Goal: Task Accomplishment & Management: Complete application form

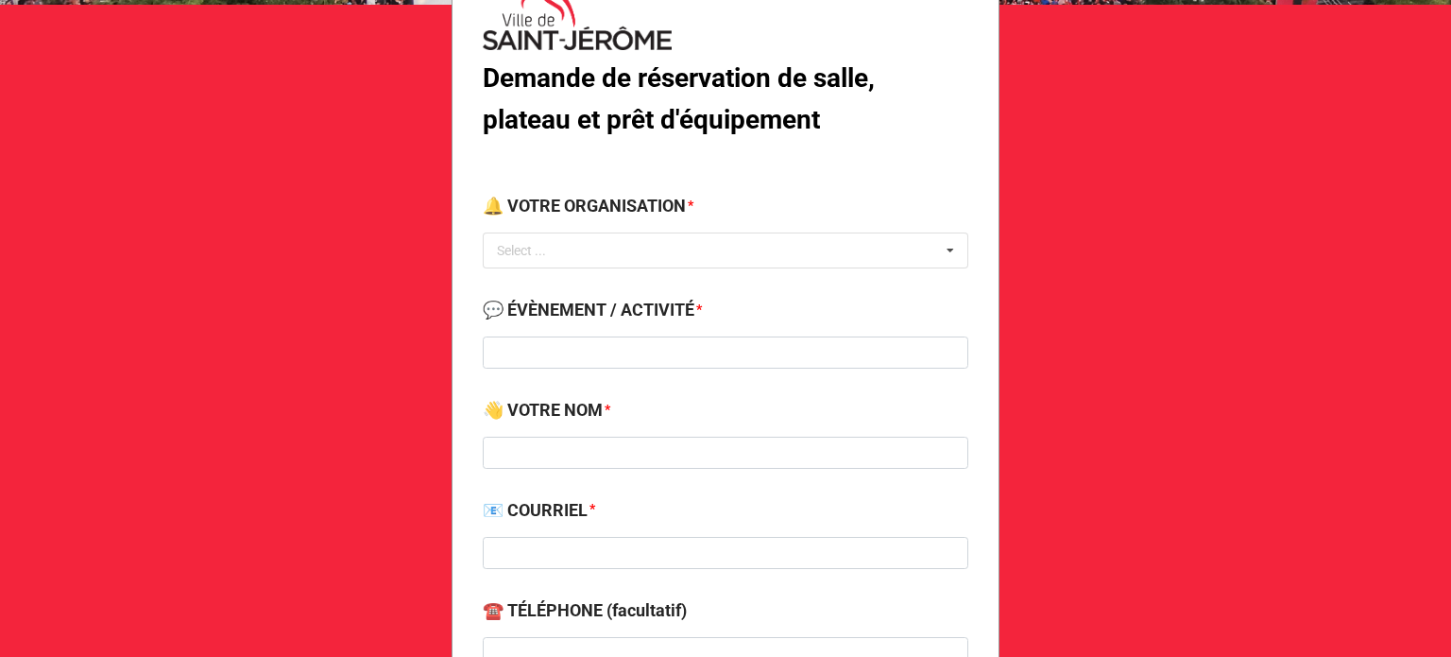
scroll to position [200, 0]
click at [863, 269] on div "🔔 VOTRE ORGANISATION * Select ... No results found." at bounding box center [726, 236] width 486 height 89
click at [856, 259] on div "Select ... No results found." at bounding box center [726, 249] width 486 height 36
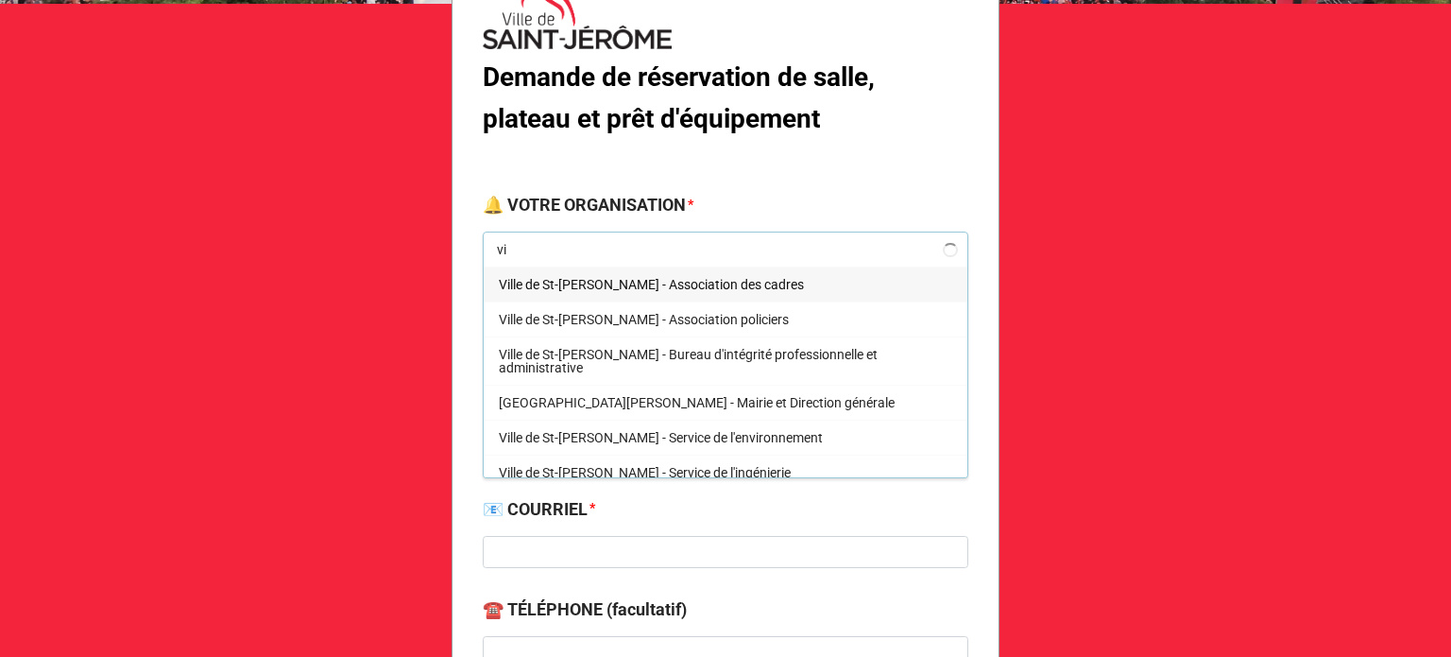
type input "v"
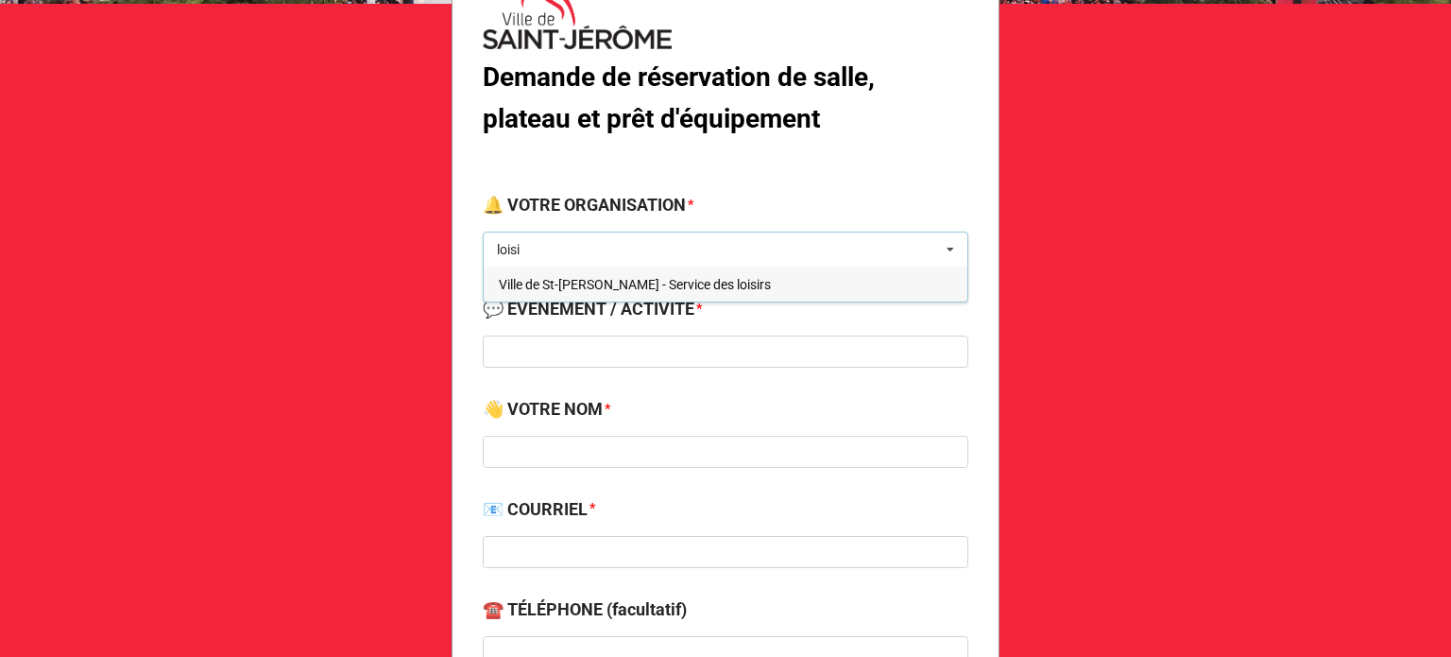
type input "loisi"
click at [691, 282] on span "Ville de St-[PERSON_NAME] - Service des loisirs" at bounding box center [635, 284] width 272 height 15
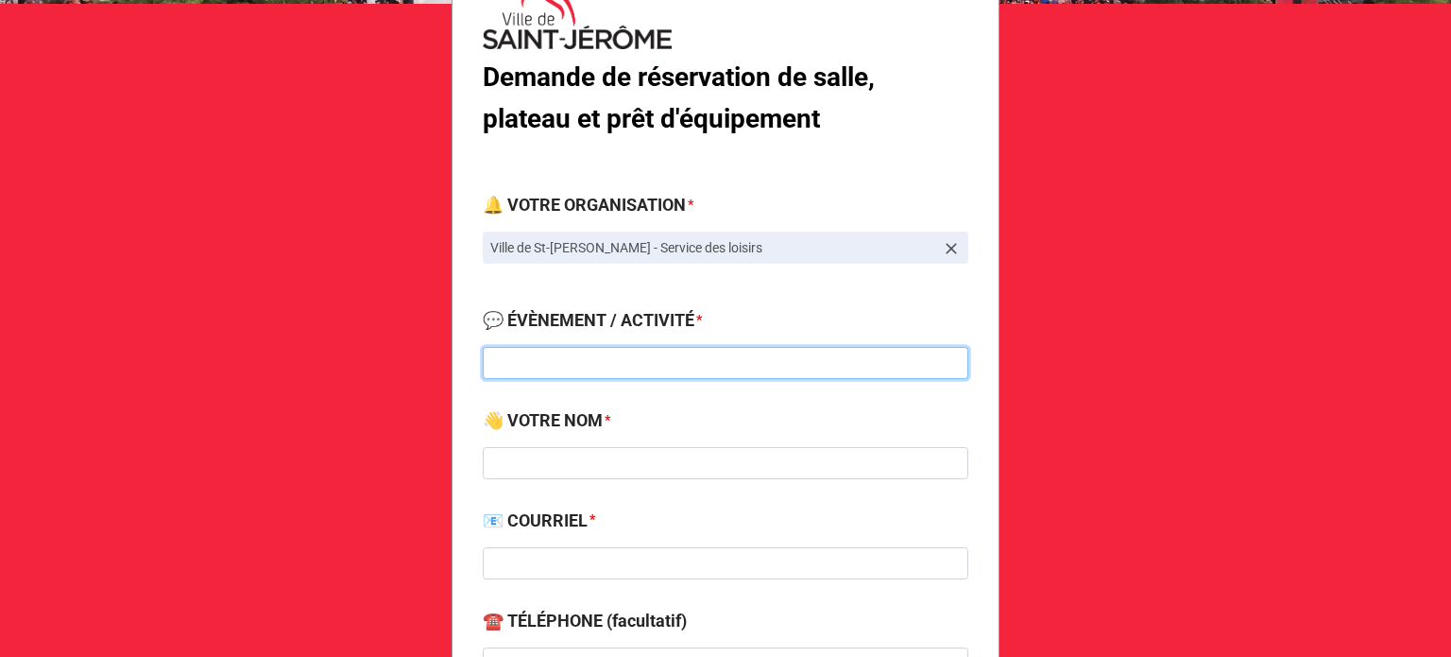
click at [642, 372] on input at bounding box center [726, 363] width 486 height 32
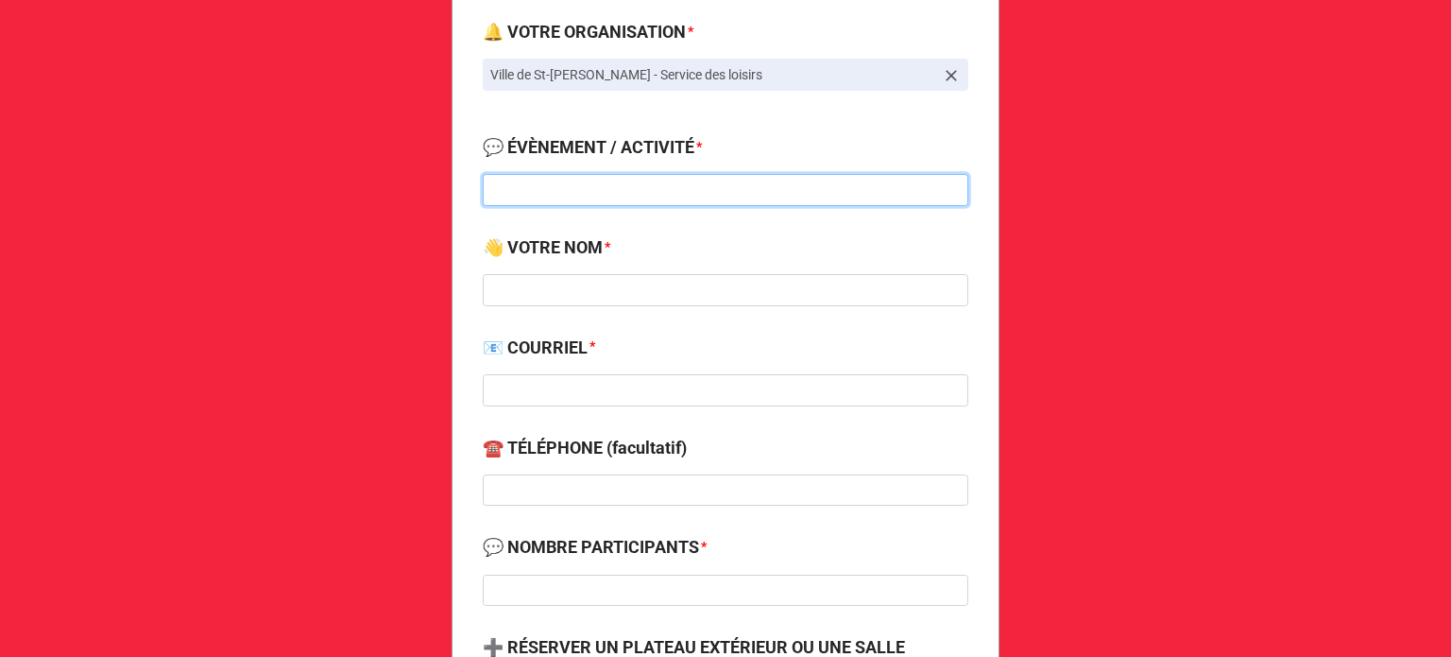
scroll to position [374, 0]
type input "Aide alimentaire Ste-Paule"
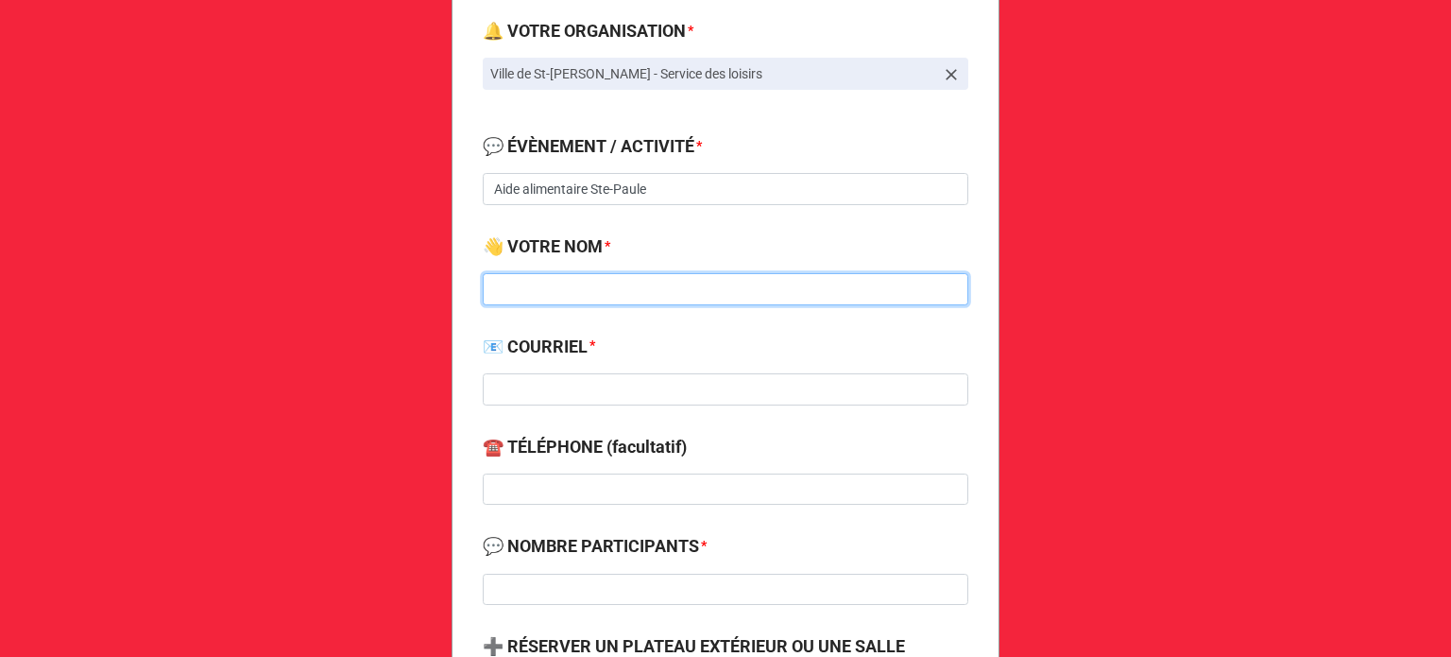
click at [590, 298] on input at bounding box center [726, 289] width 486 height 32
type input "[PERSON_NAME]"
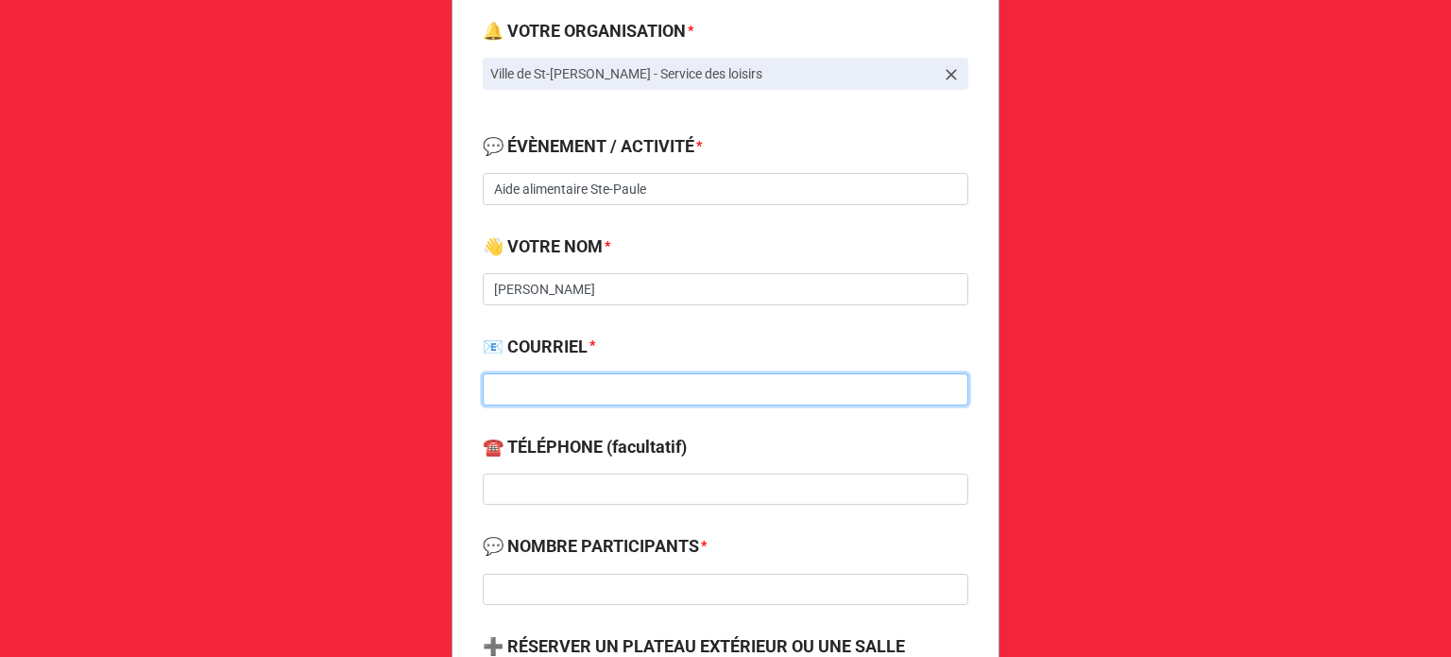
click at [554, 396] on input at bounding box center [726, 389] width 486 height 32
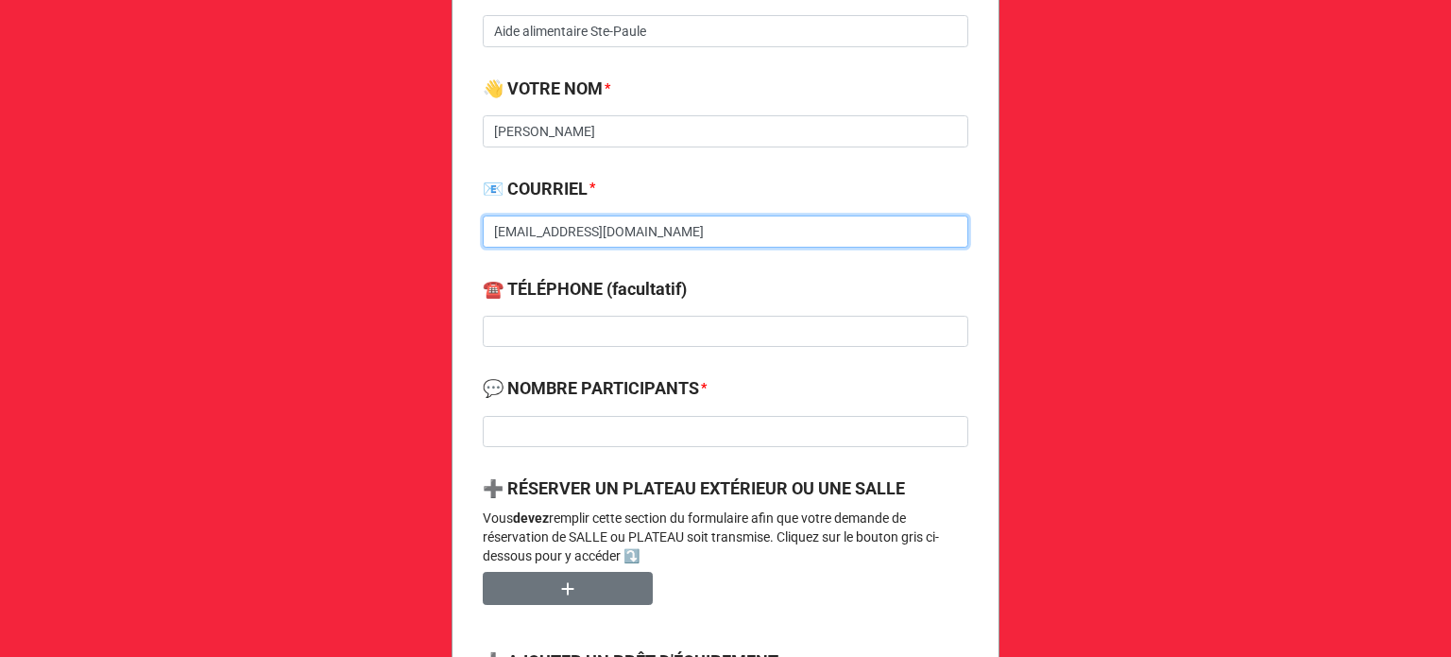
scroll to position [533, 0]
type input "[EMAIL_ADDRESS][DOMAIN_NAME]"
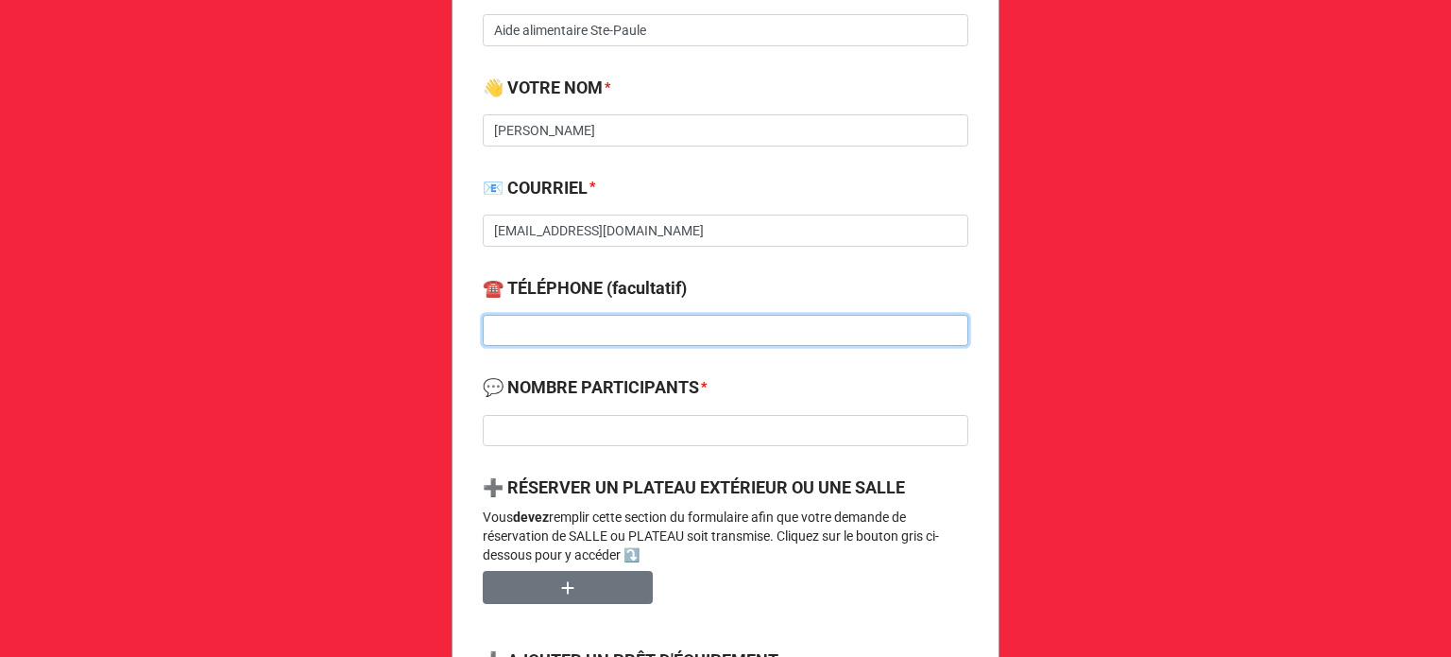
click at [564, 323] on input at bounding box center [726, 331] width 486 height 32
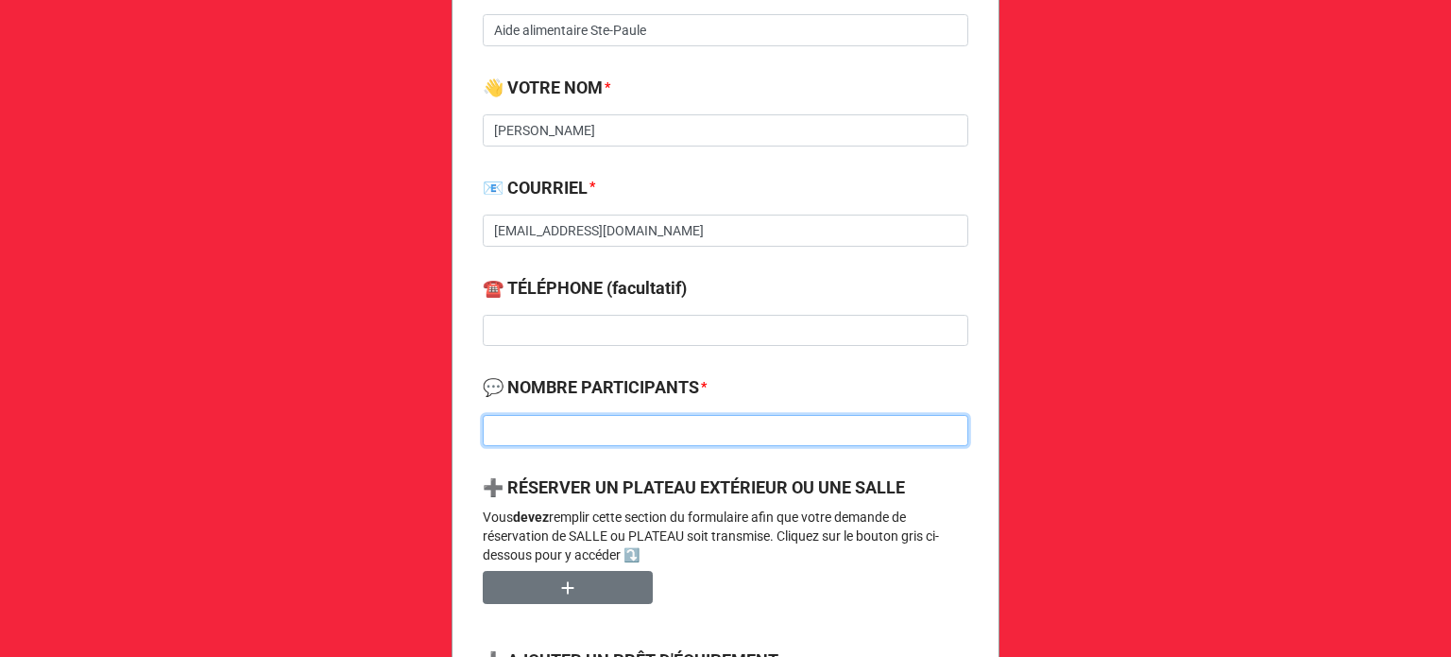
click at [557, 434] on input at bounding box center [726, 431] width 486 height 32
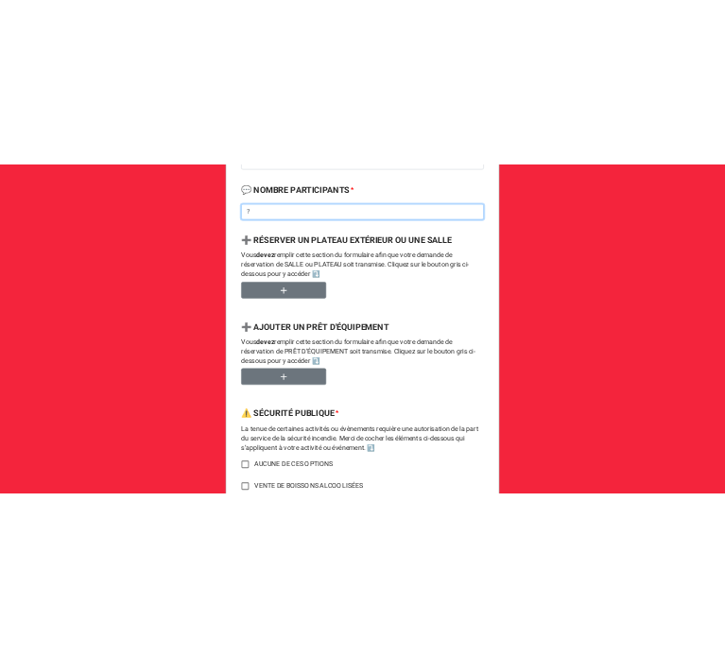
scroll to position [871, 0]
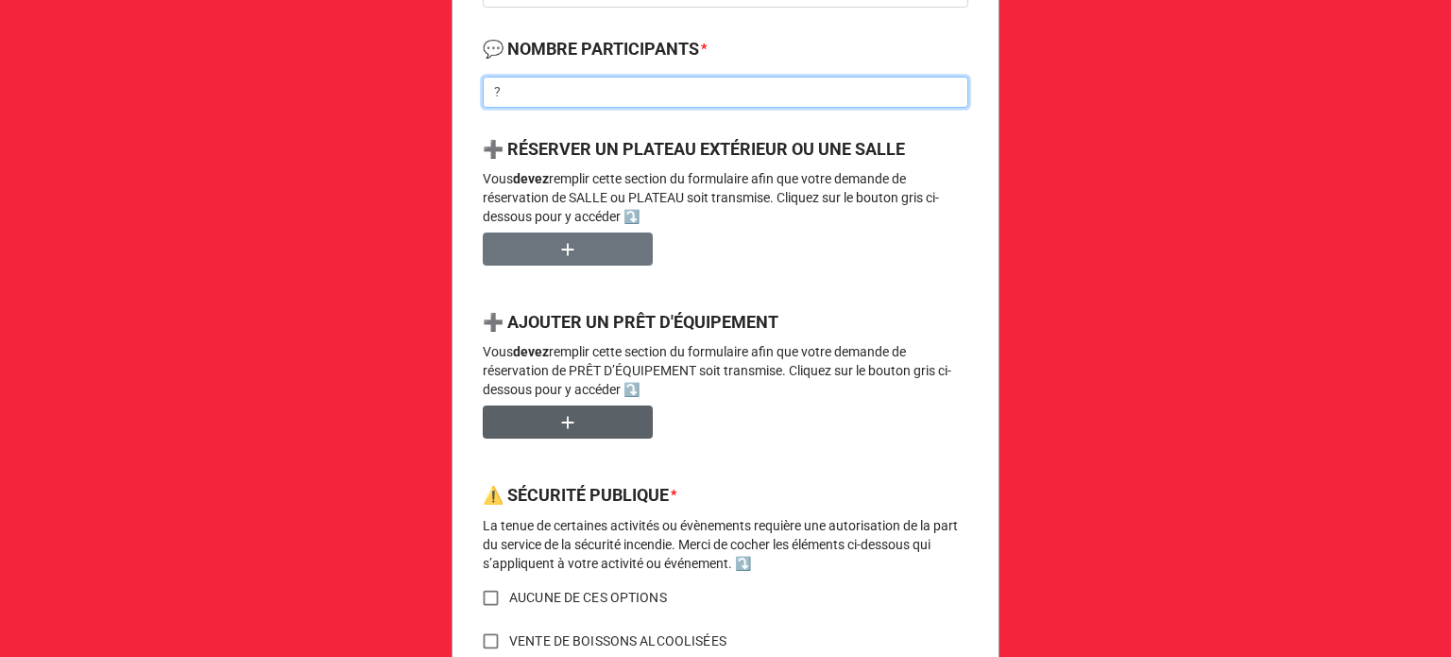
type input "?"
click at [580, 430] on button "button" at bounding box center [568, 421] width 170 height 33
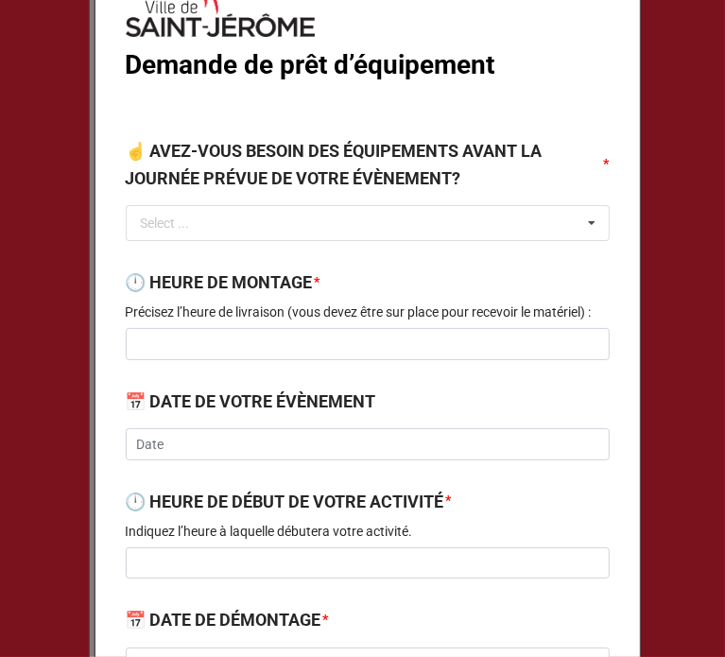
scroll to position [174, 0]
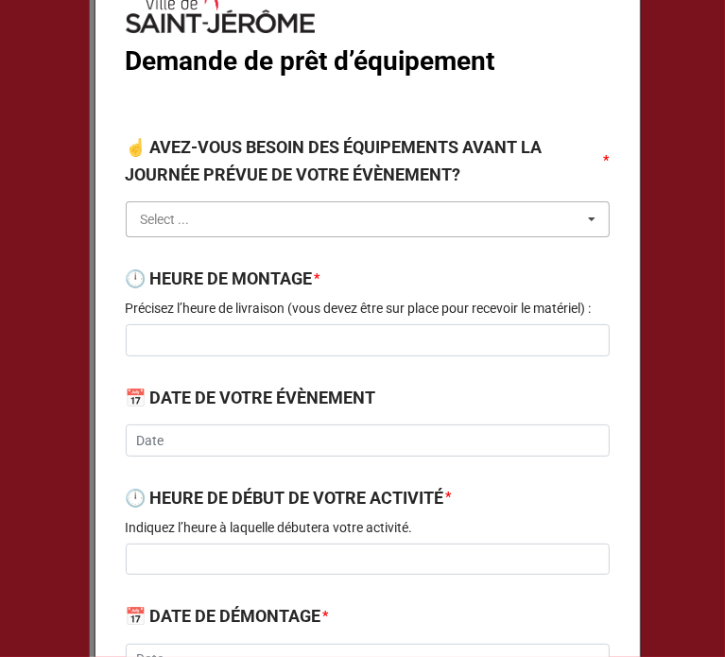
click at [298, 222] on input "text" at bounding box center [369, 219] width 482 height 34
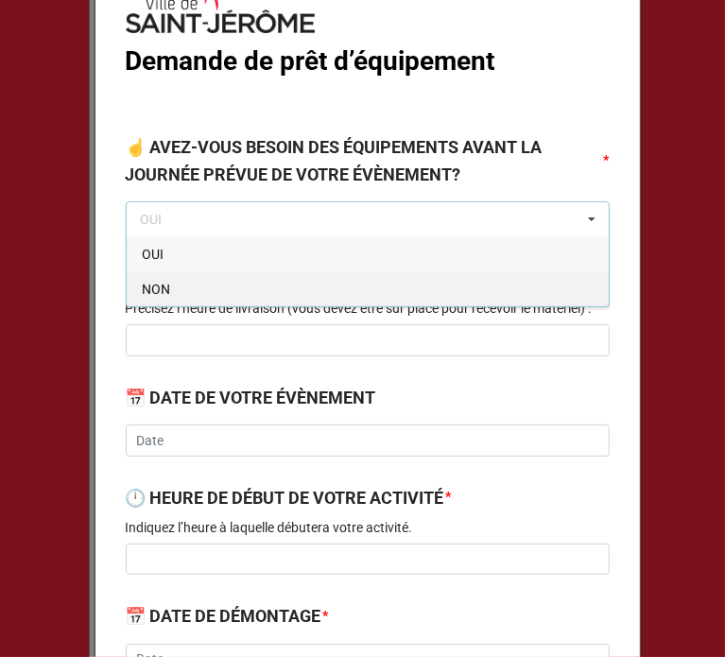
click at [165, 296] on span "NON" at bounding box center [156, 289] width 28 height 15
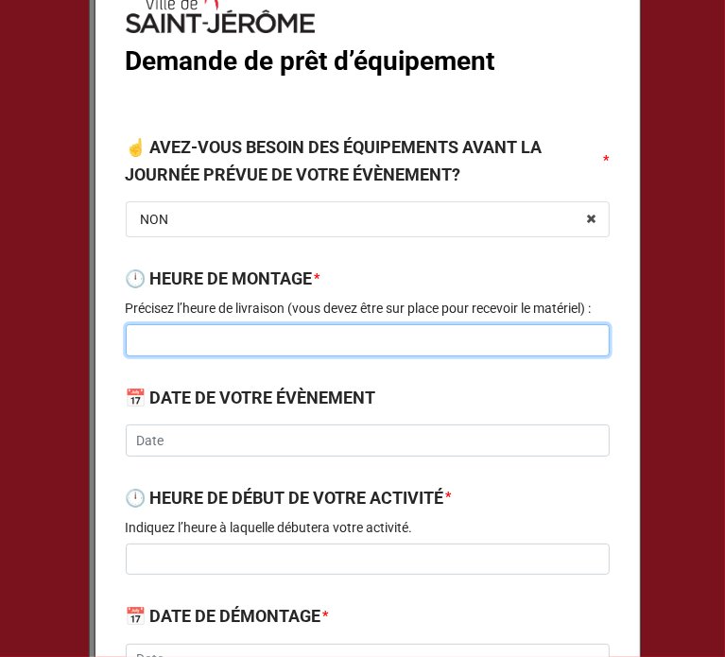
click at [178, 342] on input at bounding box center [368, 340] width 484 height 32
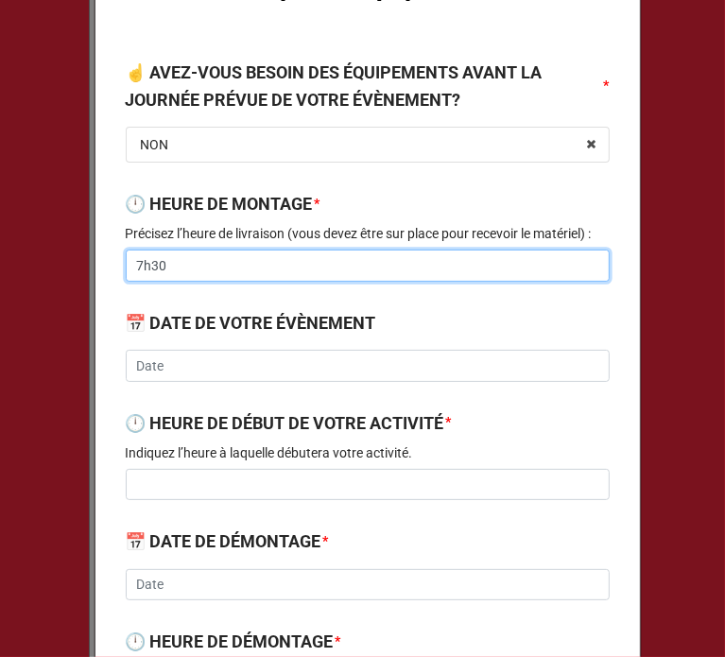
scroll to position [253, 0]
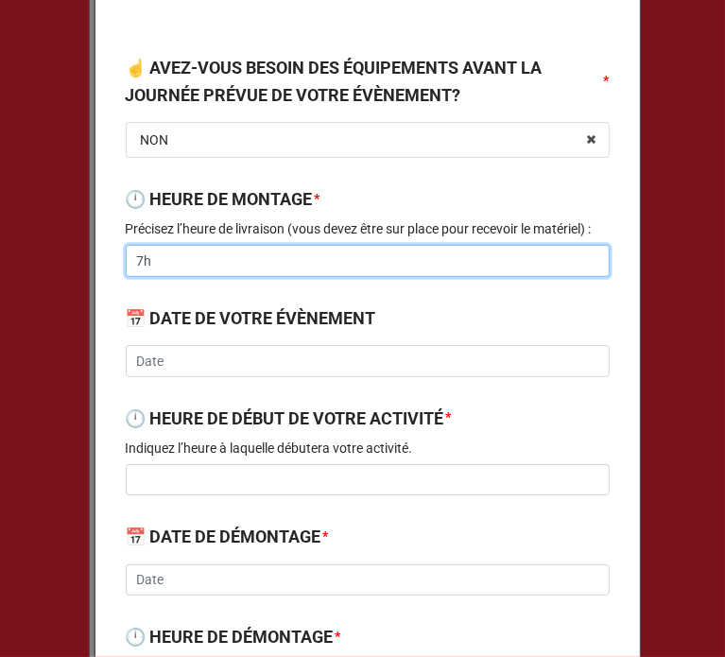
type input "7"
type input "Entre 7h30 et 7h45"
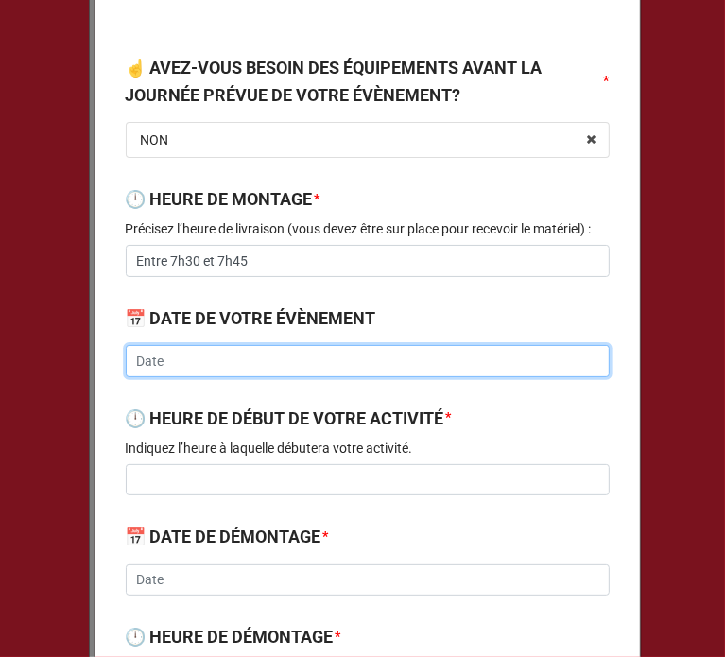
click at [183, 362] on input "text" at bounding box center [368, 361] width 484 height 32
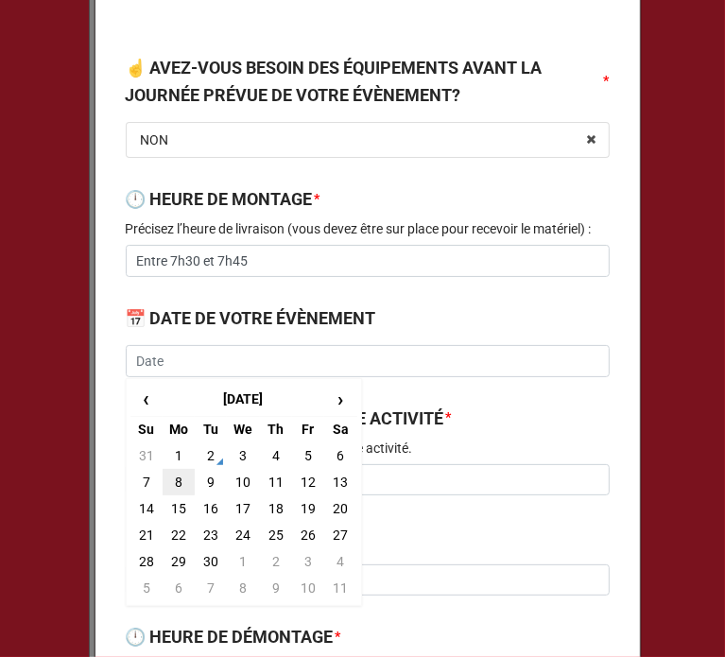
click at [163, 482] on td "8" at bounding box center [178, 482] width 32 height 26
type input "2025-09-08"
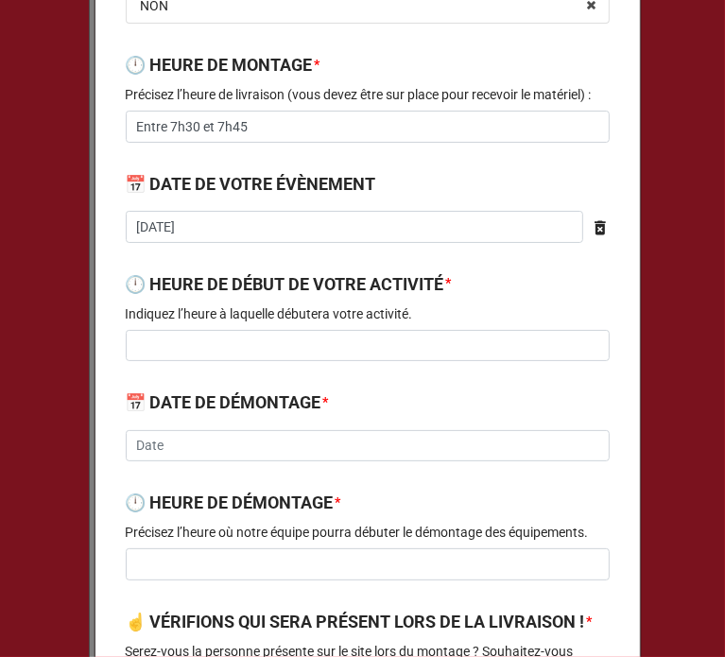
scroll to position [389, 0]
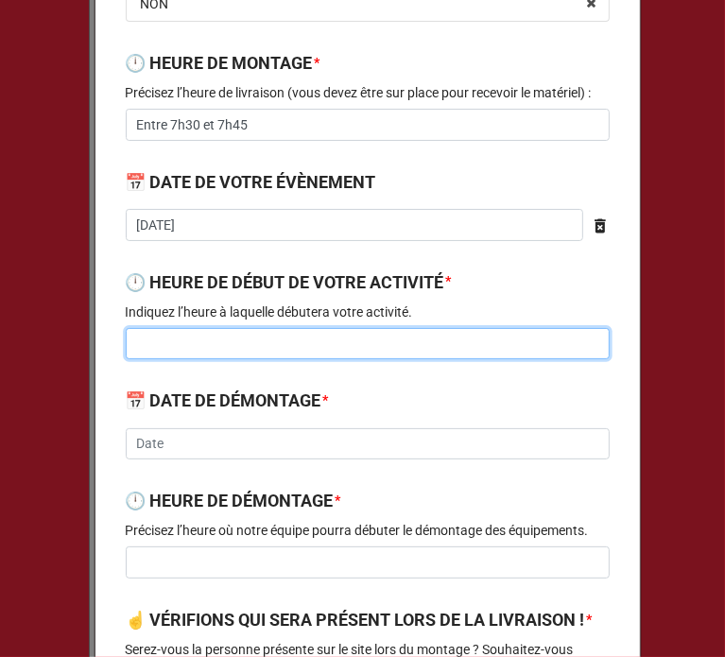
click at [316, 344] on input at bounding box center [368, 344] width 484 height 32
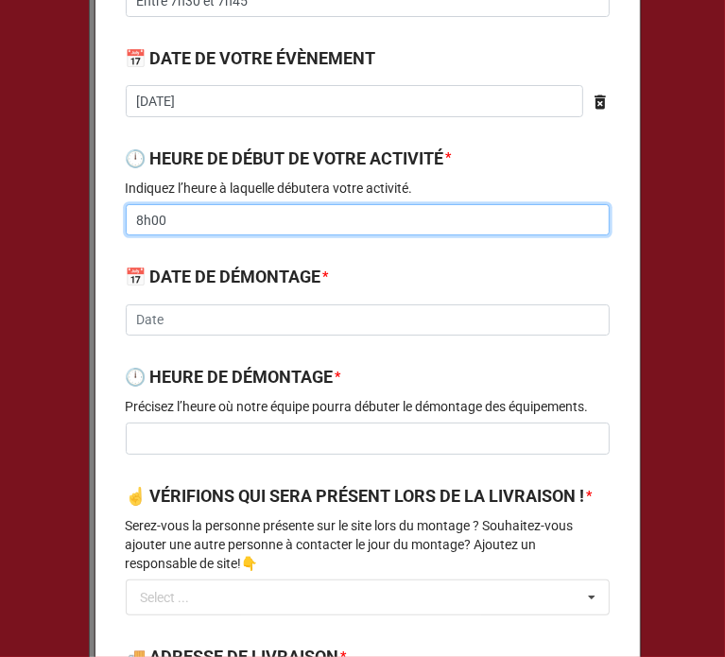
scroll to position [514, 0]
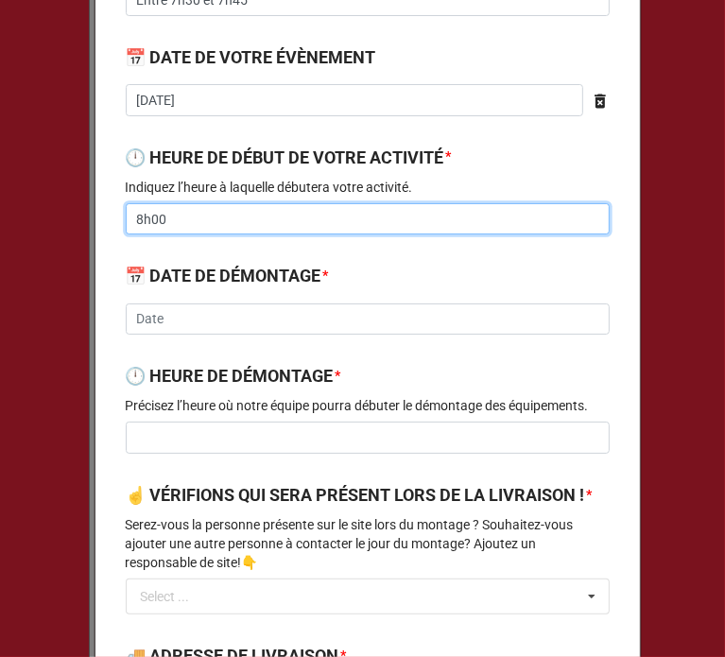
type input "8h00"
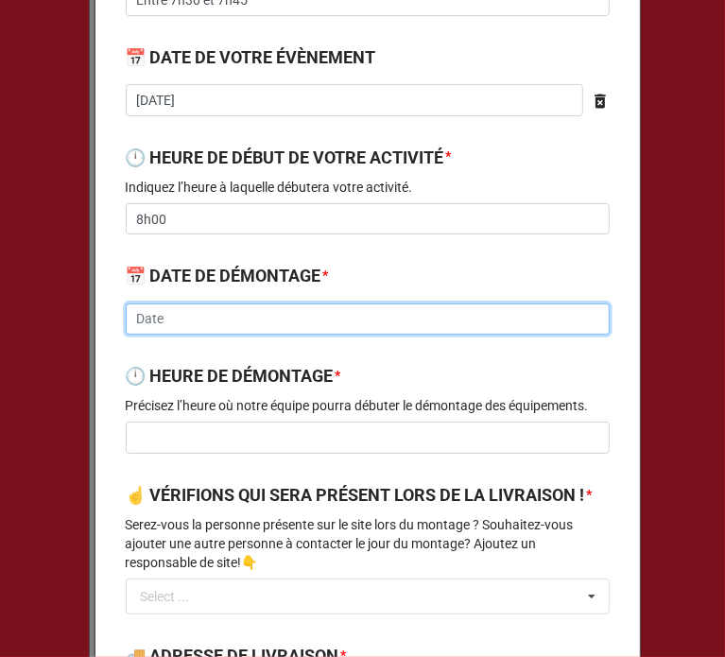
click at [254, 324] on input "text" at bounding box center [368, 319] width 484 height 32
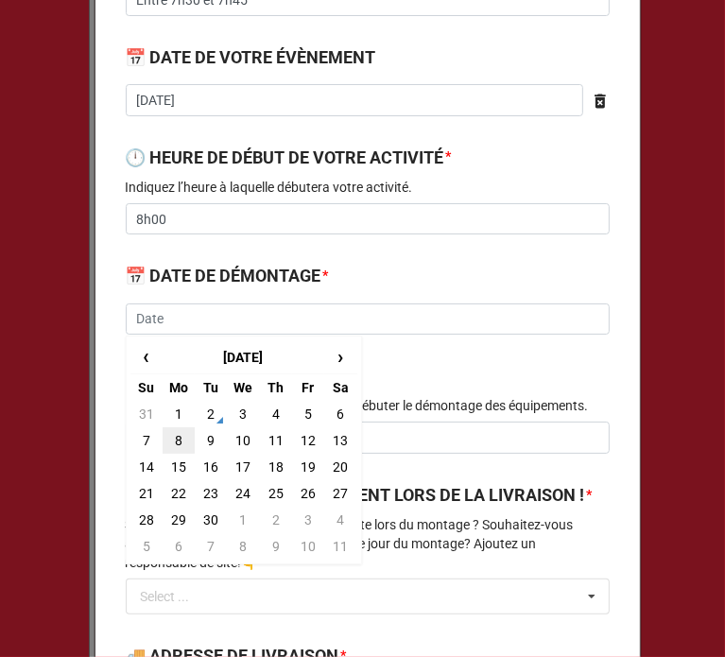
click at [173, 441] on td "8" at bounding box center [178, 440] width 32 height 26
type input "2025-09-08"
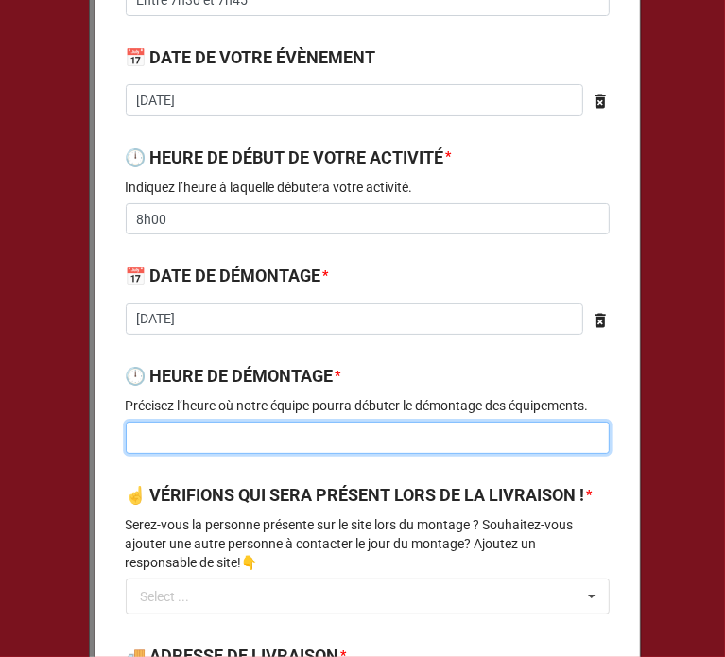
click at [217, 444] on input at bounding box center [368, 437] width 484 height 32
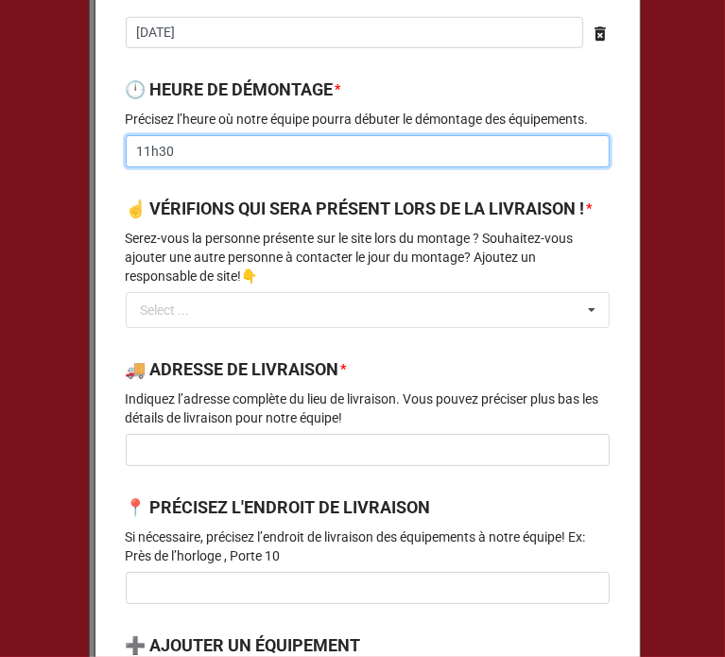
scroll to position [801, 0]
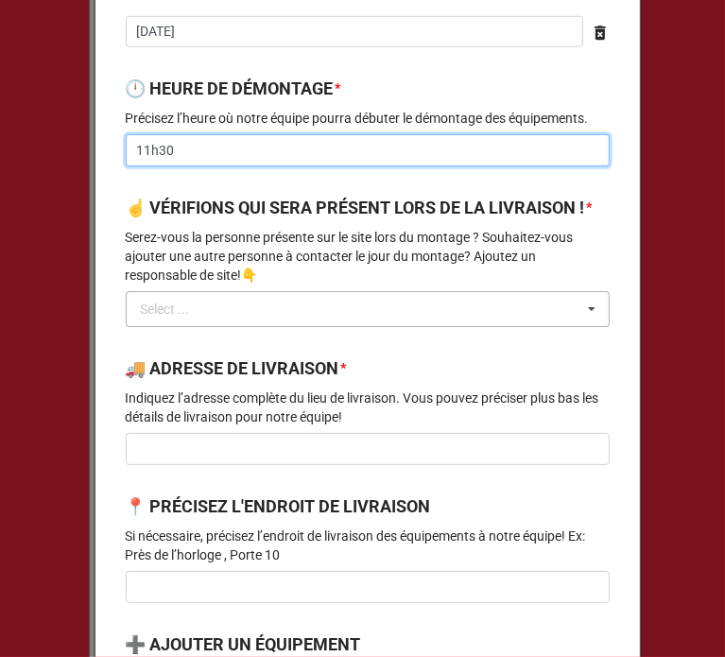
type input "11h30"
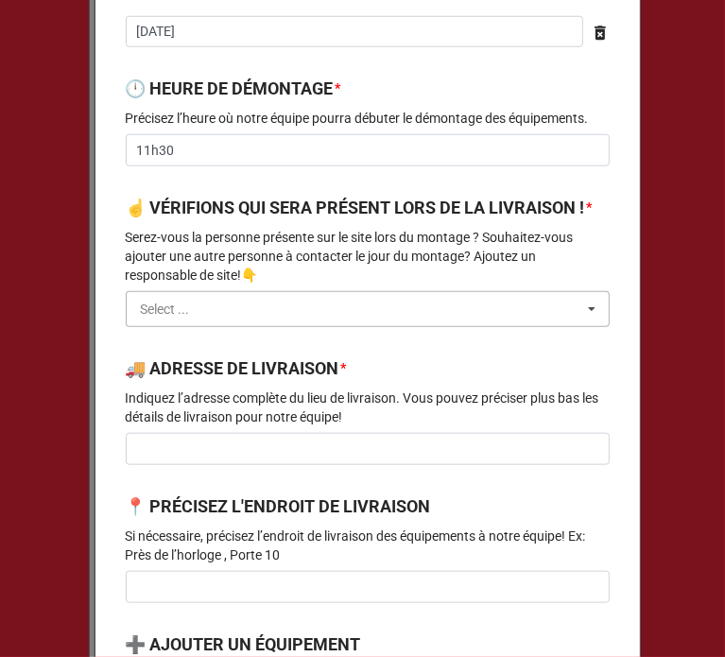
click at [225, 326] on input "text" at bounding box center [369, 309] width 482 height 34
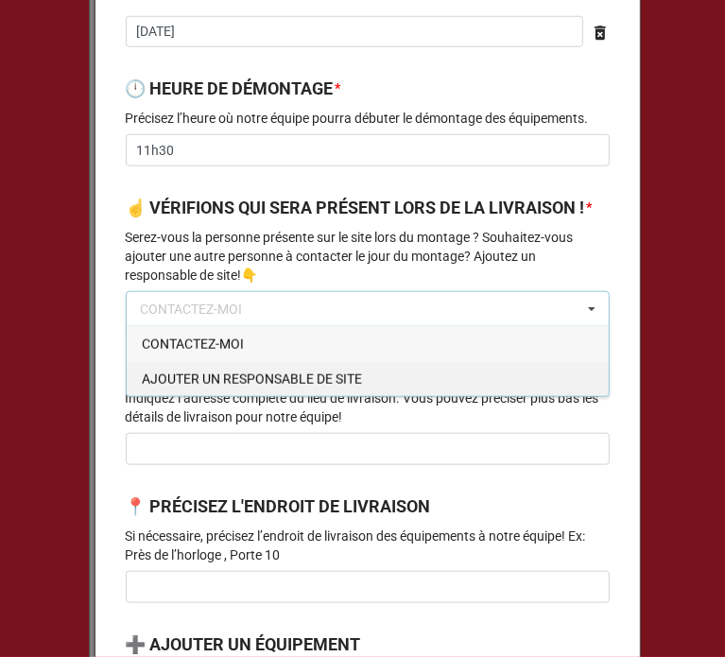
click at [252, 386] on span "AJOUTER UN RESPONSABLE DE SITE" at bounding box center [252, 378] width 220 height 15
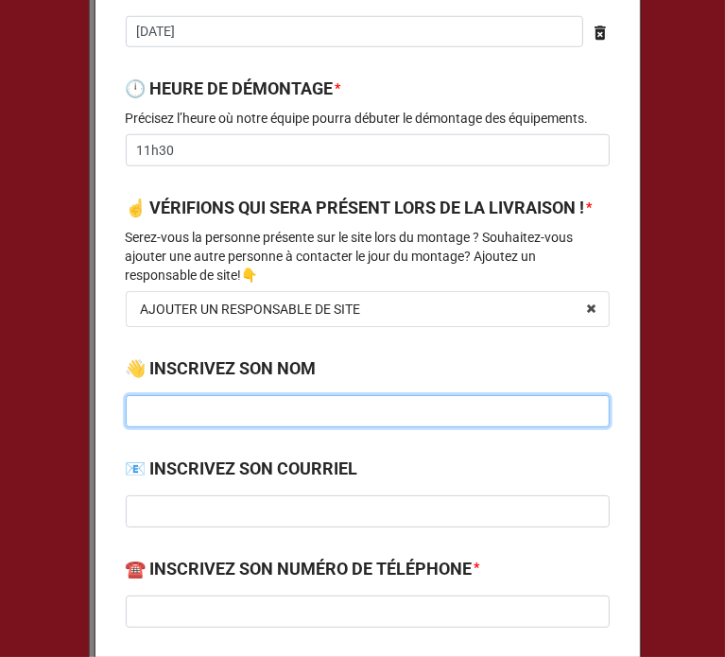
click at [222, 427] on input at bounding box center [368, 411] width 484 height 32
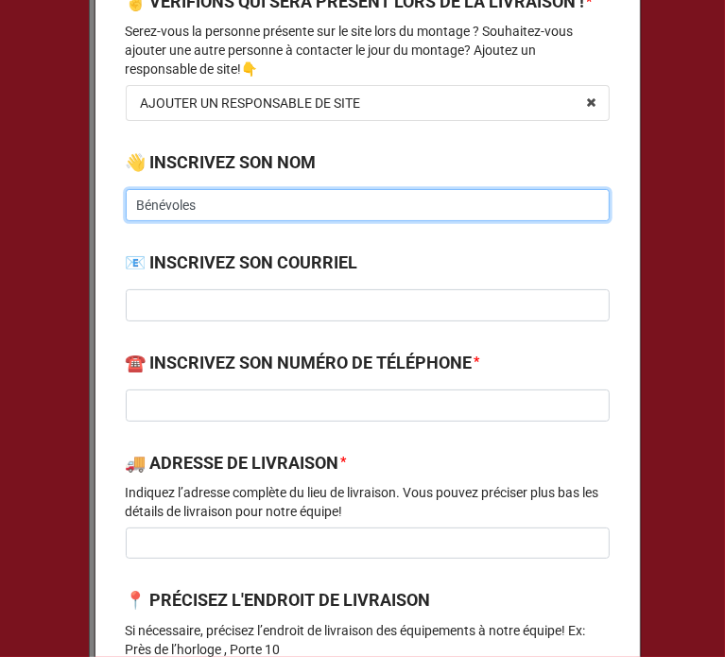
scroll to position [1008, 0]
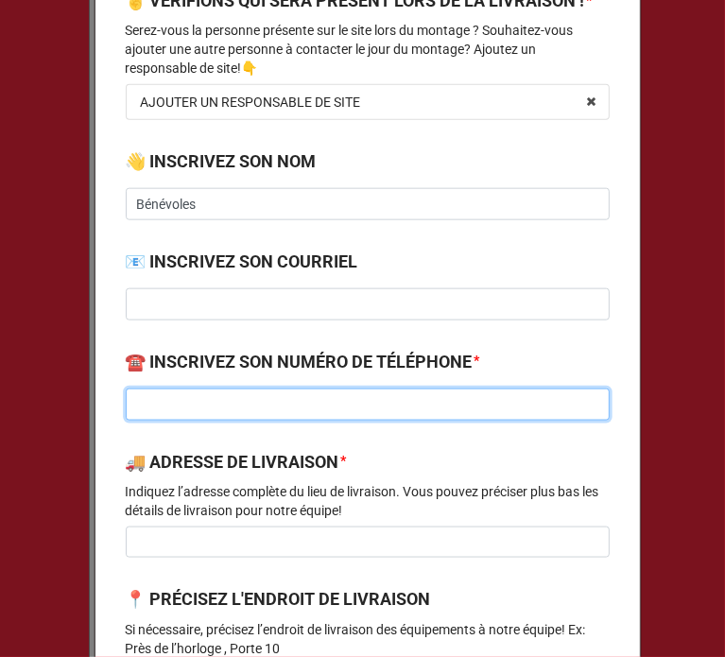
click at [220, 420] on input at bounding box center [368, 404] width 484 height 32
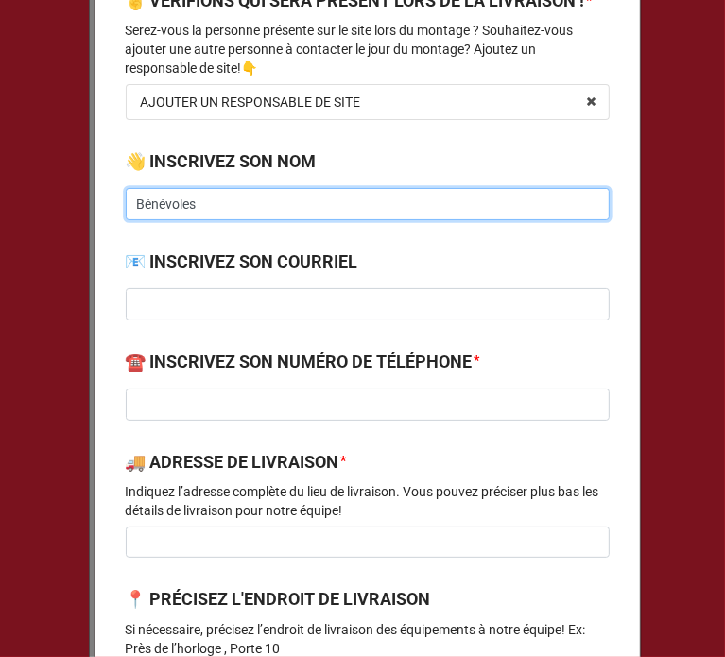
click at [196, 220] on input "Bénévoles" at bounding box center [368, 204] width 484 height 32
type input "Des bénévoles seront sur place"
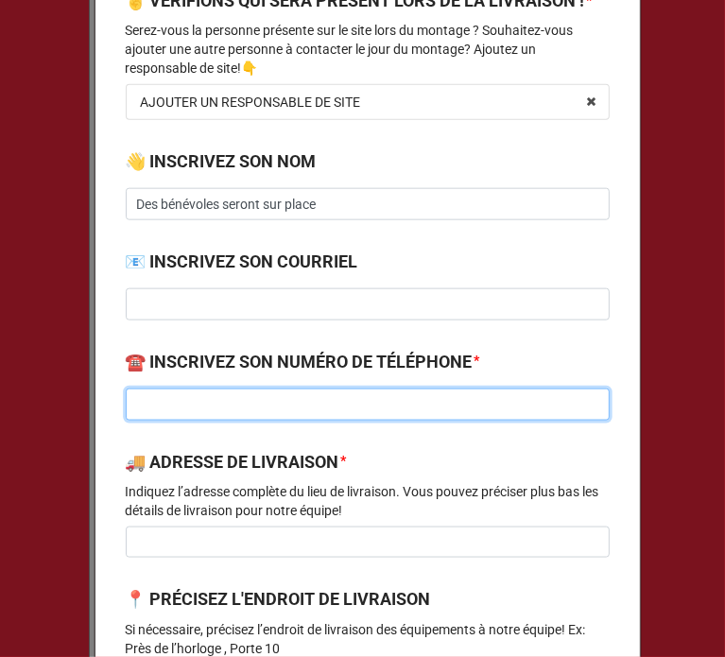
click at [231, 420] on input at bounding box center [368, 404] width 484 height 32
type input "[PHONE_NUMBER]"
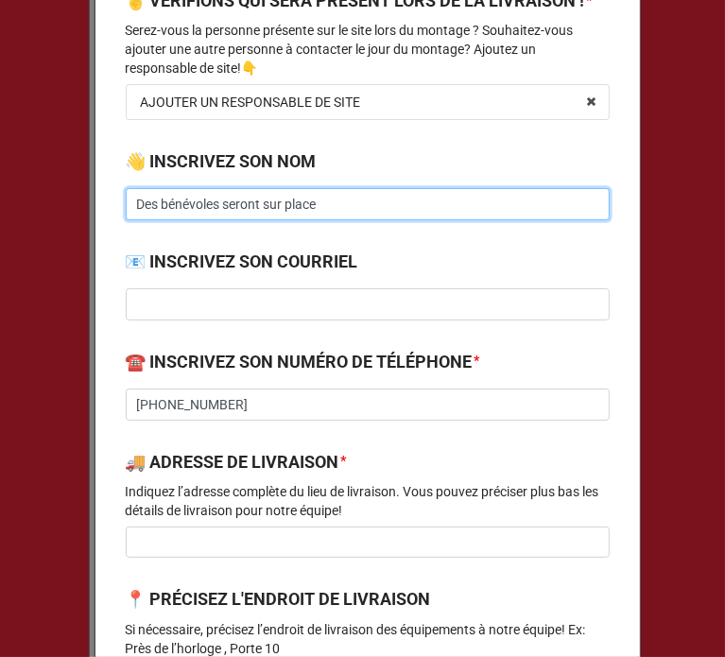
click at [346, 220] on input "Des bénévoles seront sur place" at bounding box center [368, 204] width 484 height 32
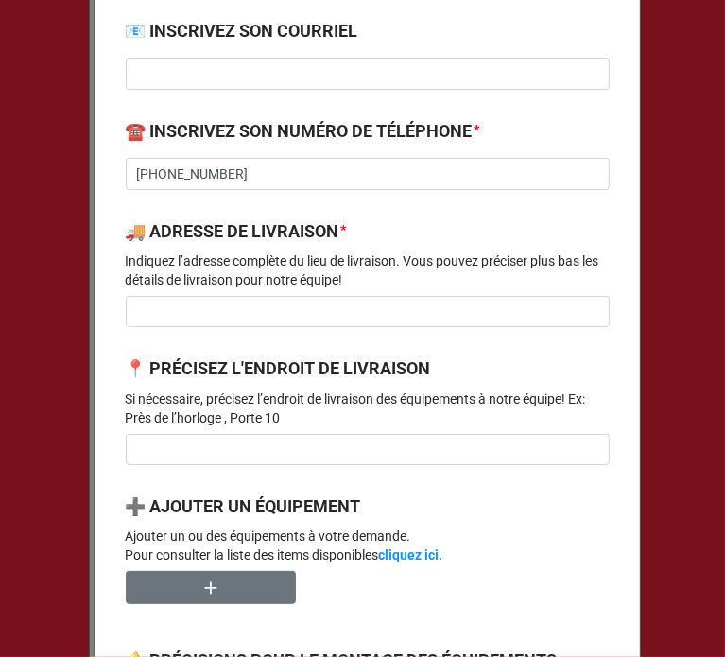
scroll to position [1277, 0]
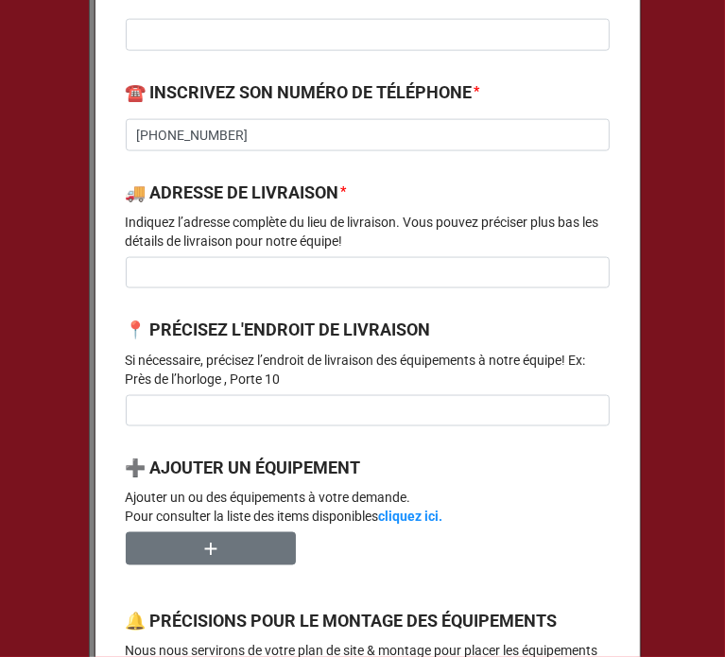
type input "Des bénévoles seront sur place, sinon appeler Alain Trépanier"
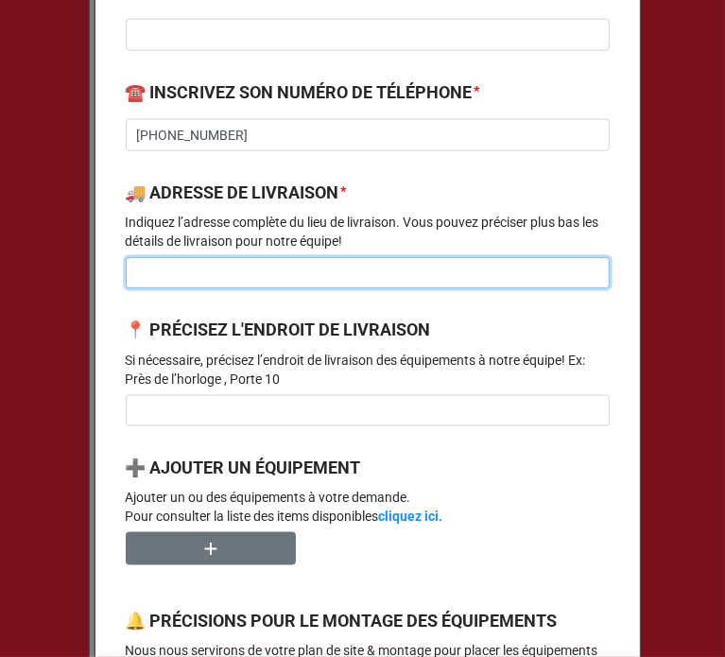
click at [289, 289] on input at bounding box center [368, 273] width 484 height 32
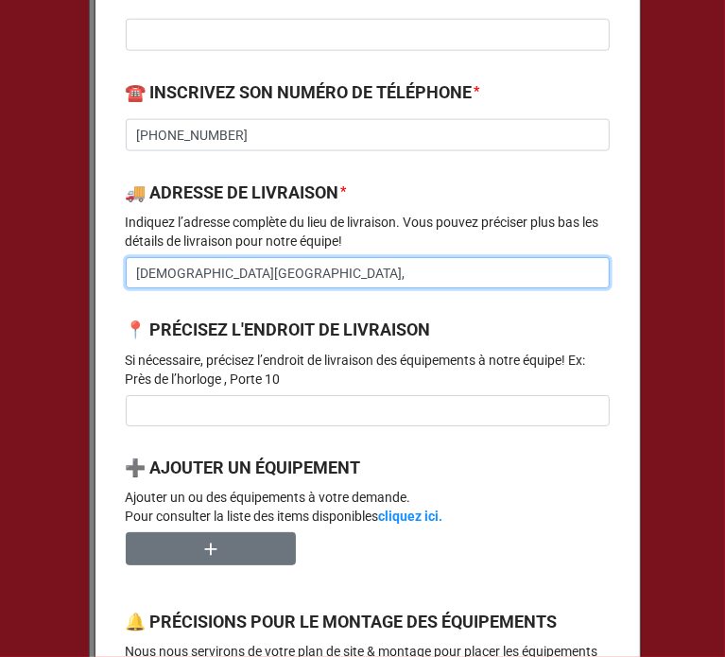
paste input "920 Rue Labelle, Saint-Jérôme,"
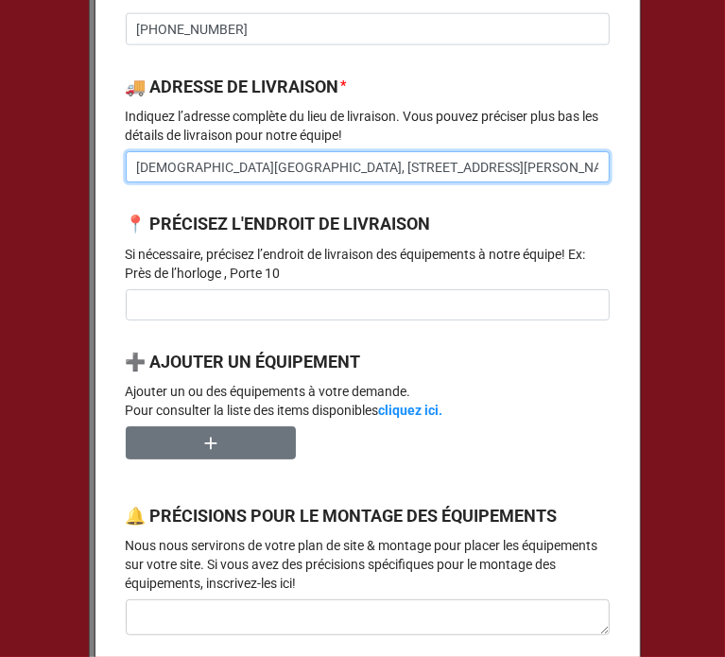
scroll to position [1385, 0]
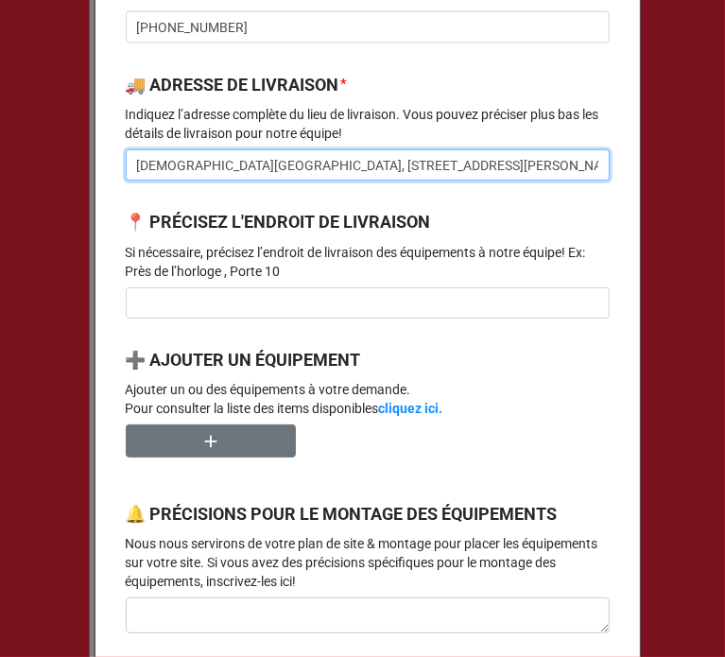
type input "Église Sainte-Paule, 920 Rue Labelle, Saint-Jérôme"
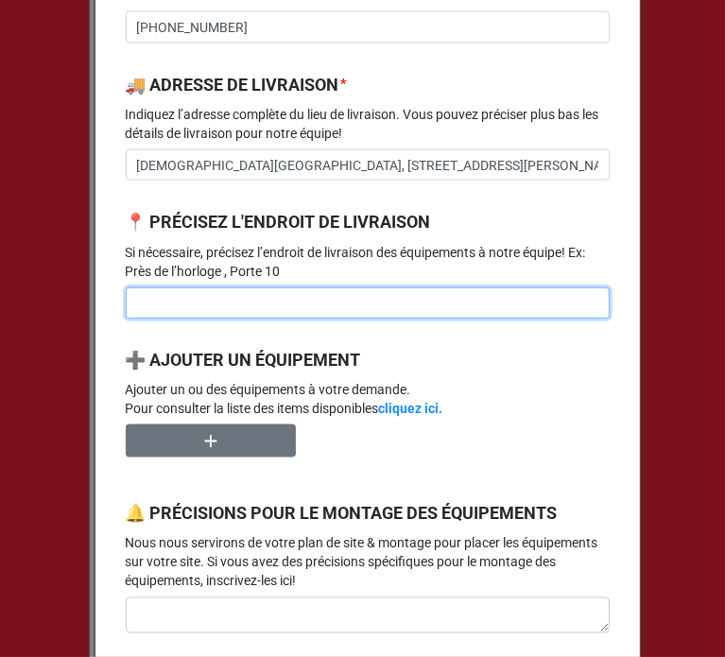
click at [231, 316] on input at bounding box center [368, 303] width 484 height 32
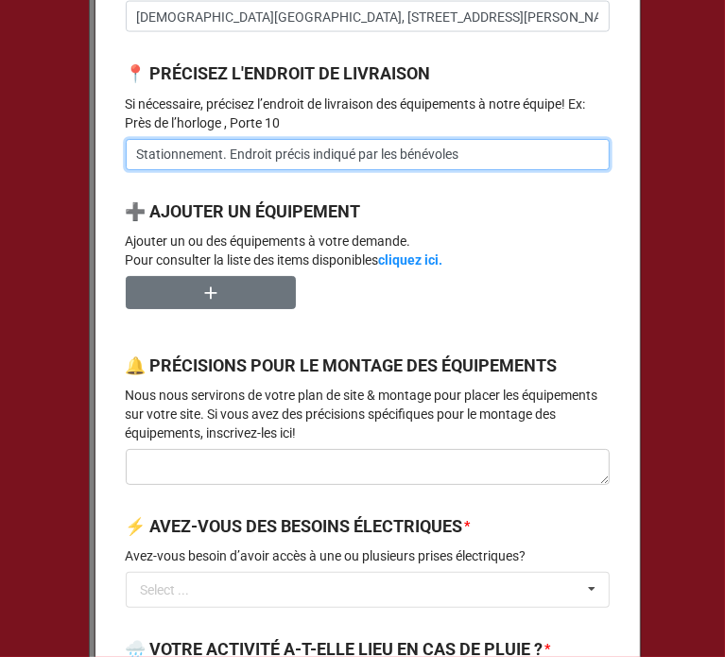
scroll to position [1534, 0]
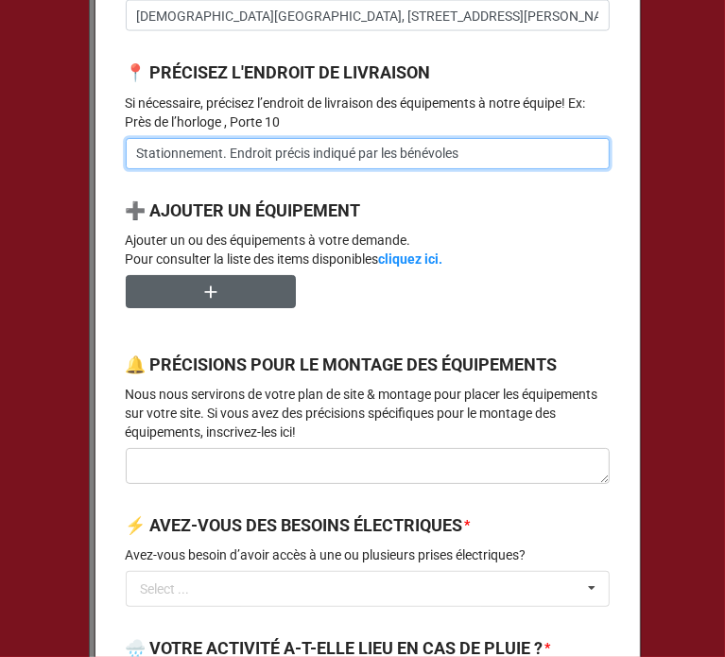
type input "Stationnement. Endroit précis indiqué par les bénévoles"
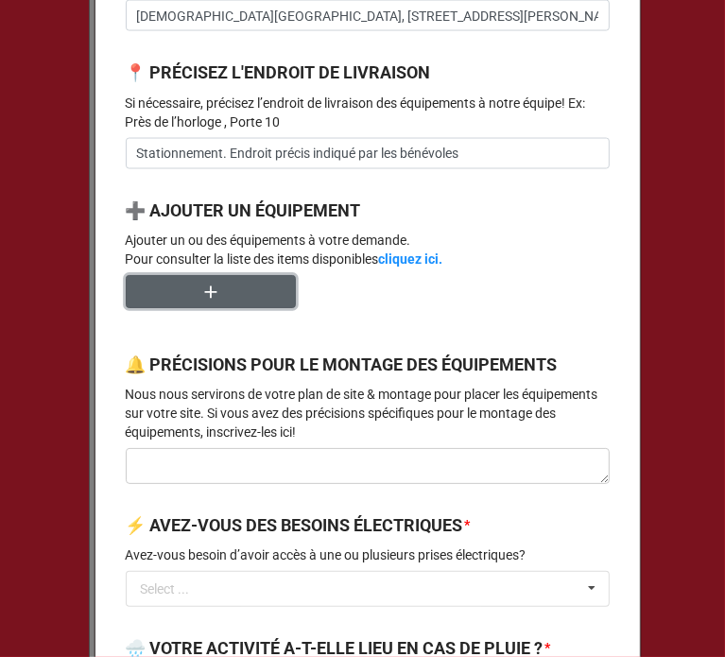
click at [189, 308] on button "button" at bounding box center [211, 291] width 170 height 33
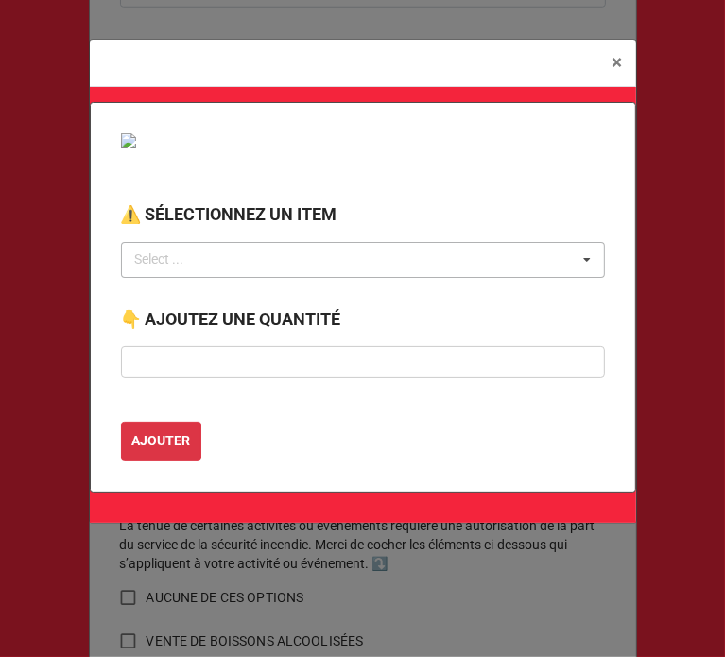
click at [206, 269] on div "Select ..." at bounding box center [170, 259] width 81 height 22
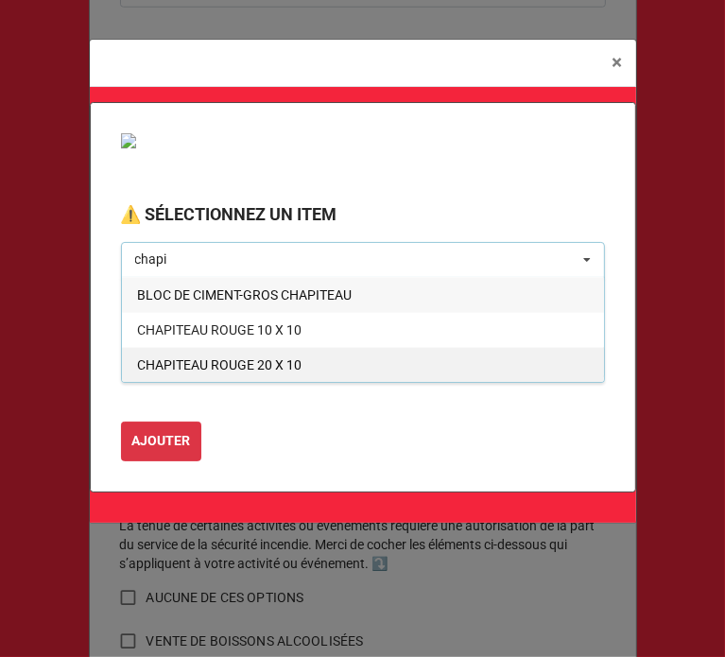
type input "chapi"
click at [234, 358] on span "CHAPITEAU ROUGE 20 X 10" at bounding box center [219, 364] width 164 height 15
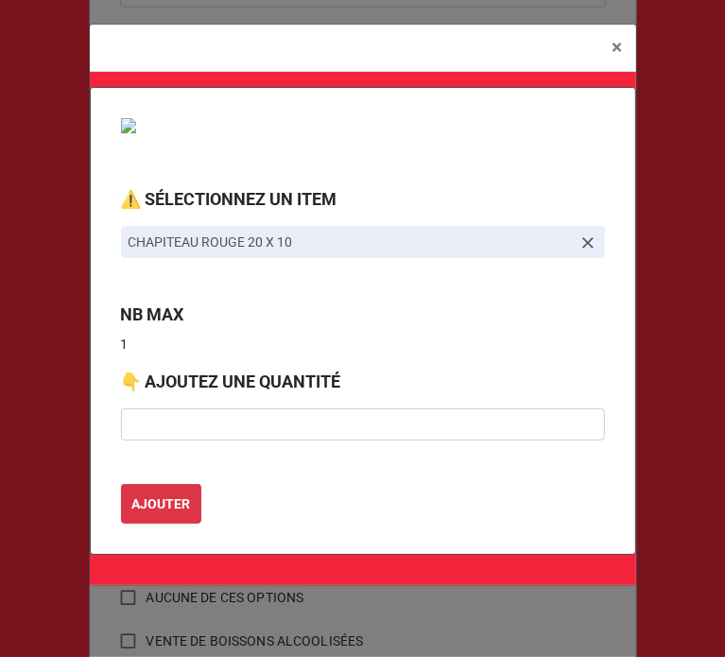
click at [234, 358] on div "⚠️ SÉLECTIONNEZ UN ITEM CHAPITEAU ROUGE 20 X 10 NB MAX 1 👇 AJOUTEZ UNE QUANTITÉ…" at bounding box center [363, 321] width 546 height 469
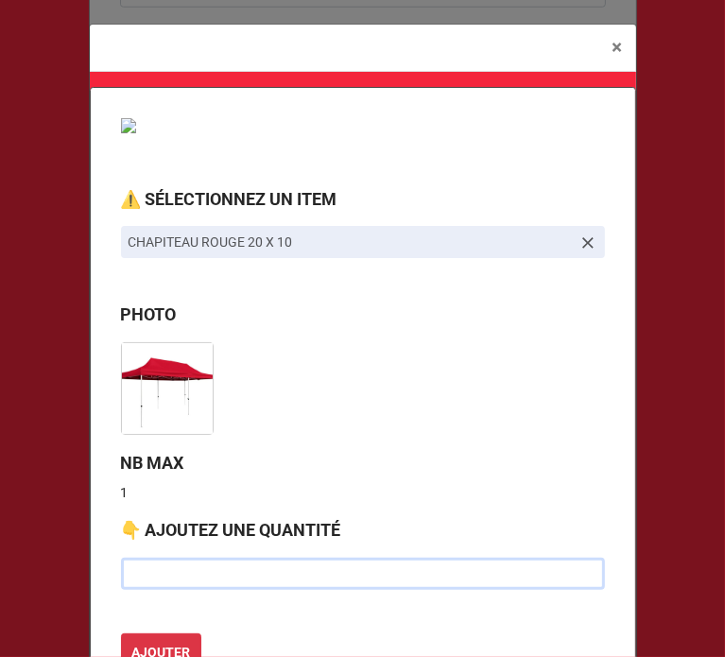
click at [189, 566] on input "text" at bounding box center [363, 573] width 484 height 32
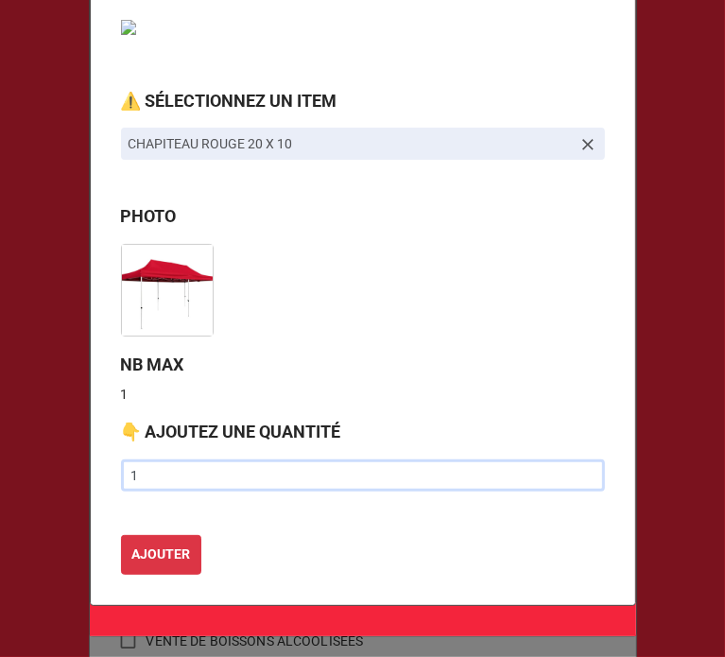
scroll to position [100, 0]
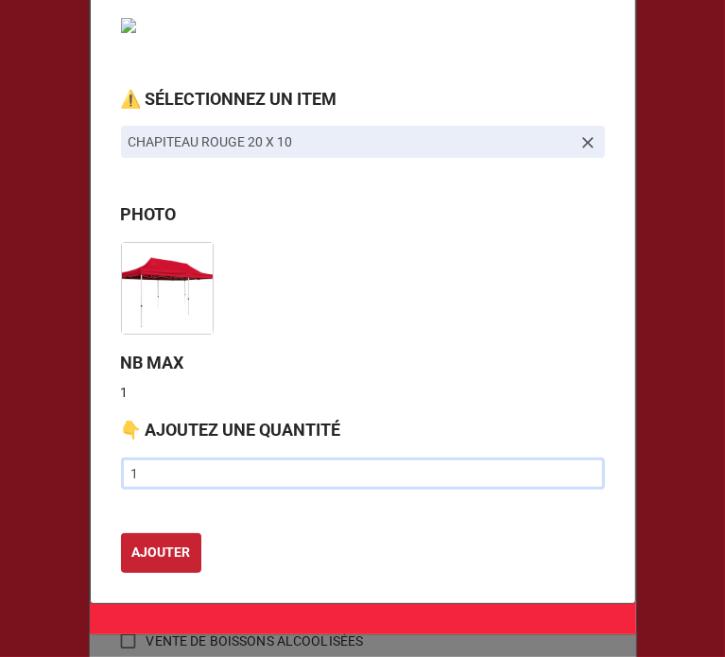
type input "1"
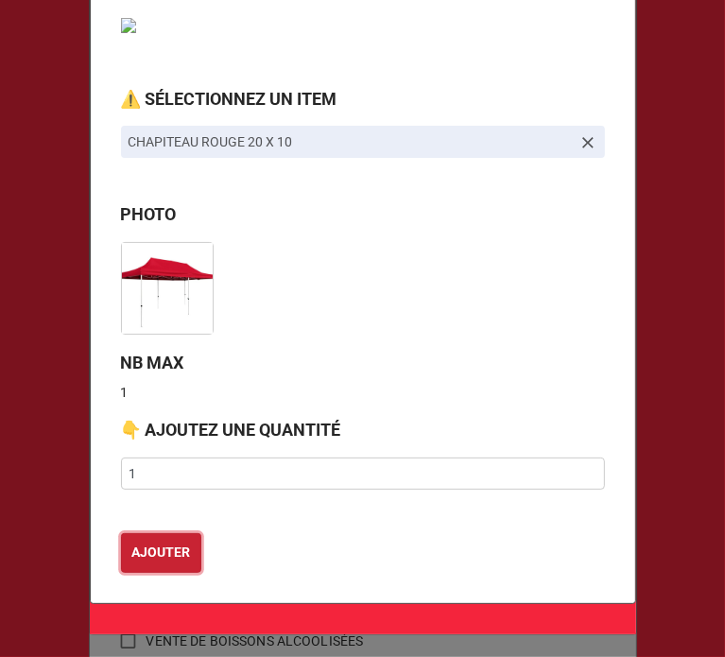
click at [140, 534] on button "AJOUTER" at bounding box center [161, 553] width 80 height 40
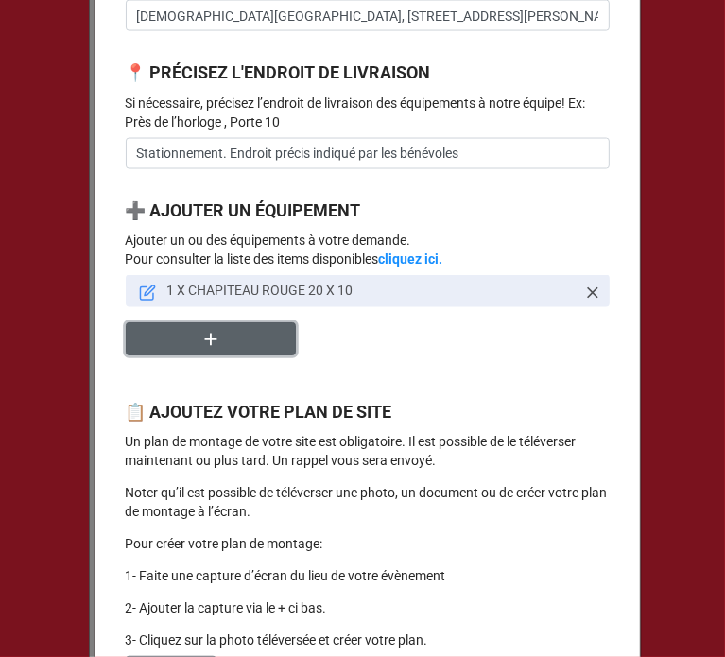
click at [234, 355] on button "button" at bounding box center [211, 338] width 170 height 33
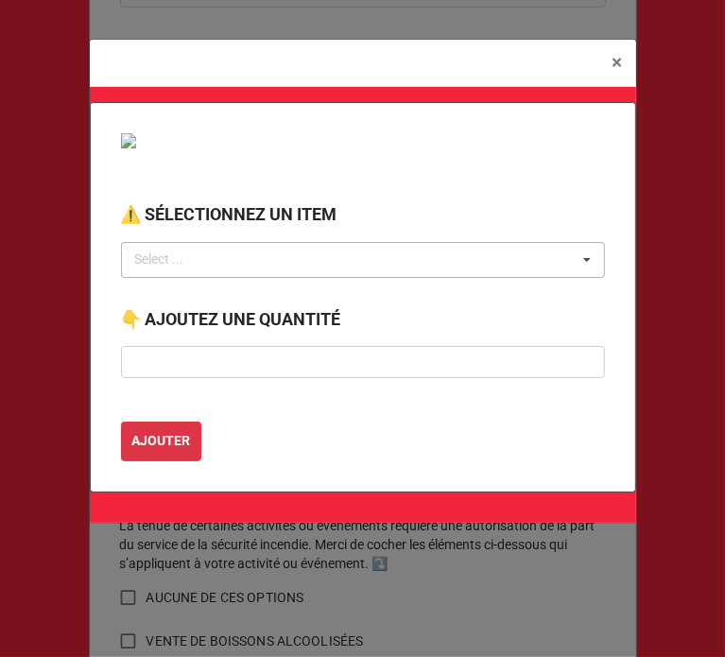
click at [174, 271] on div "Select ... No results found." at bounding box center [363, 260] width 484 height 36
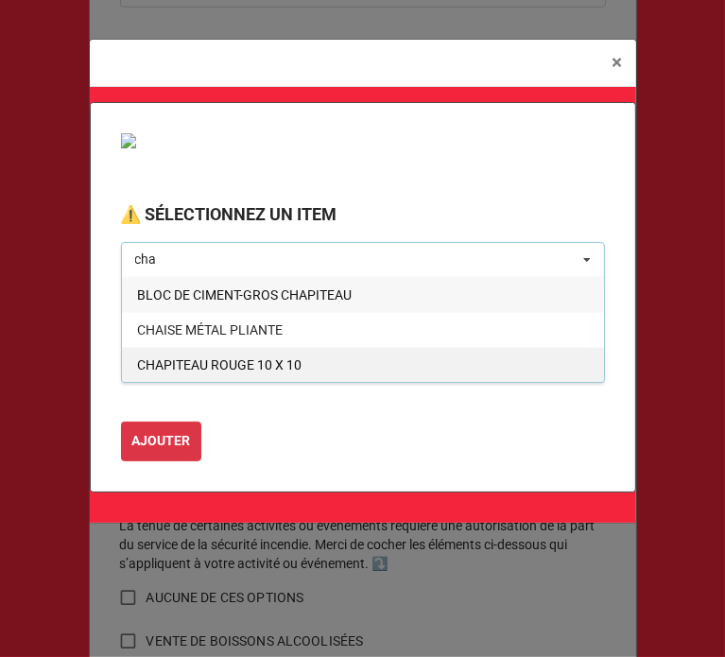
type input "cha"
click at [208, 369] on span "CHAPITEAU ROUGE 10 X 10" at bounding box center [219, 364] width 164 height 15
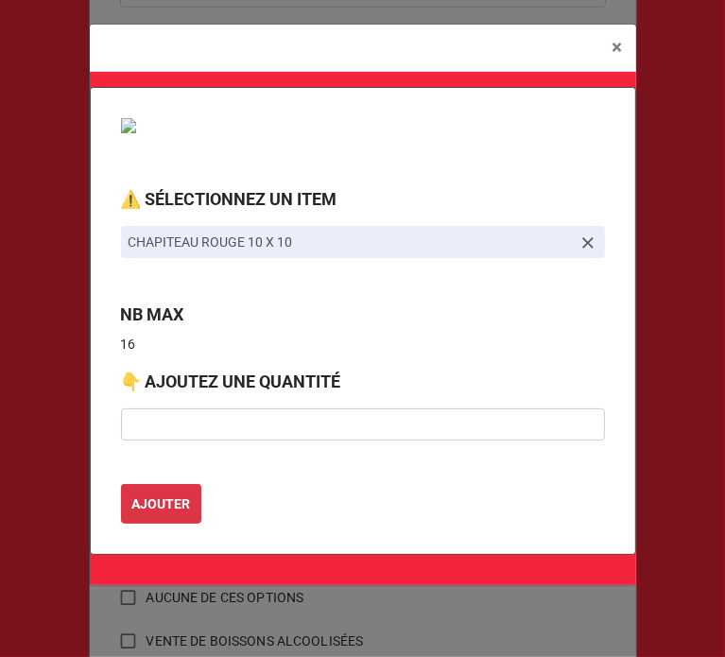
click at [201, 368] on label "👇 AJOUTEZ UNE QUANTITÉ" at bounding box center [231, 381] width 220 height 26
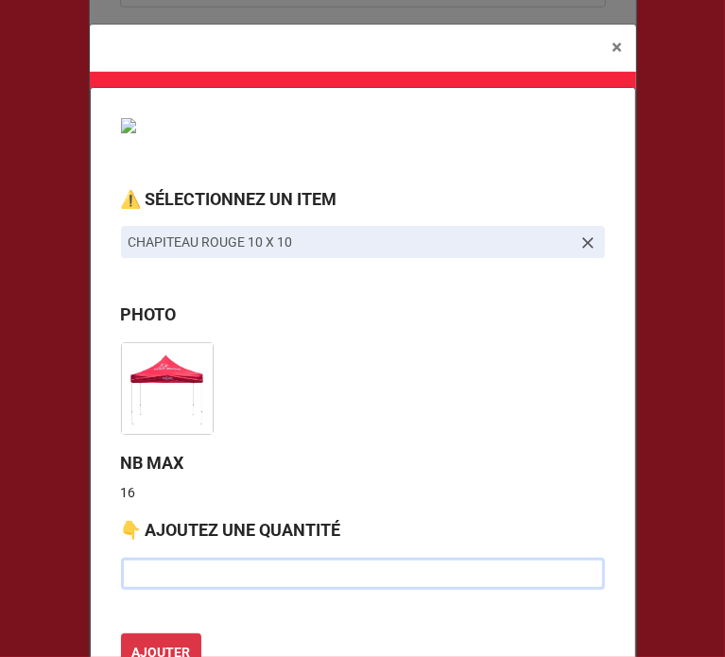
click at [172, 573] on input "text" at bounding box center [363, 573] width 484 height 32
type input "1"
click at [172, 573] on input "text" at bounding box center [363, 573] width 484 height 32
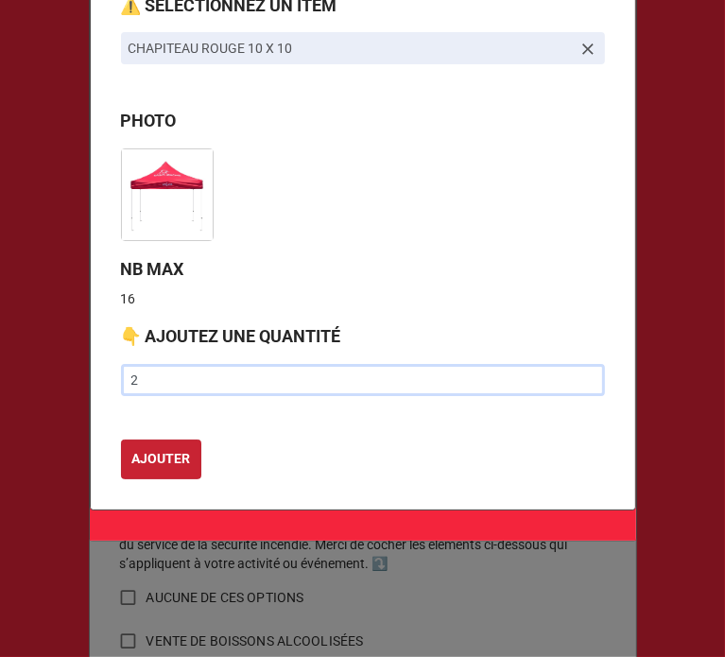
type input "2"
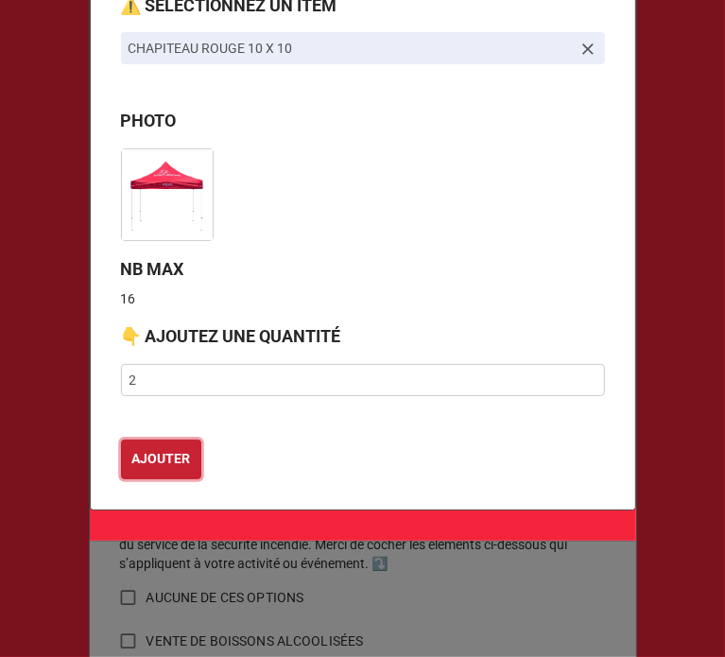
click at [160, 454] on b "AJOUTER" at bounding box center [160, 459] width 59 height 20
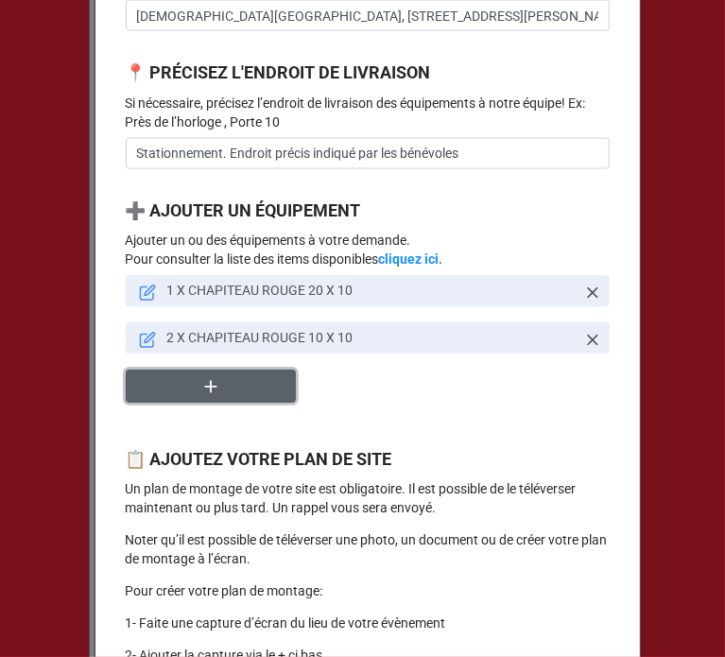
click at [194, 402] on button "button" at bounding box center [211, 385] width 170 height 33
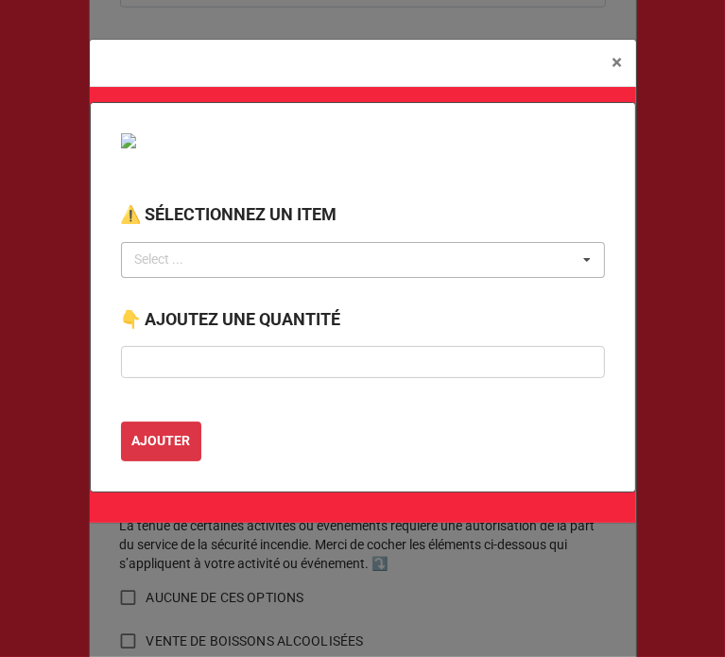
click at [223, 256] on div "Select ... No results found." at bounding box center [363, 260] width 484 height 36
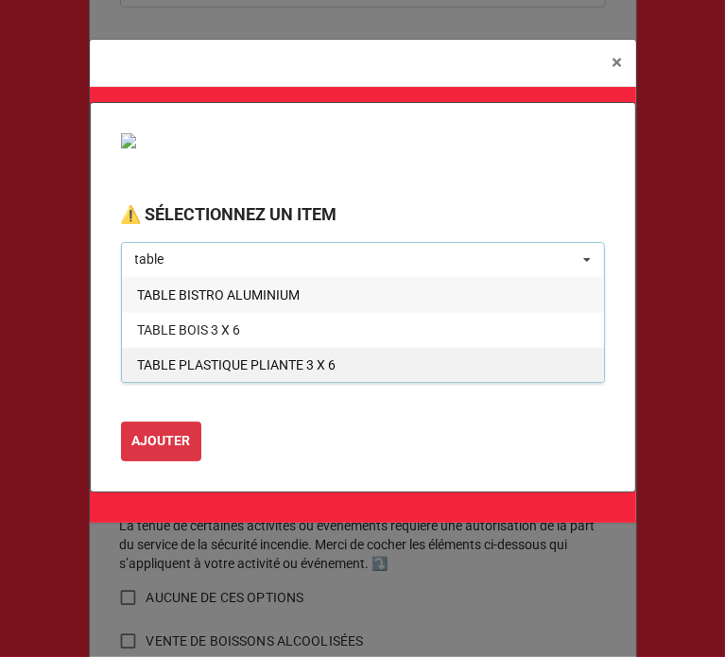
type input "table"
click at [295, 373] on div "TABLE PLASTIQUE PLIANTE 3 X 6" at bounding box center [363, 364] width 482 height 35
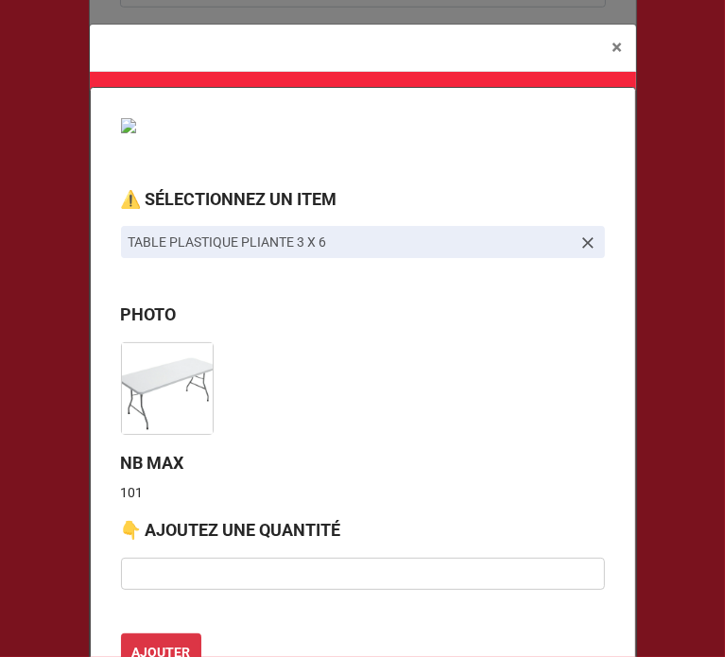
click at [173, 433] on img at bounding box center [167, 388] width 91 height 91
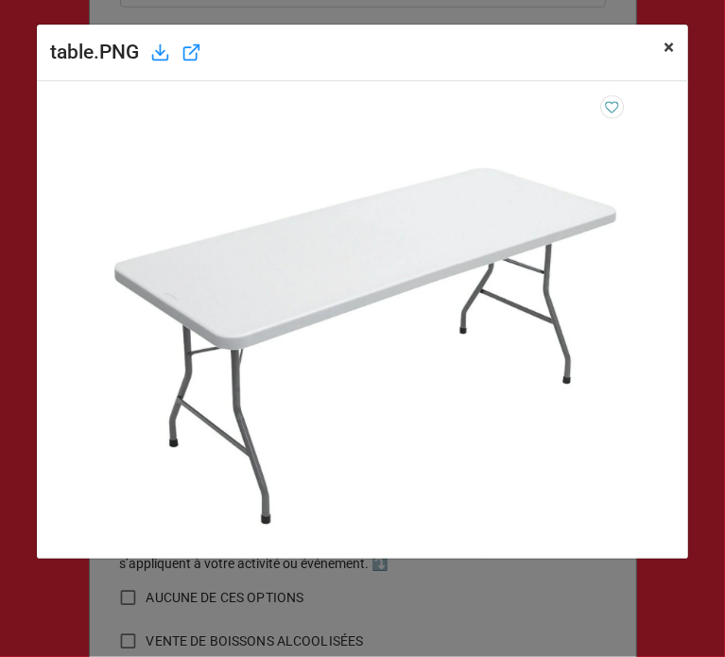
click at [664, 56] on span "×" at bounding box center [669, 47] width 10 height 23
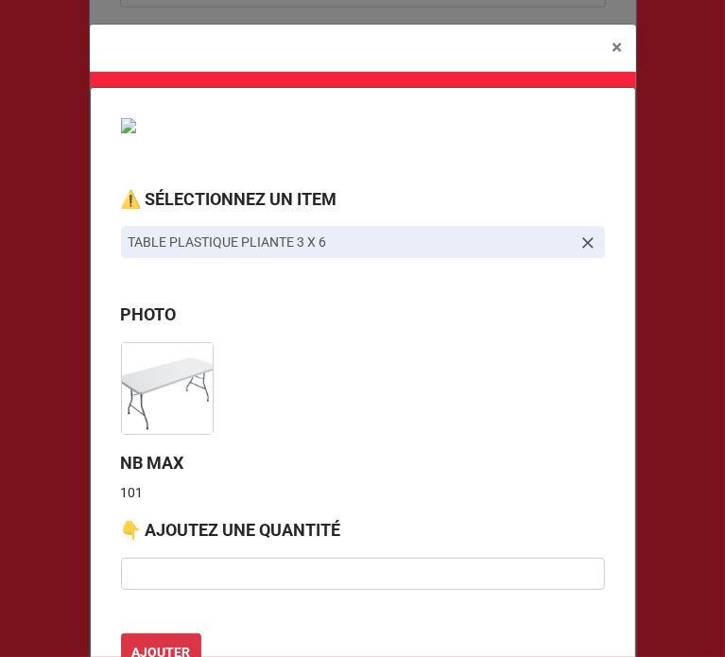
scroll to position [234, 0]
click at [203, 573] on input "text" at bounding box center [363, 573] width 484 height 32
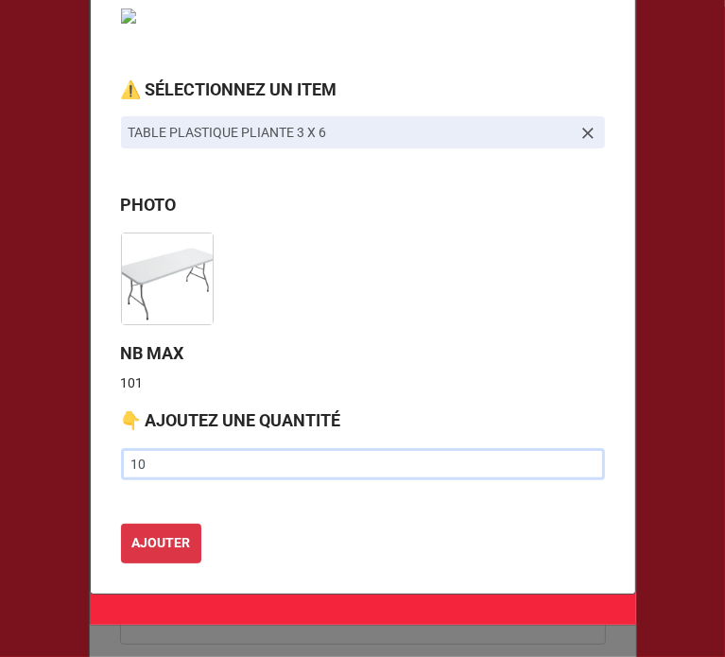
scroll to position [112, 0]
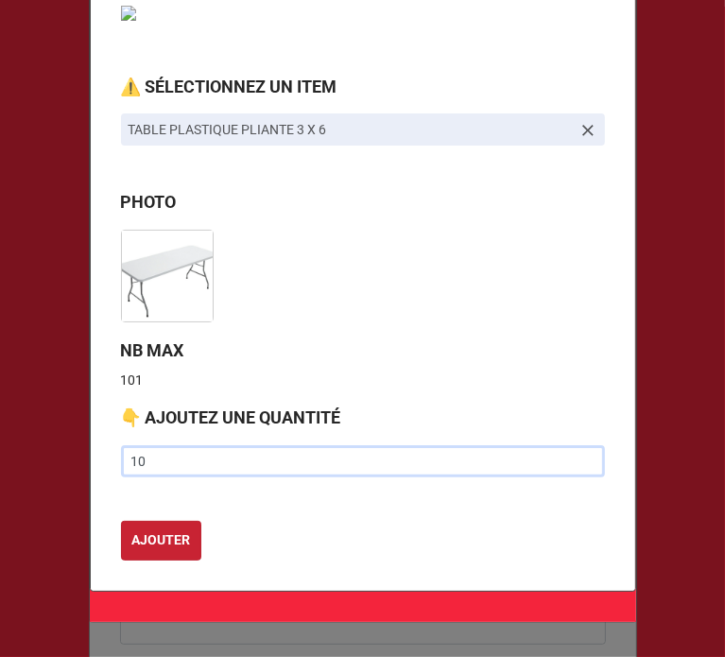
type input "10"
click at [153, 543] on b "AJOUTER" at bounding box center [160, 540] width 59 height 20
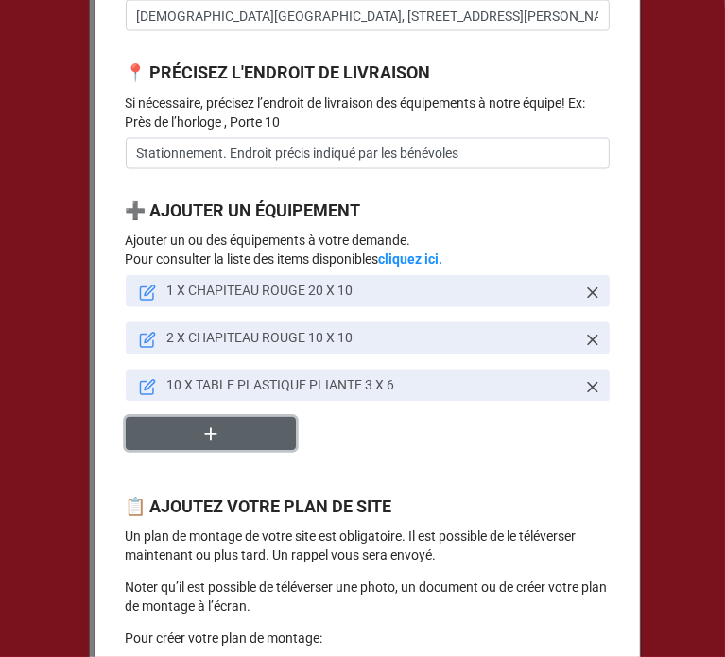
click at [180, 450] on button "button" at bounding box center [211, 433] width 170 height 33
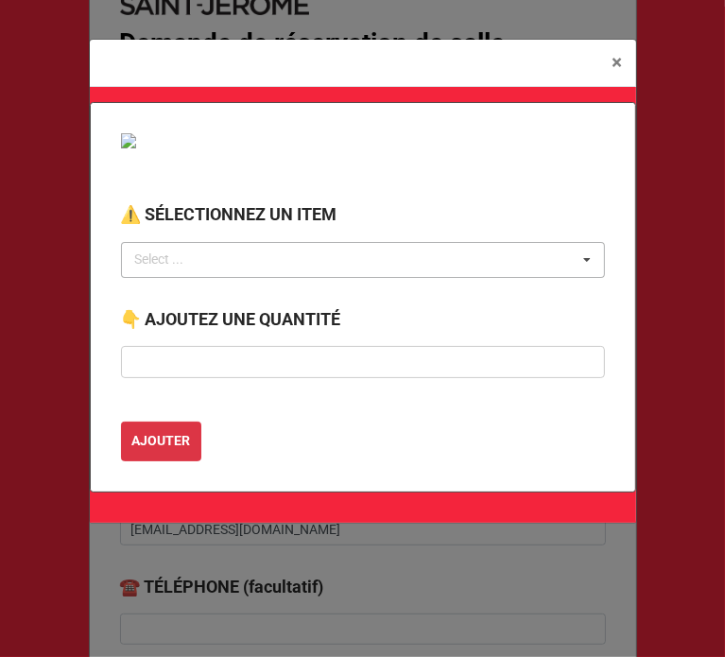
click at [180, 260] on div "Select ..." at bounding box center [170, 259] width 81 height 22
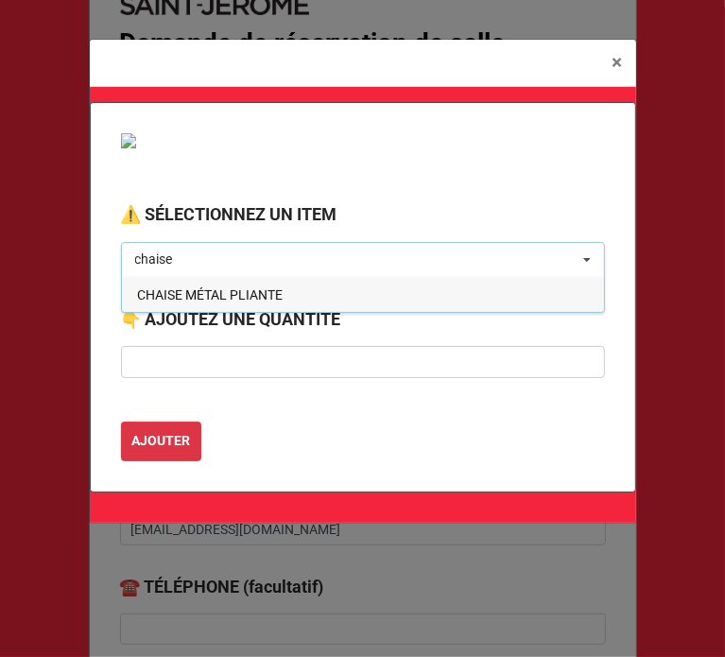
type input "chaise"
click at [188, 299] on span "CHAISE MÉTAL PLIANTE" at bounding box center [209, 294] width 145 height 15
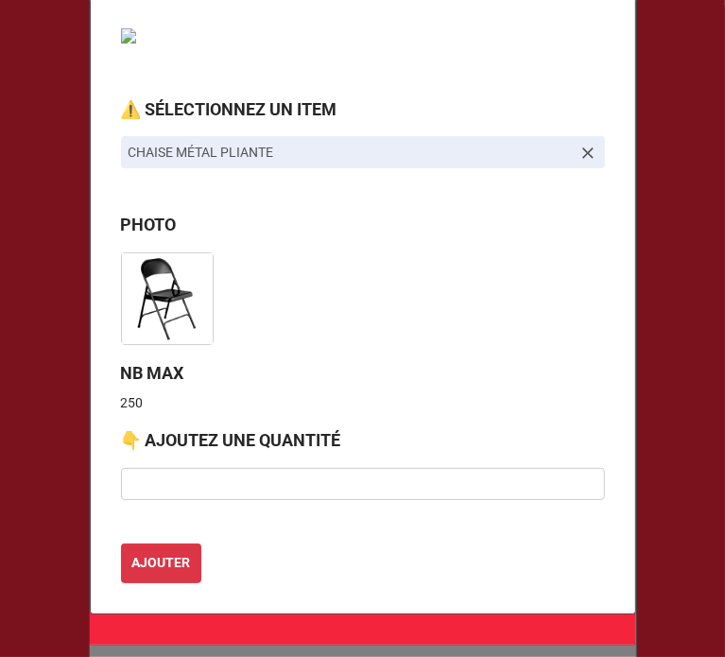
scroll to position [91, 0]
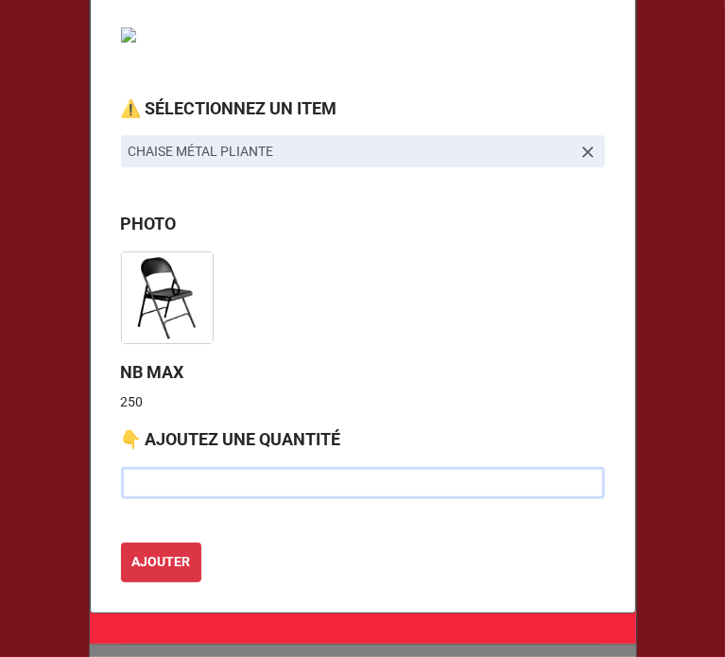
click at [261, 474] on input "text" at bounding box center [363, 483] width 484 height 32
type input "10"
click at [158, 562] on b "AJOUTER" at bounding box center [160, 562] width 59 height 20
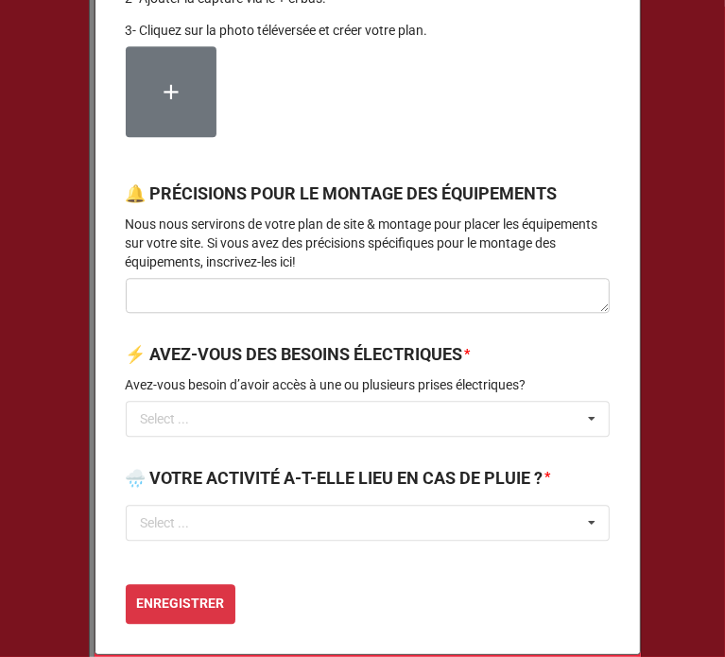
scroll to position [2322, 0]
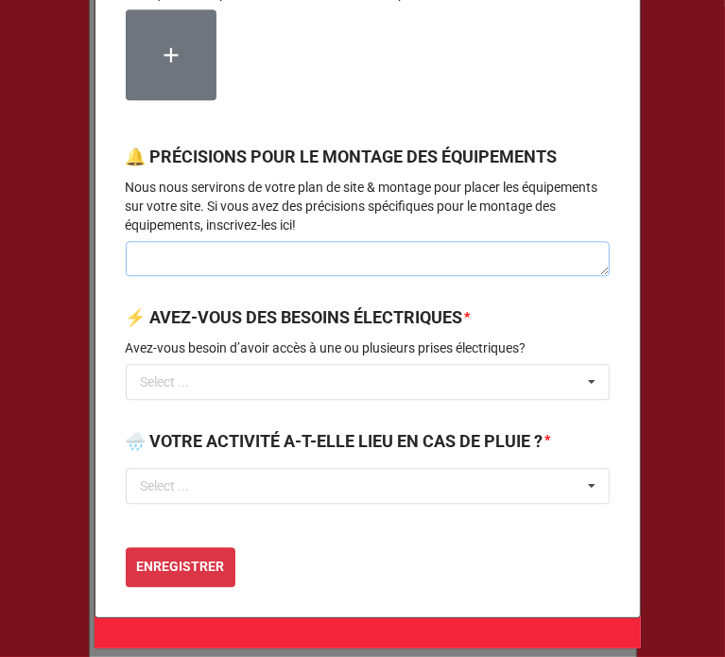
click at [260, 277] on textarea at bounding box center [368, 259] width 484 height 36
paste textarea "Des bénévoles seront sur place normalement à partir de 7h et pourront préciser …"
type textarea "x"
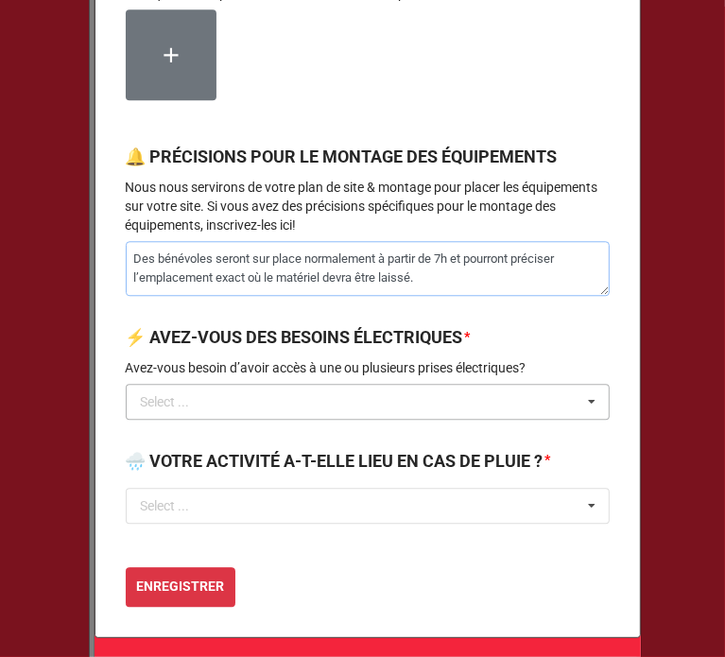
type textarea "Des bénévoles seront sur place normalement à partir de 7h et pourront préciser …"
click at [297, 419] on input "text" at bounding box center [369, 402] width 482 height 34
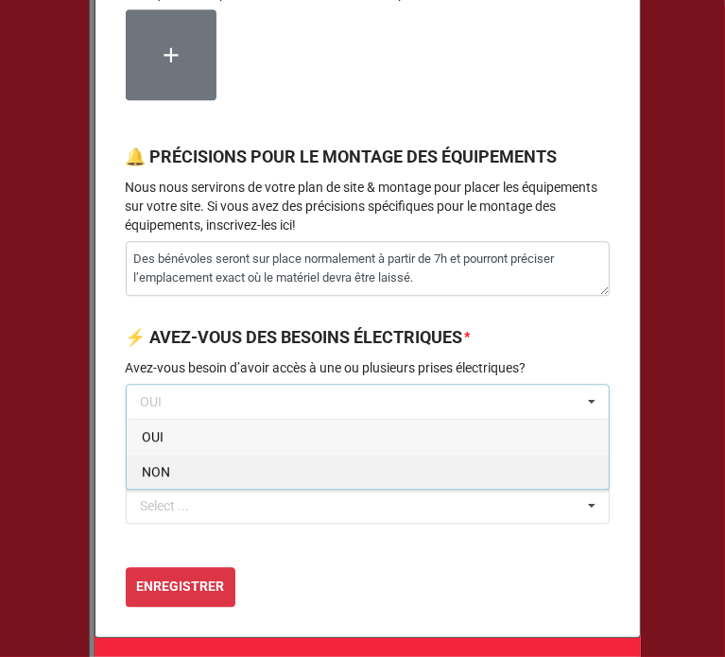
click at [228, 488] on div "NON" at bounding box center [368, 470] width 482 height 35
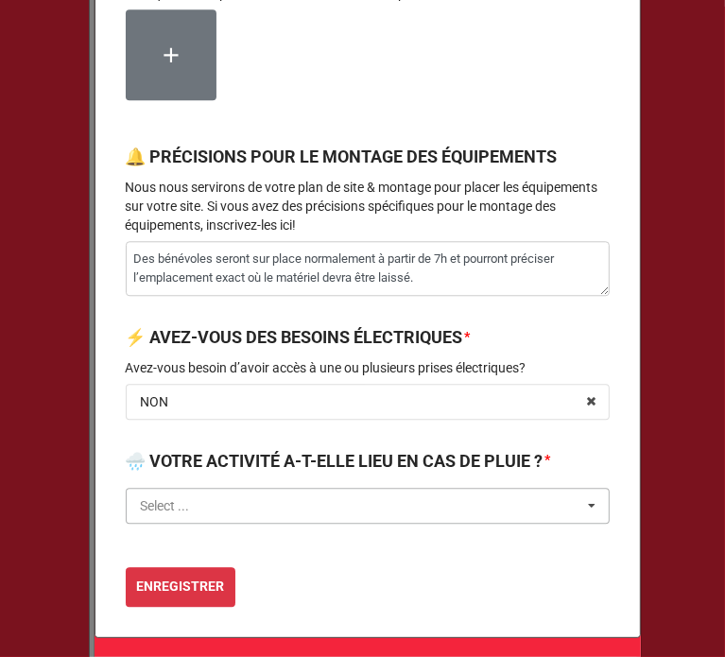
click at [214, 522] on input "text" at bounding box center [369, 505] width 482 height 34
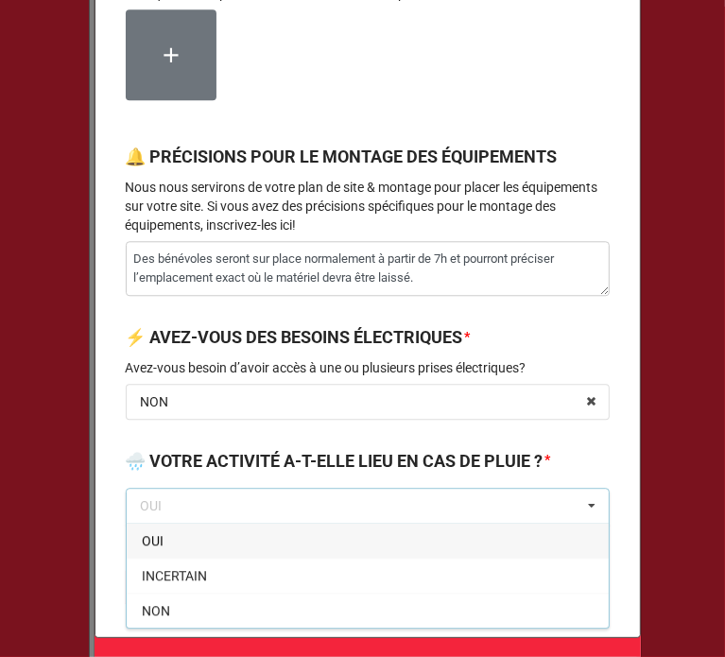
click at [160, 557] on div "OUI" at bounding box center [368, 539] width 482 height 35
type textarea "x"
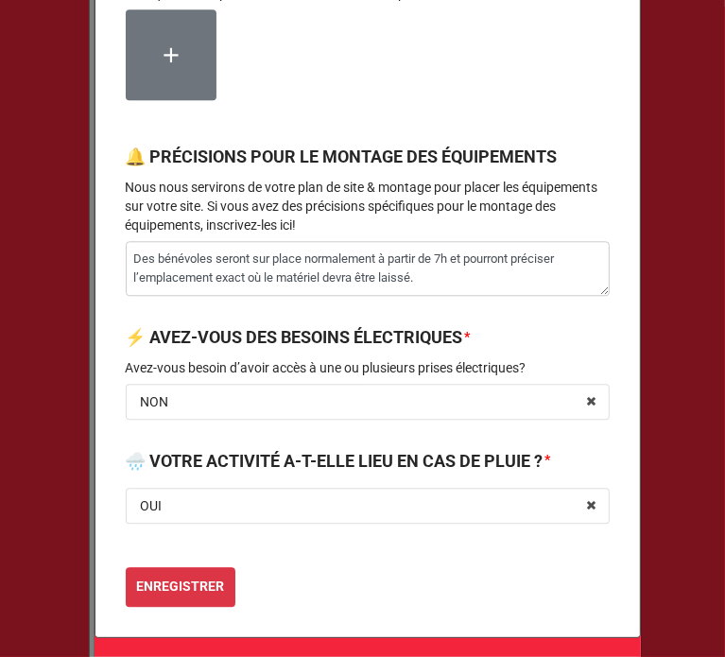
scroll to position [2421, 0]
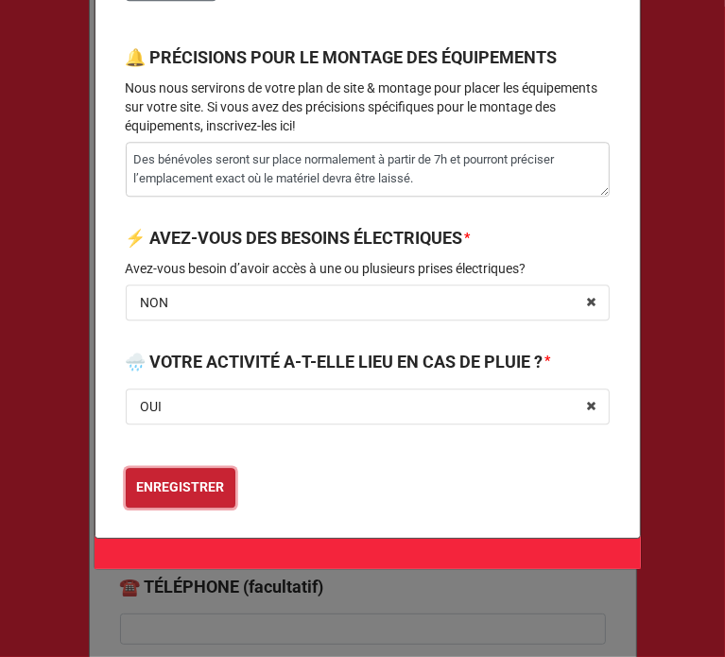
click at [197, 497] on b "ENREGISTRER" at bounding box center [180, 487] width 88 height 20
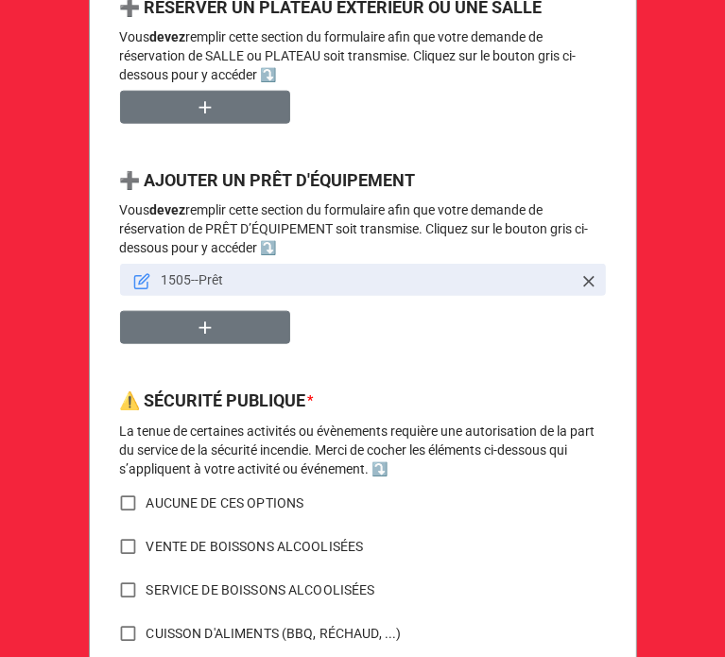
click at [125, 503] on input "AUCUNE DE CES OPTIONS" at bounding box center [128, 503] width 37 height 37
checkbox input "true"
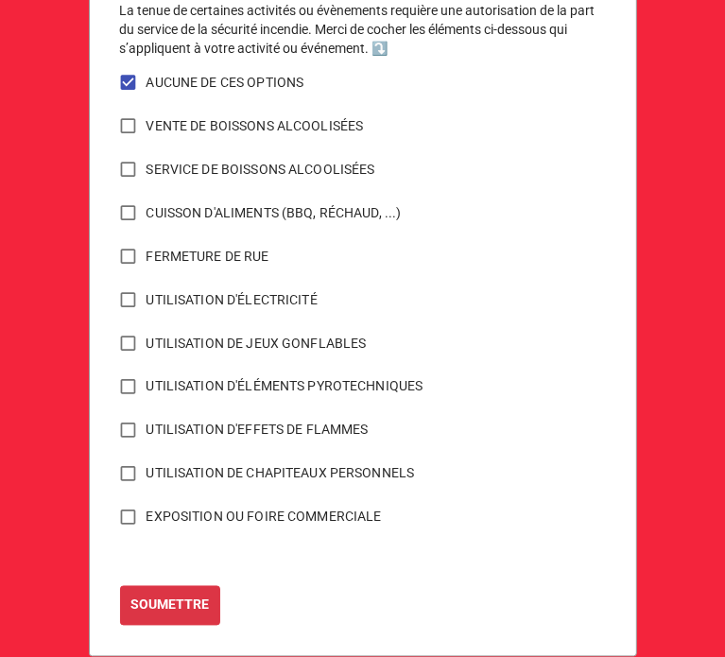
scroll to position [1463, 0]
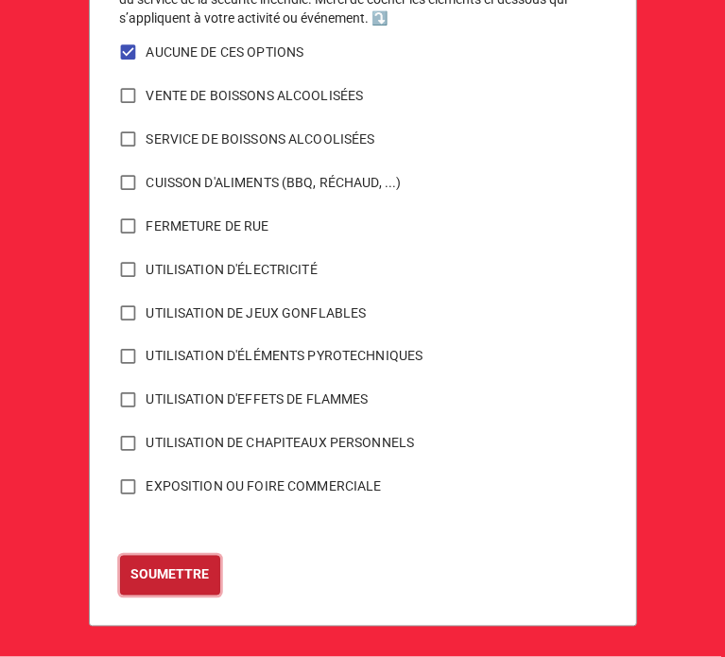
click at [160, 577] on b "SOUMETTRE" at bounding box center [169, 575] width 78 height 20
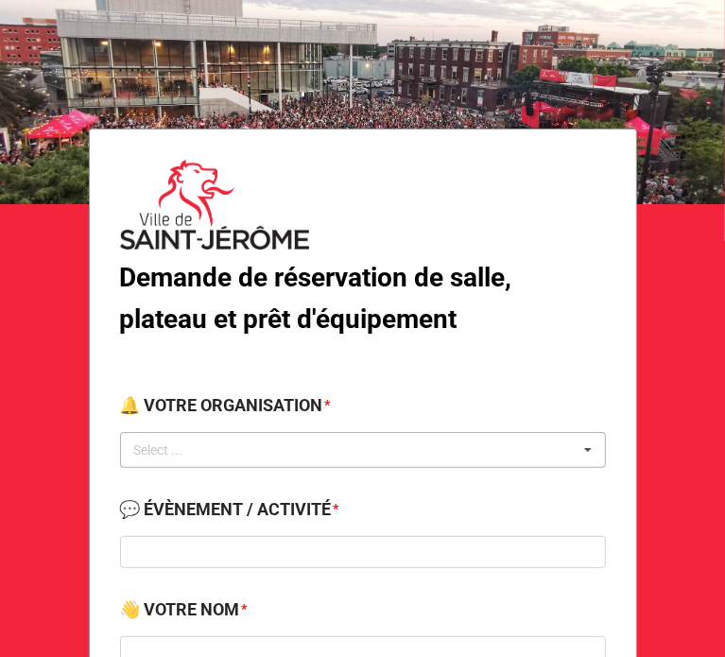
click at [242, 447] on div "Select ... No results found." at bounding box center [363, 450] width 486 height 36
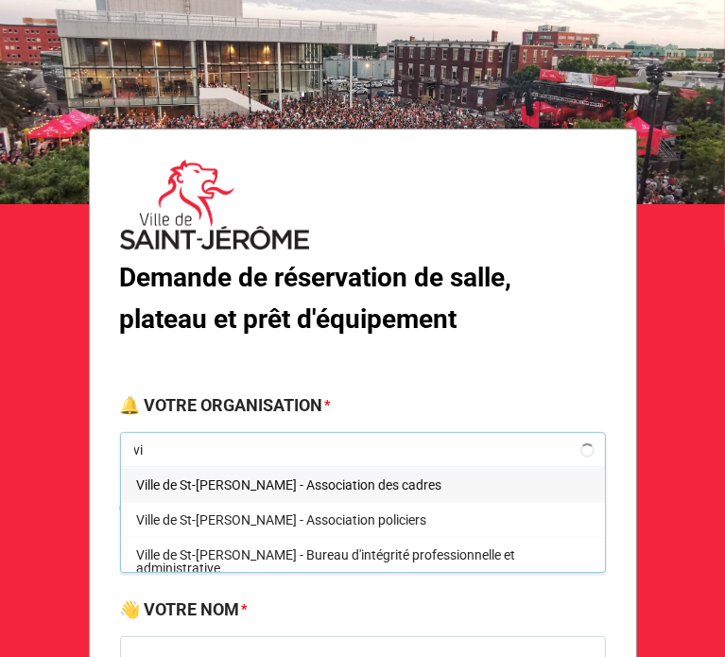
type input "v"
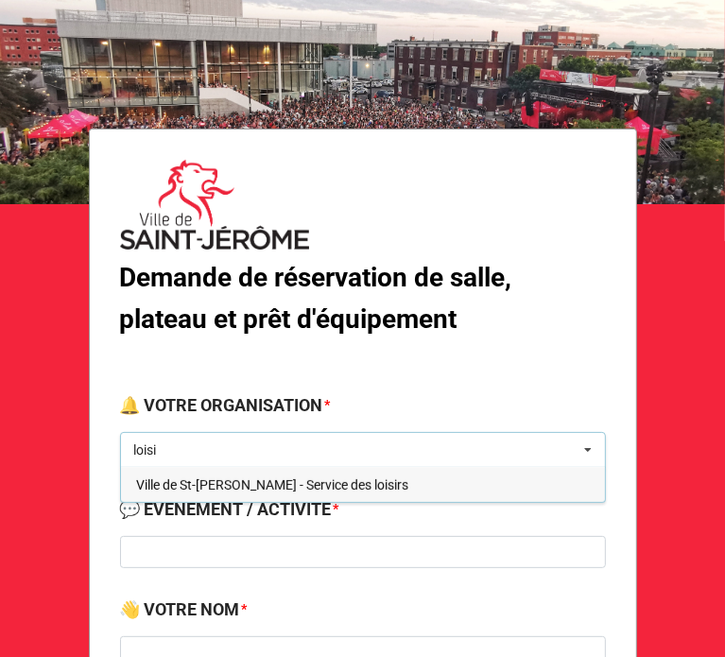
type input "loisi"
click at [242, 487] on span "Ville de St-[PERSON_NAME] - Service des loisirs" at bounding box center [272, 484] width 272 height 15
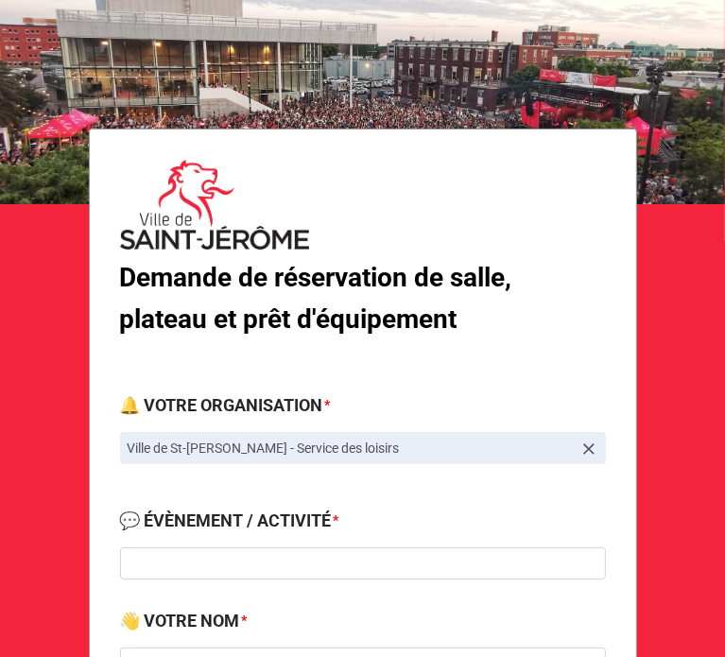
scroll to position [124, 0]
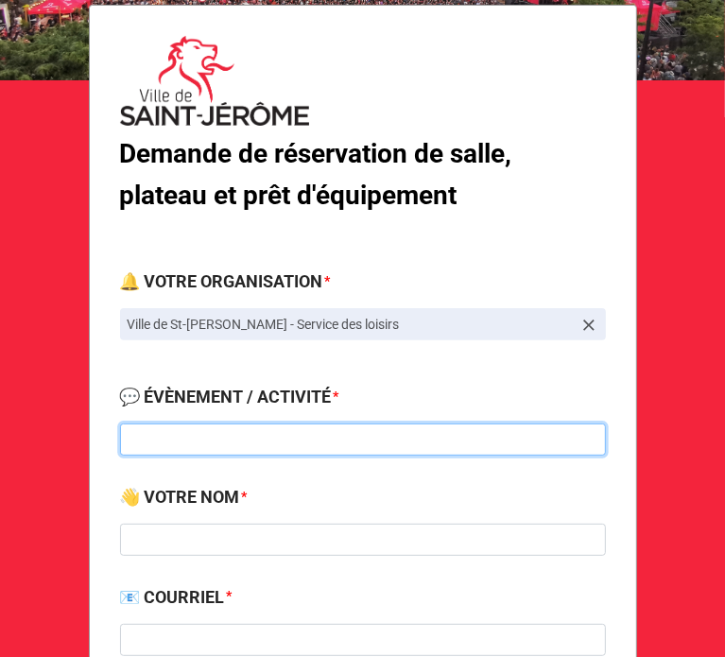
click at [217, 441] on input at bounding box center [363, 439] width 486 height 32
type input "I"
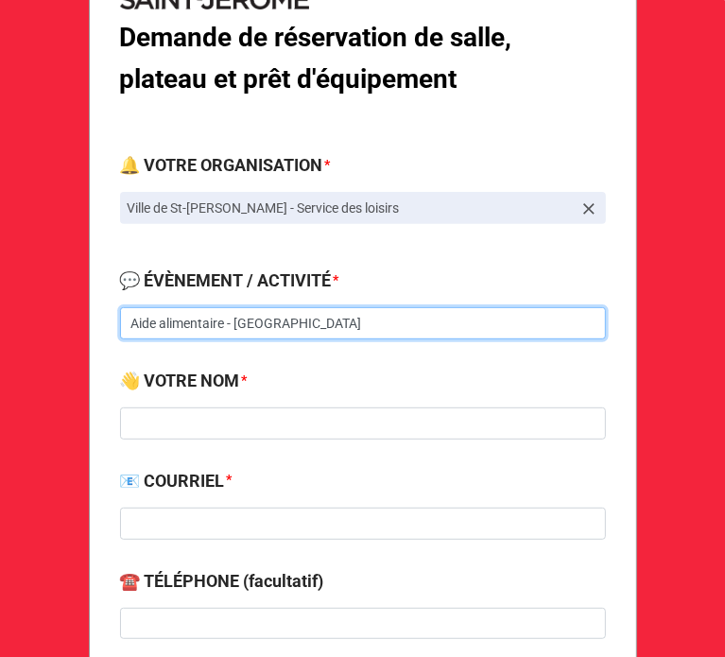
scroll to position [241, 0]
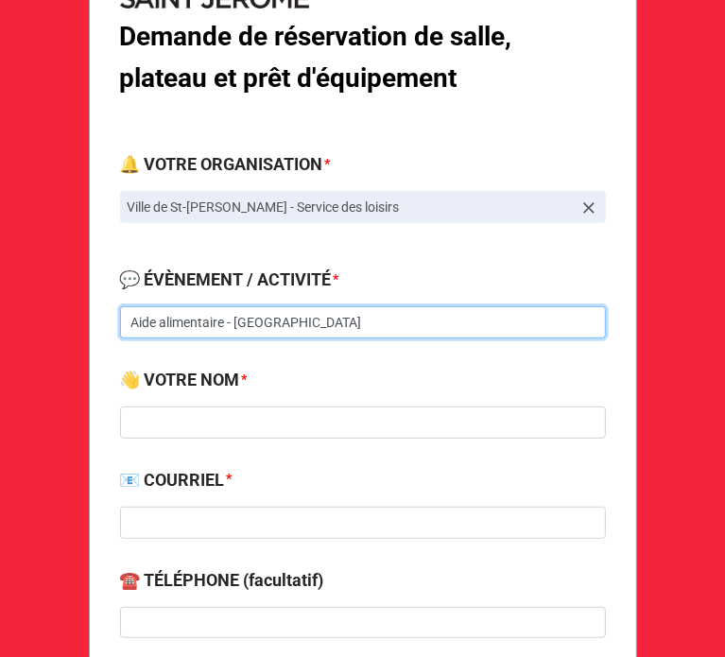
type input "Aide alimentaire - [GEOGRAPHIC_DATA]"
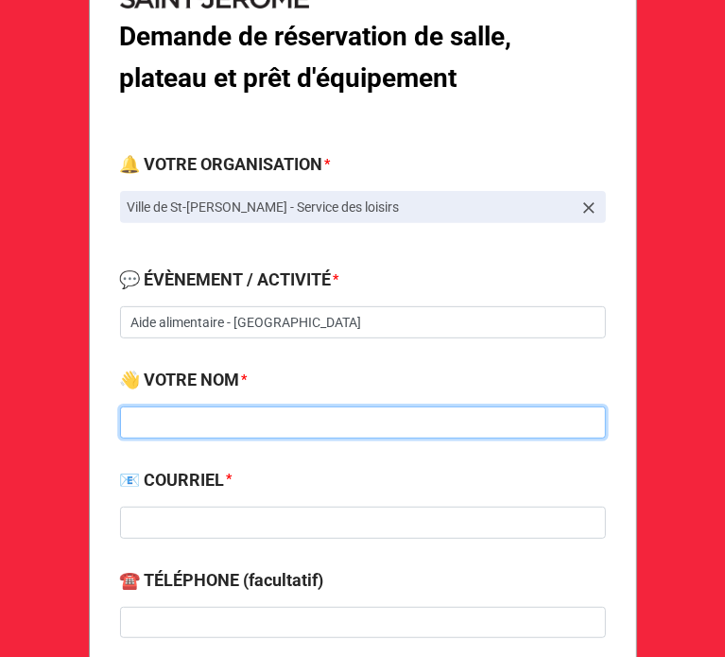
click at [210, 430] on input at bounding box center [363, 422] width 486 height 32
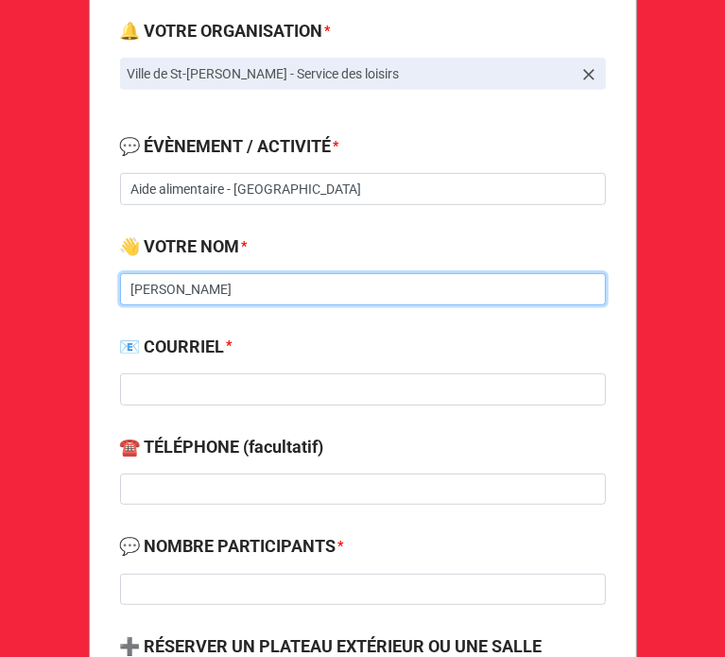
scroll to position [376, 0]
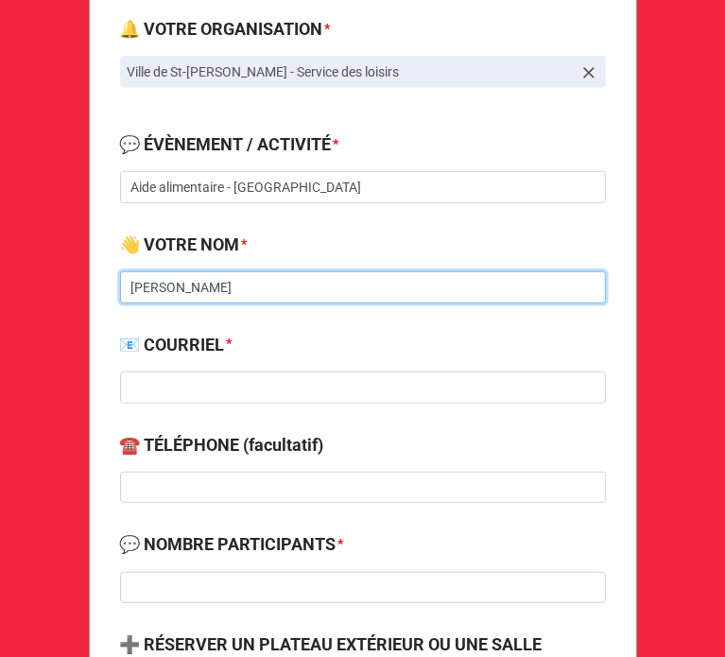
type input "[PERSON_NAME]"
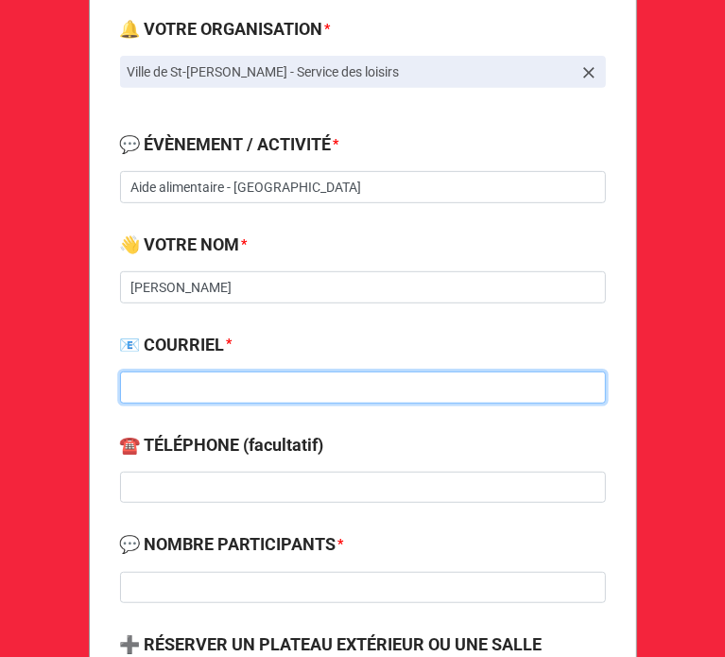
click at [192, 373] on input at bounding box center [363, 387] width 486 height 32
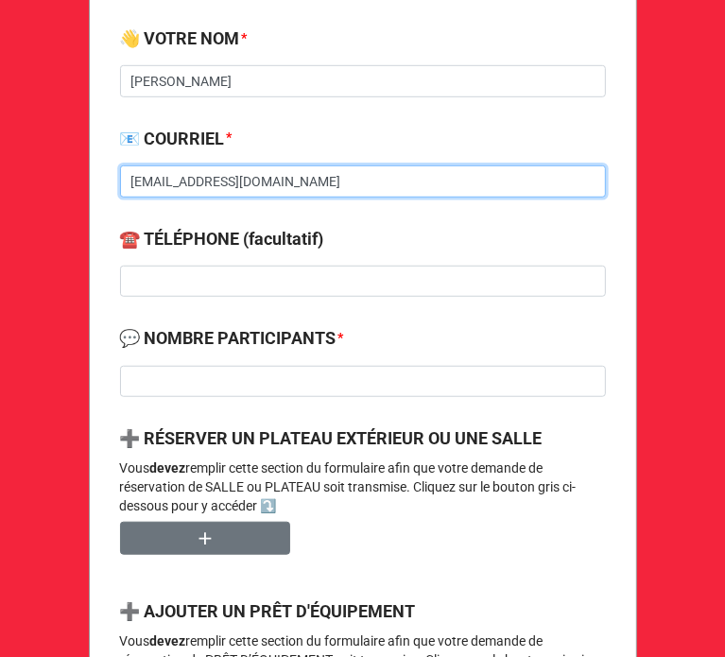
scroll to position [584, 0]
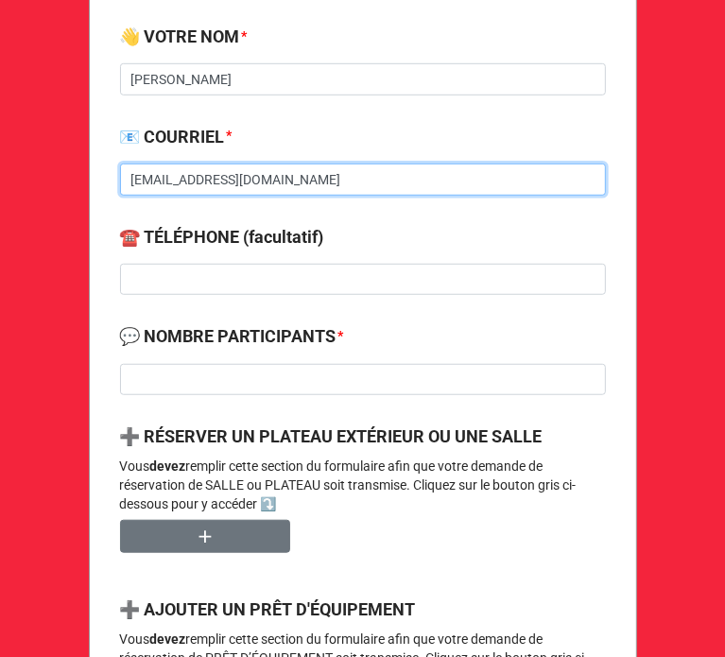
type input "[EMAIL_ADDRESS][DOMAIN_NAME]"
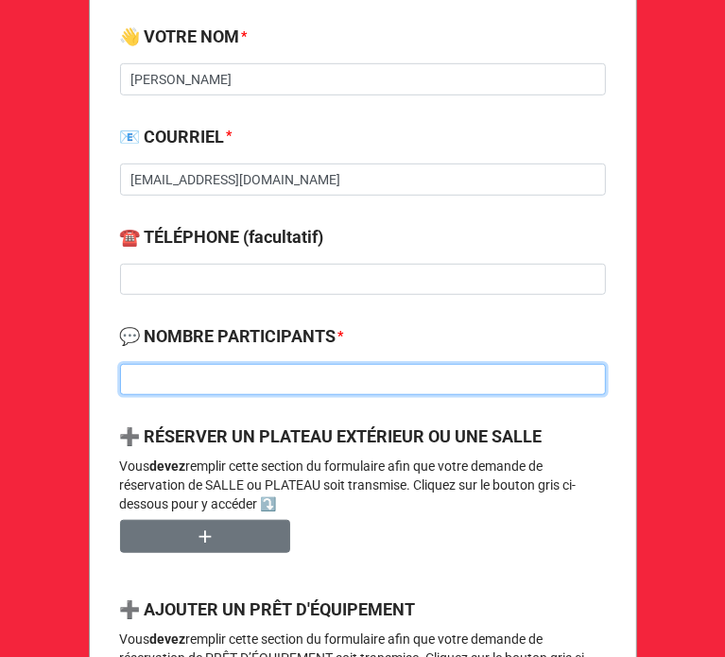
click at [192, 373] on input at bounding box center [363, 380] width 486 height 32
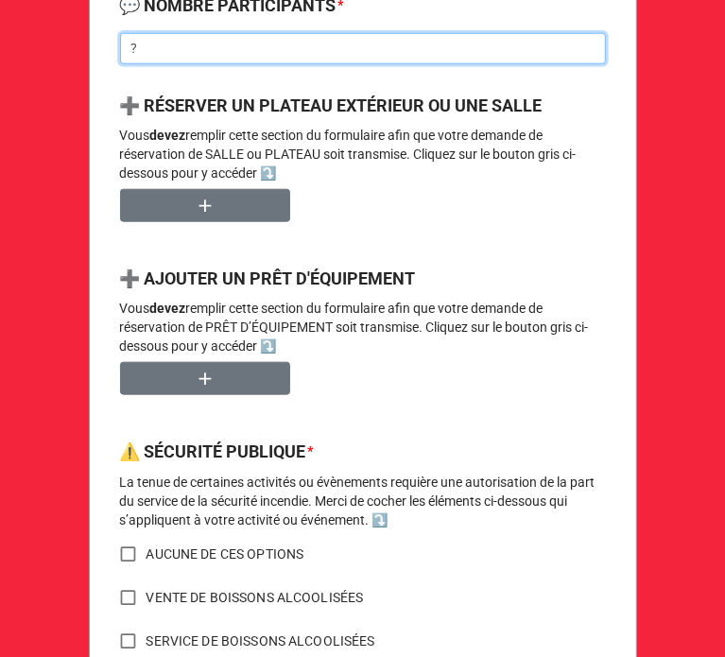
scroll to position [917, 0]
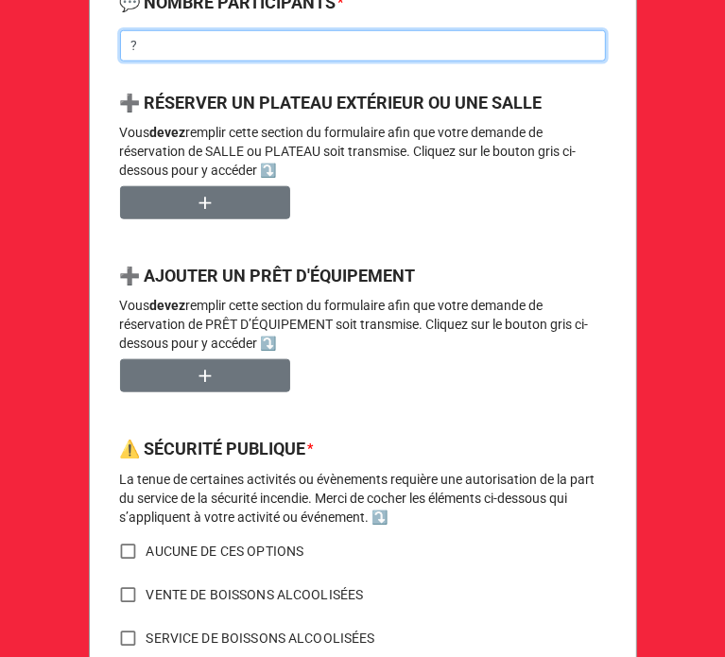
type input "?"
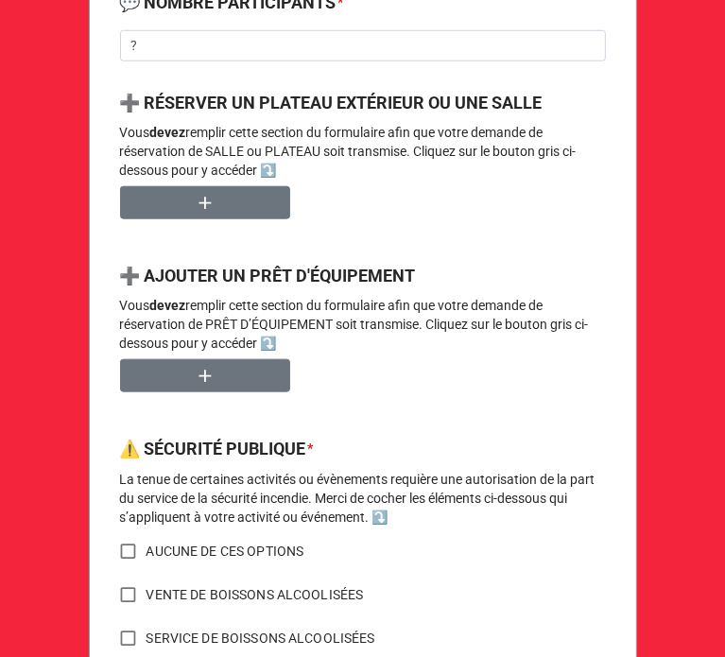
click at [126, 554] on input "AUCUNE DE CES OPTIONS" at bounding box center [128, 551] width 37 height 37
checkbox input "true"
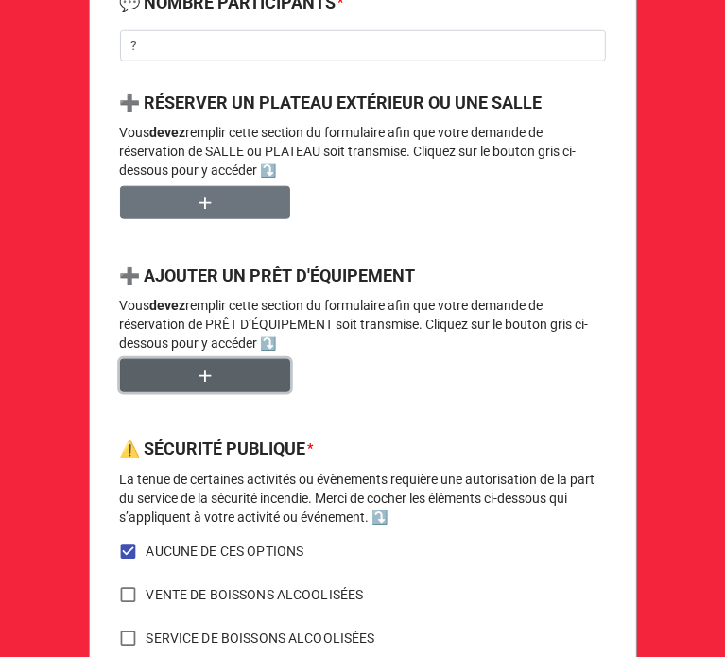
click at [212, 384] on button "button" at bounding box center [205, 375] width 170 height 33
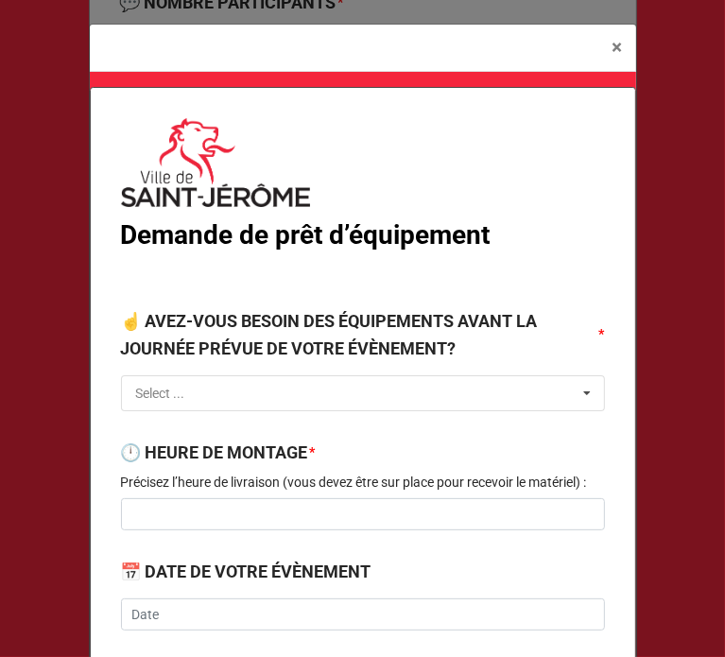
click at [212, 384] on input "text" at bounding box center [364, 393] width 482 height 34
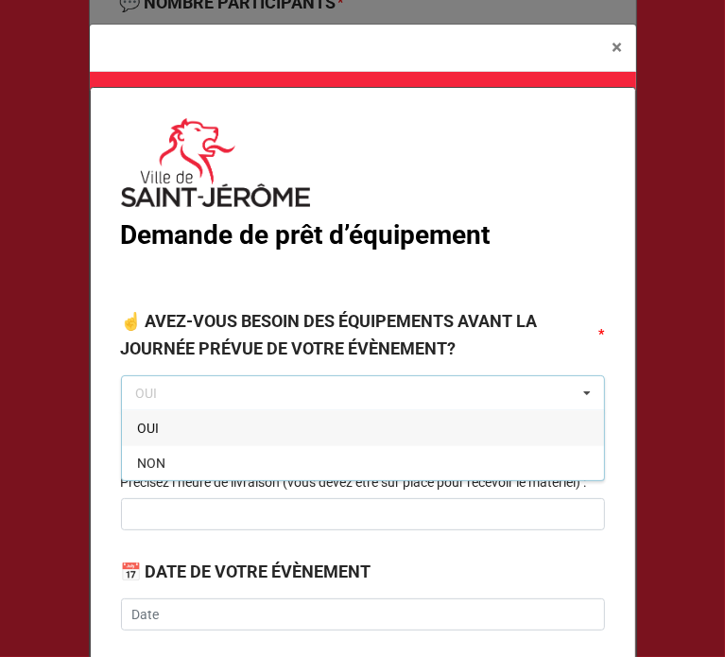
click at [169, 424] on div "OUI" at bounding box center [363, 427] width 482 height 35
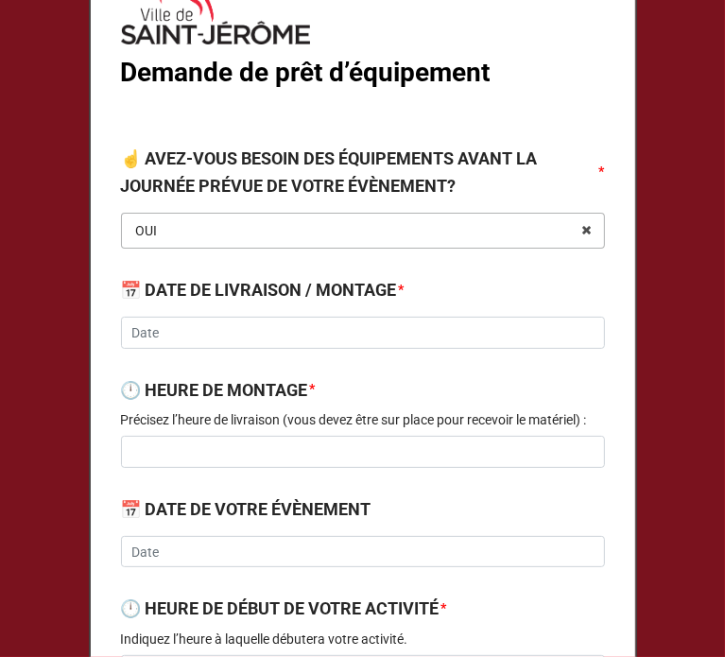
scroll to position [168, 0]
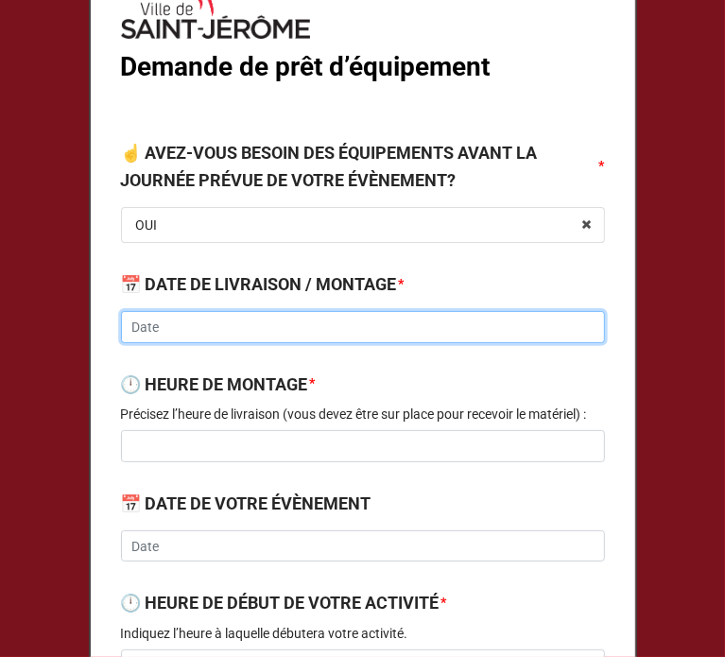
click at [201, 329] on input "text" at bounding box center [363, 327] width 484 height 32
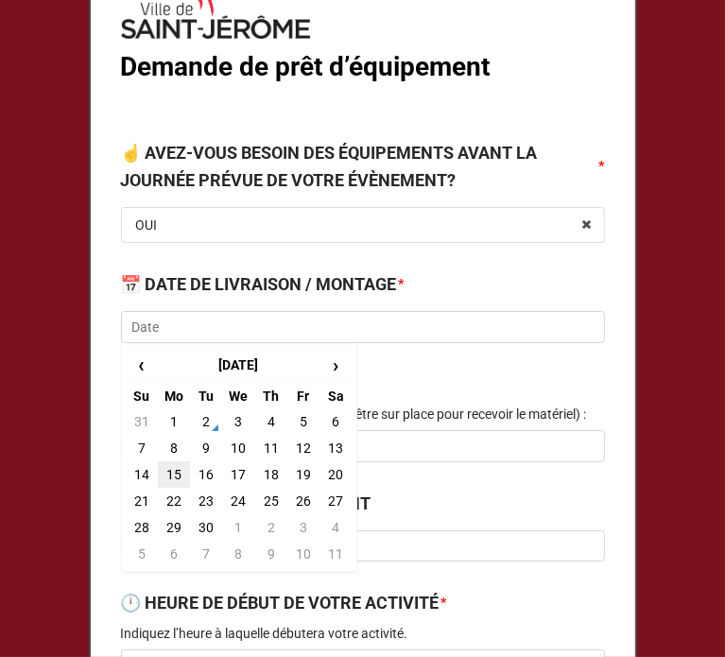
click at [175, 464] on td "15" at bounding box center [174, 474] width 32 height 26
type input "[DATE]"
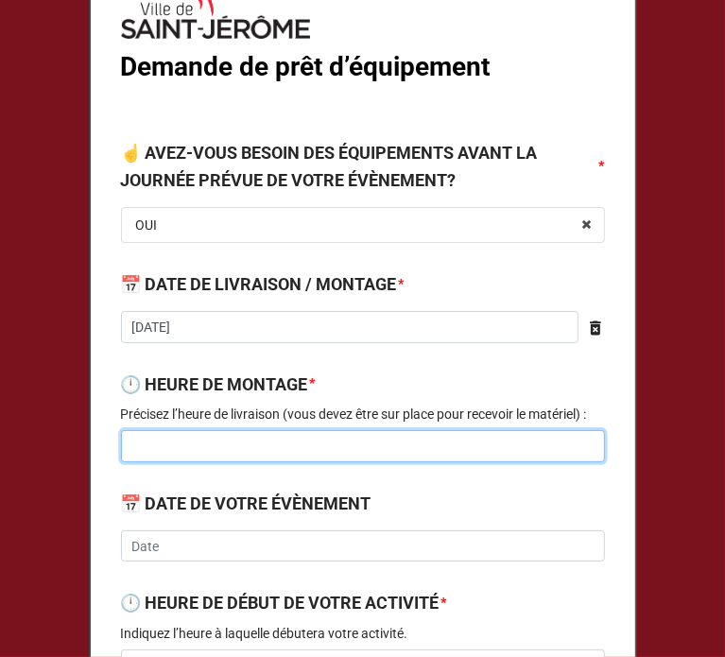
click at [186, 453] on input at bounding box center [363, 446] width 484 height 32
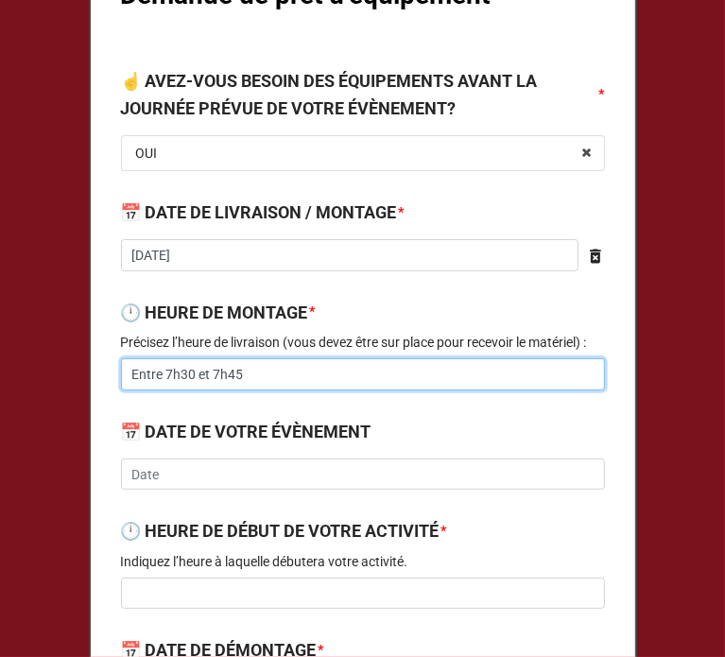
type input "Entre 7h30 et 7h45"
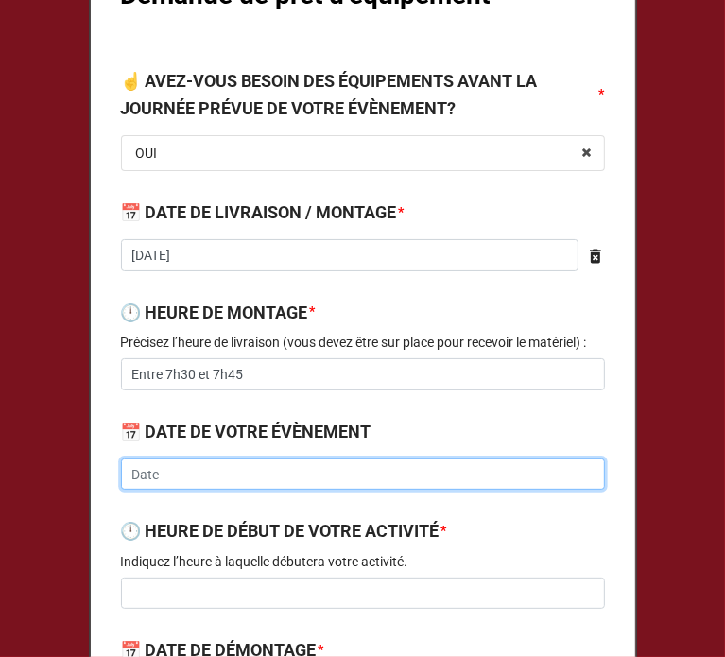
click at [166, 479] on input "text" at bounding box center [363, 474] width 484 height 32
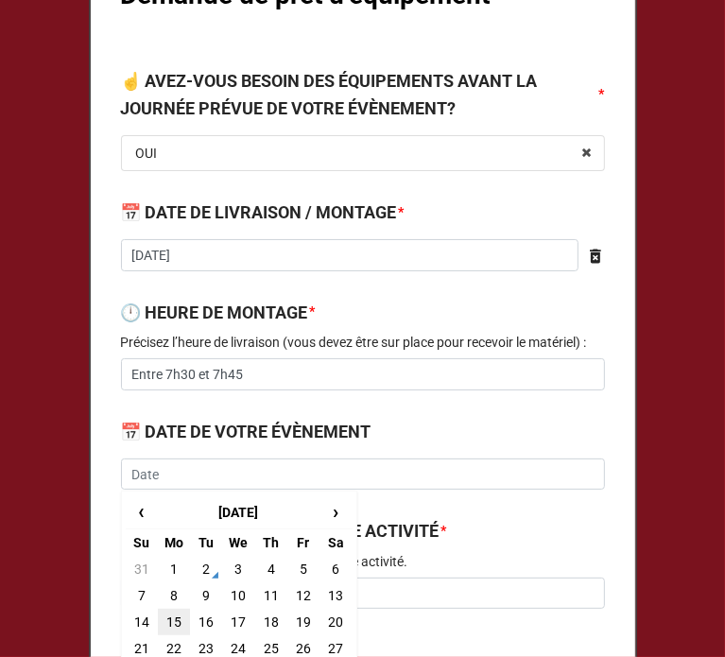
click at [161, 616] on td "15" at bounding box center [174, 621] width 32 height 26
type input "[DATE]"
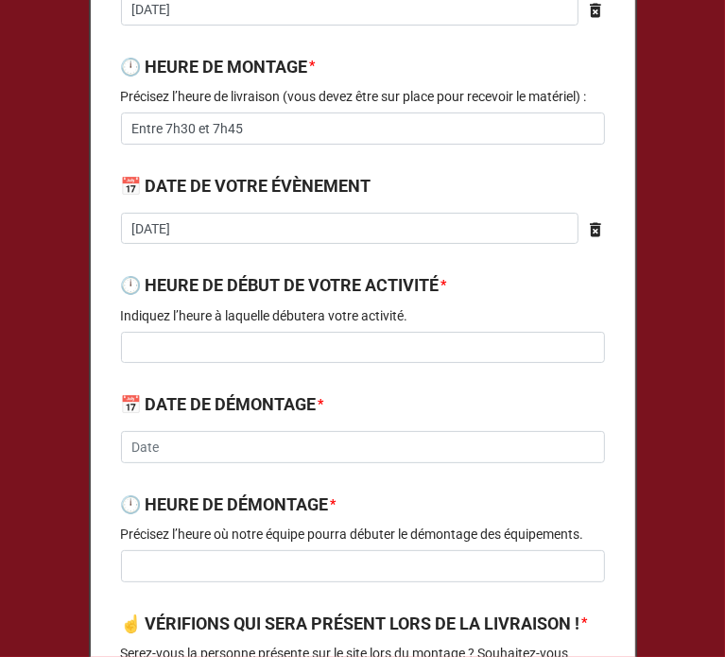
scroll to position [494, 0]
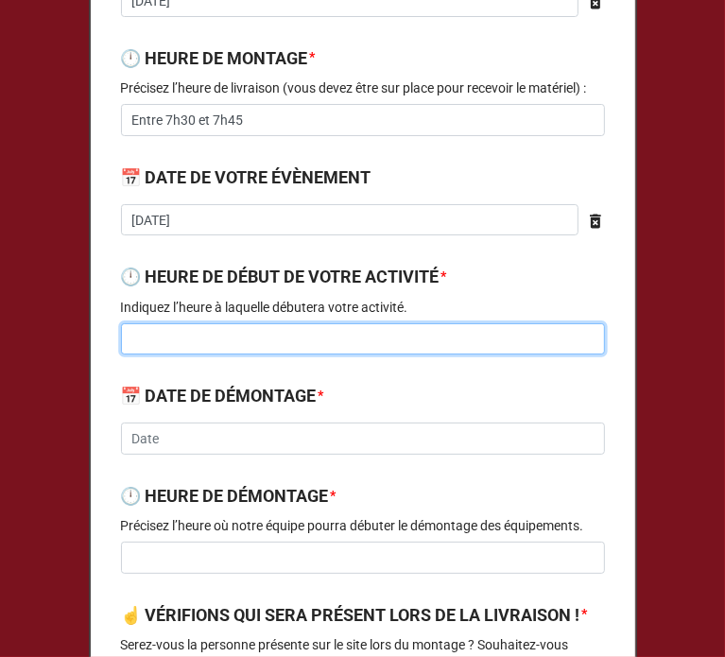
click at [197, 347] on input at bounding box center [363, 339] width 484 height 32
type input "8h00"
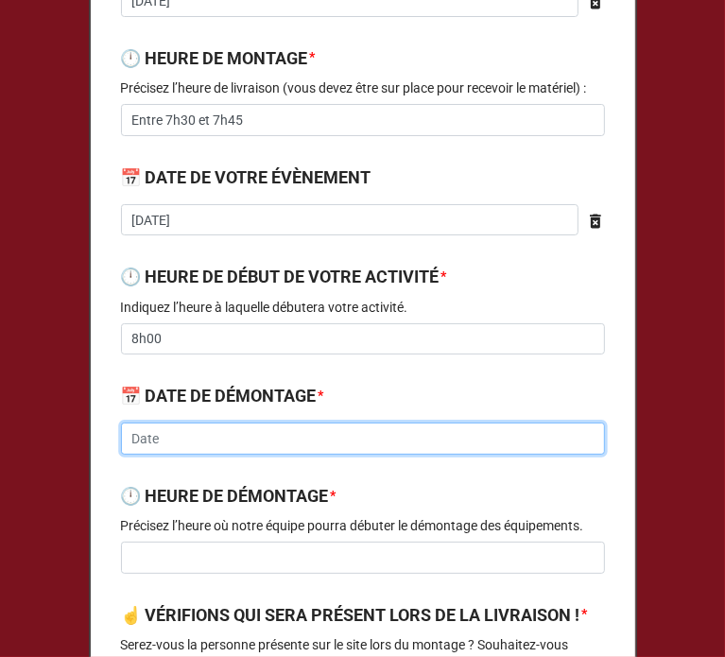
click at [174, 437] on input "text" at bounding box center [363, 438] width 484 height 32
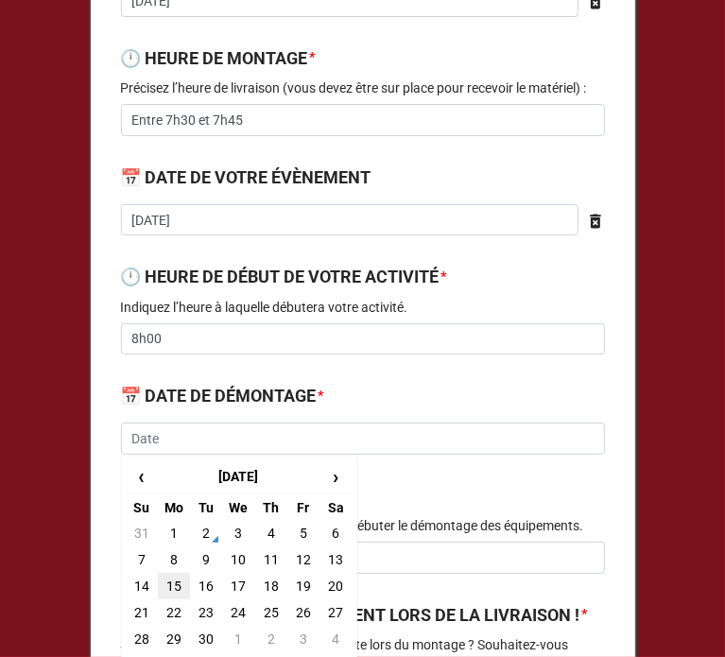
click at [178, 579] on td "15" at bounding box center [174, 586] width 32 height 26
type input "[DATE]"
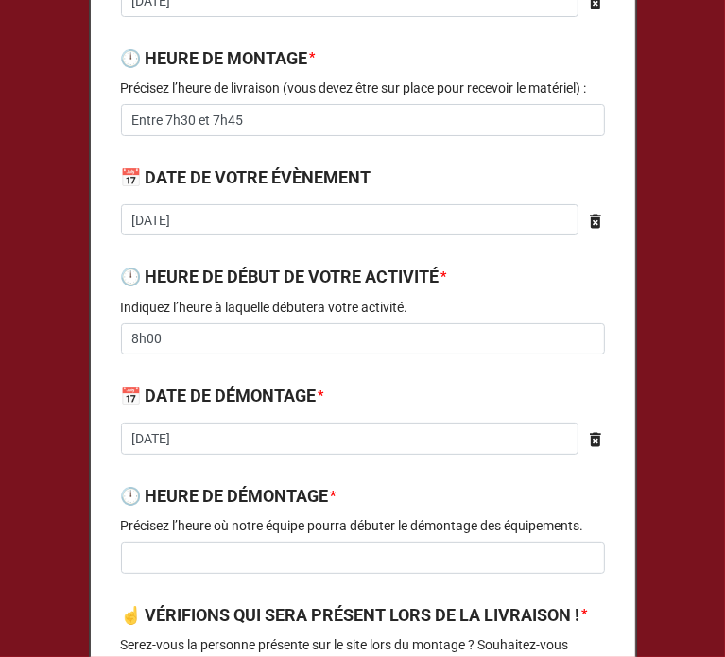
scroll to position [671, 0]
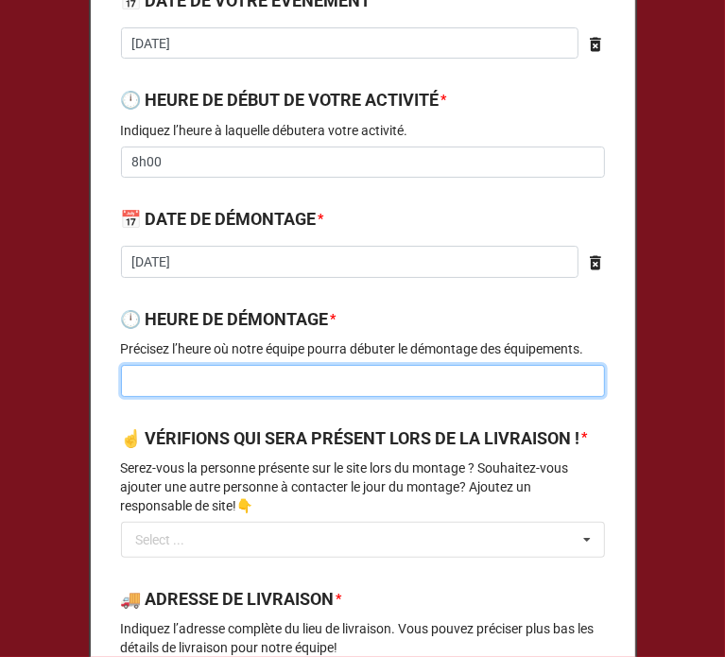
click at [203, 385] on input at bounding box center [363, 381] width 484 height 32
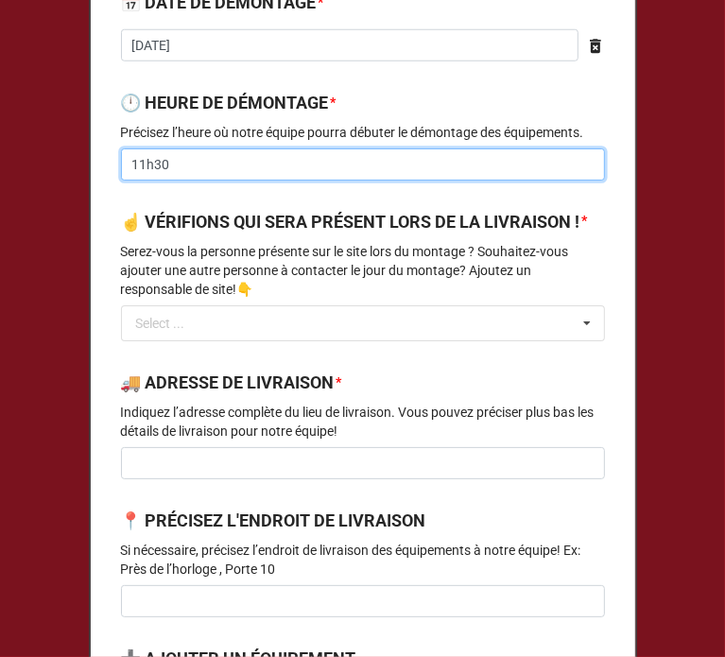
scroll to position [890, 0]
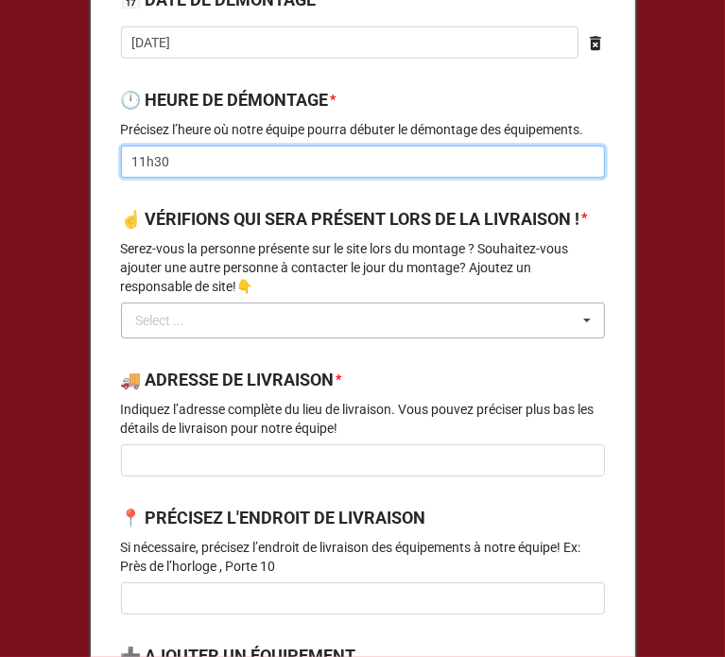
type input "11h30"
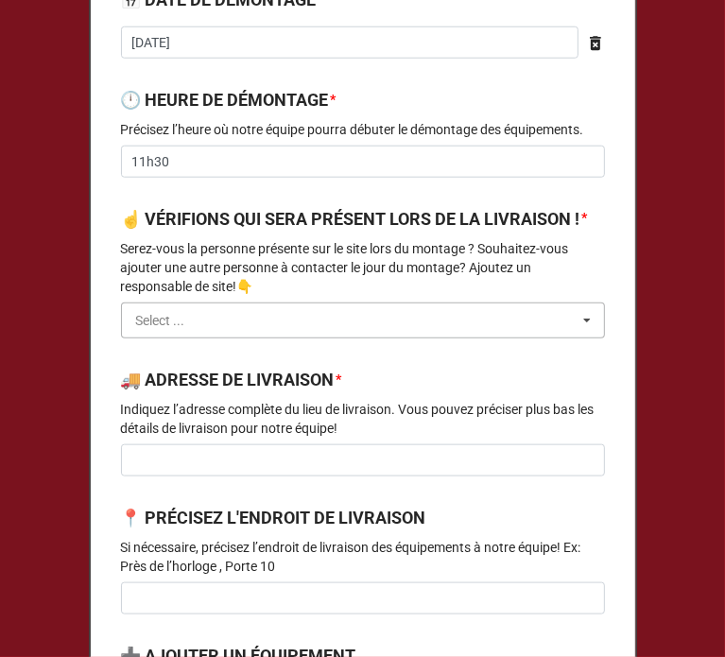
click at [189, 337] on input "text" at bounding box center [364, 320] width 482 height 34
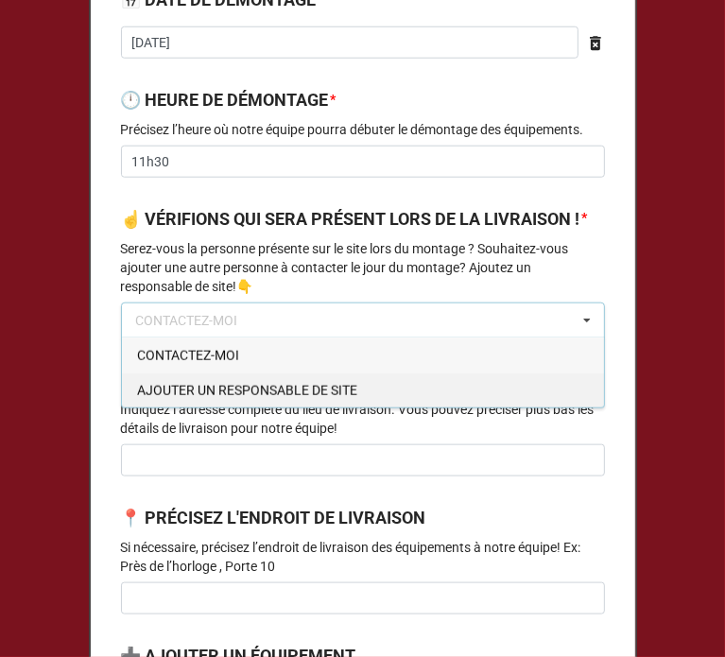
click at [164, 398] on span "AJOUTER UN RESPONSABLE DE SITE" at bounding box center [247, 390] width 220 height 15
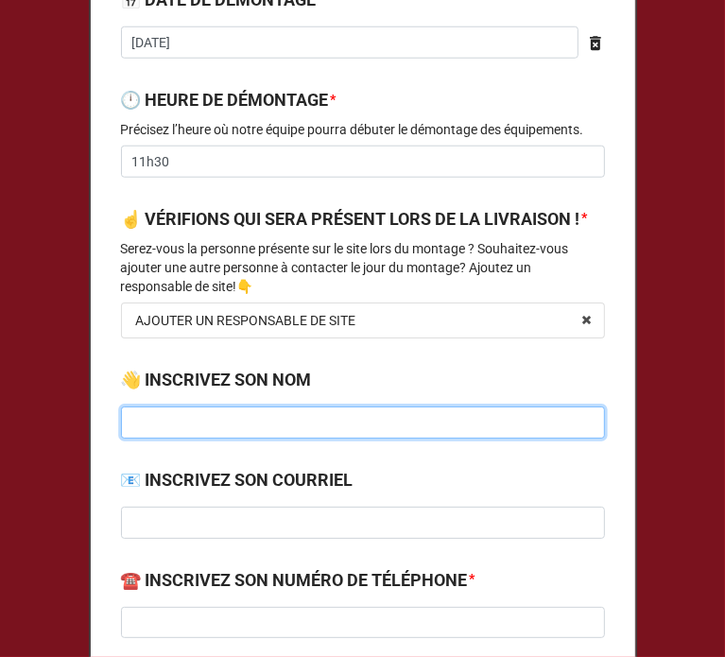
click at [202, 438] on input at bounding box center [363, 422] width 484 height 32
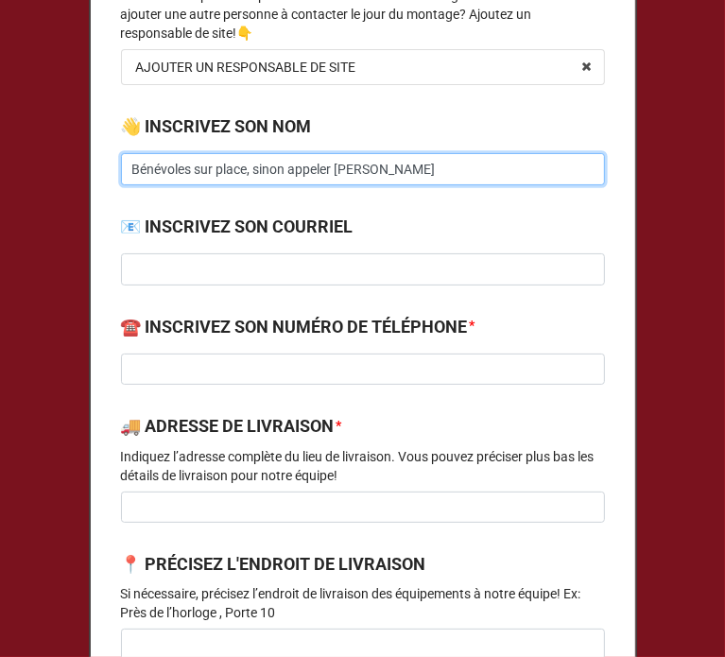
scroll to position [1149, 0]
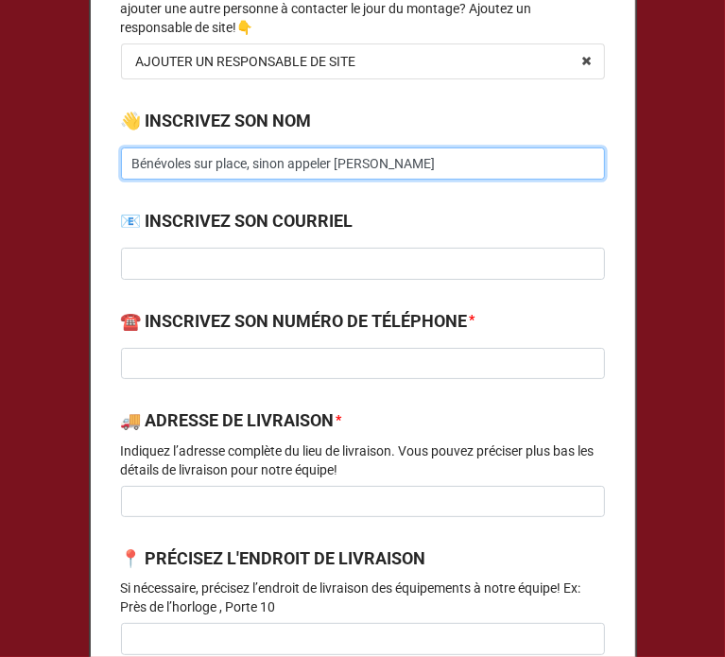
type input "Bénévoles sur place, sinon appeler [PERSON_NAME]"
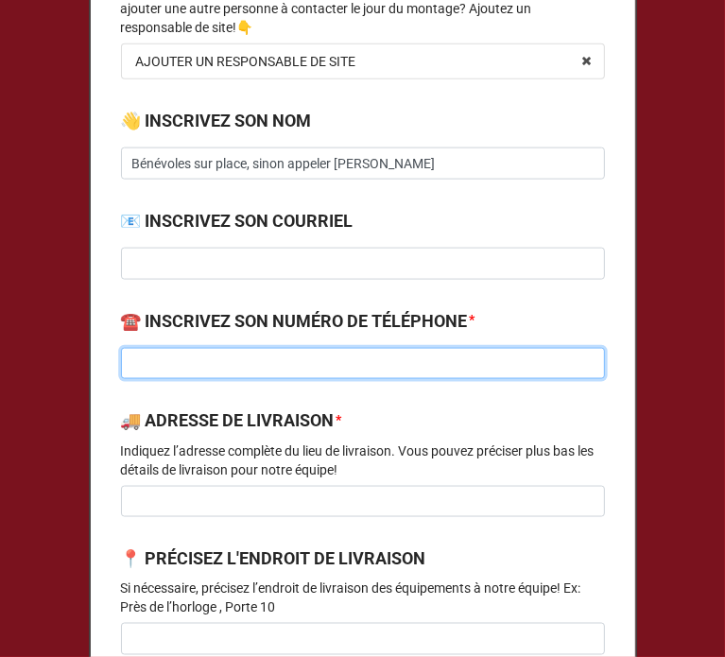
click at [189, 380] on input at bounding box center [363, 364] width 484 height 32
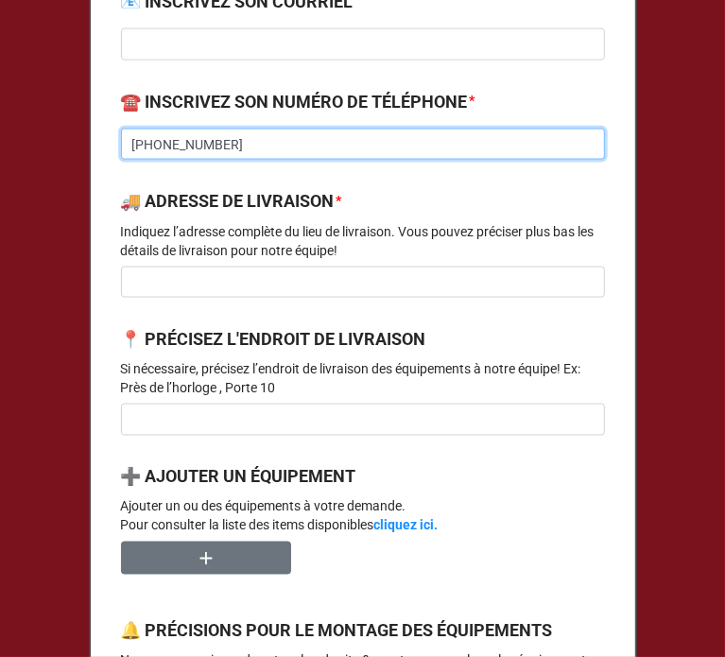
scroll to position [1394, 0]
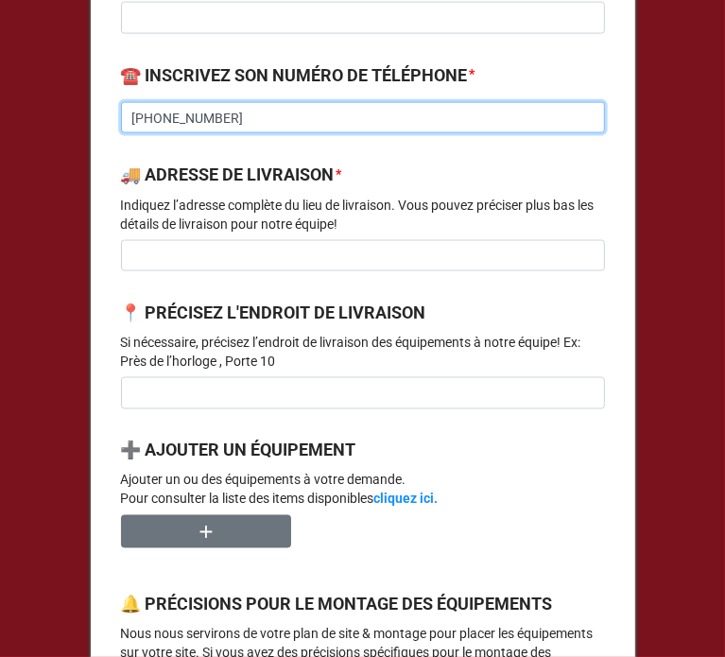
type input "[PHONE_NUMBER]"
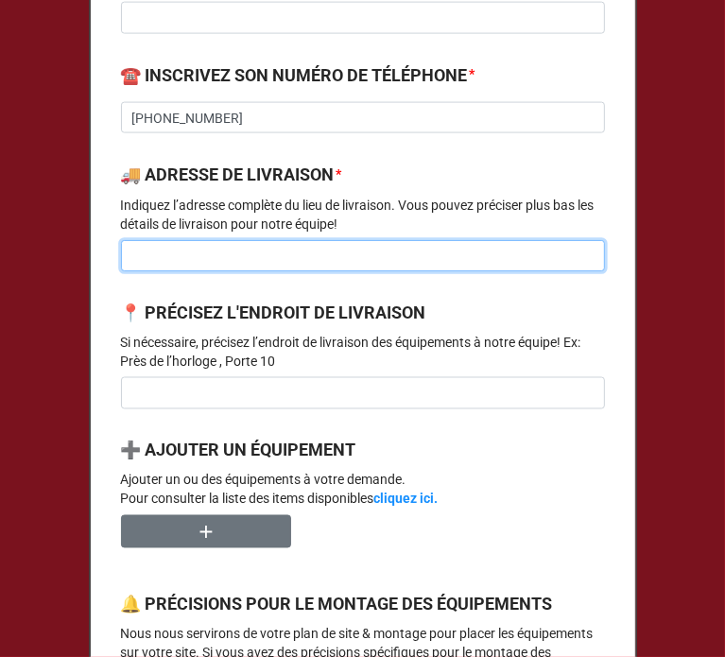
click at [181, 272] on input at bounding box center [363, 256] width 484 height 32
click at [307, 272] on input at bounding box center [363, 256] width 484 height 32
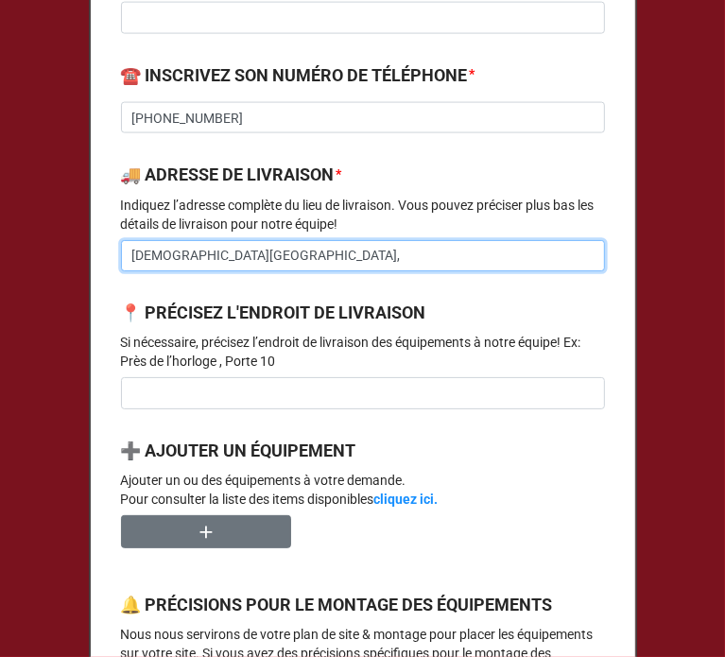
paste input "[STREET_ADDRESS][PERSON_NAME]"
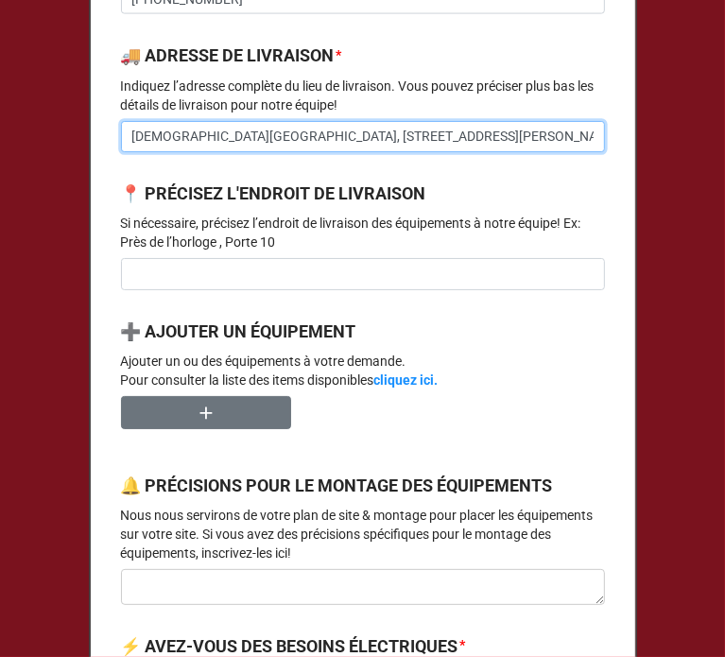
type input "[DEMOGRAPHIC_DATA][GEOGRAPHIC_DATA], [STREET_ADDRESS][PERSON_NAME]"
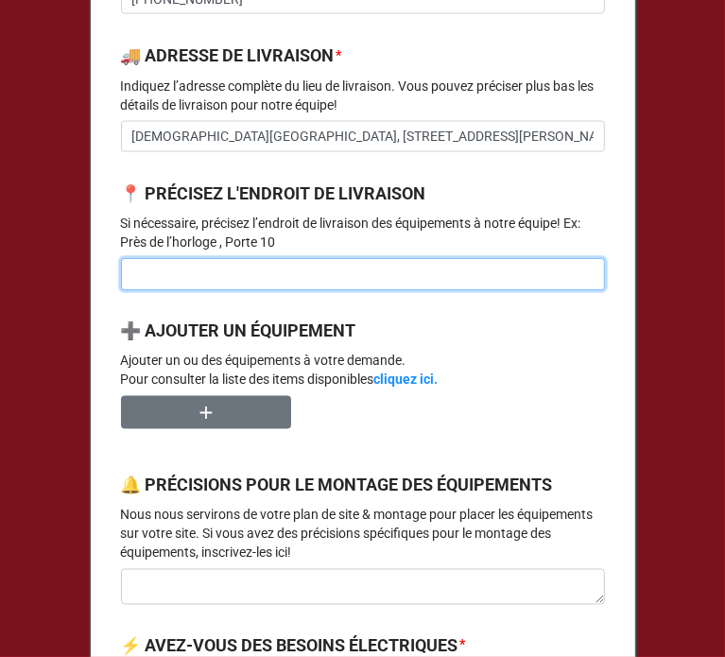
click at [281, 290] on input at bounding box center [363, 274] width 484 height 32
type input "S"
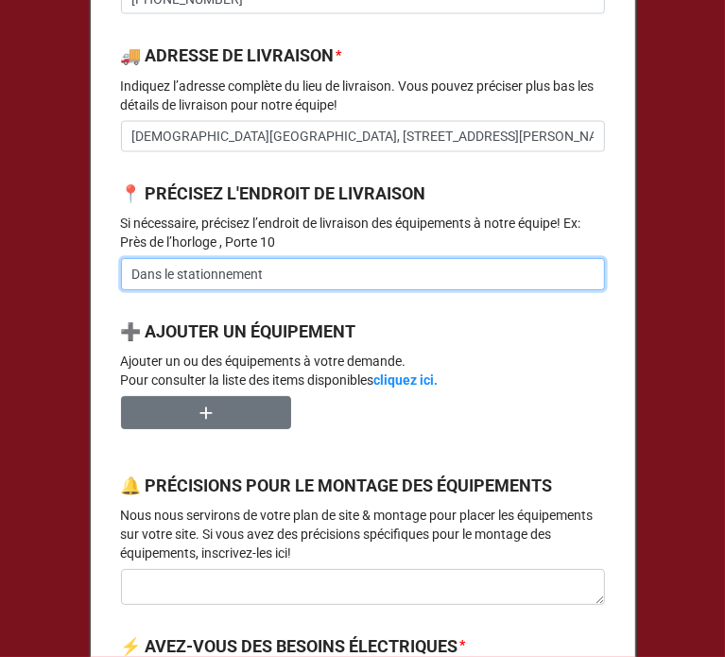
scroll to position [1634, 0]
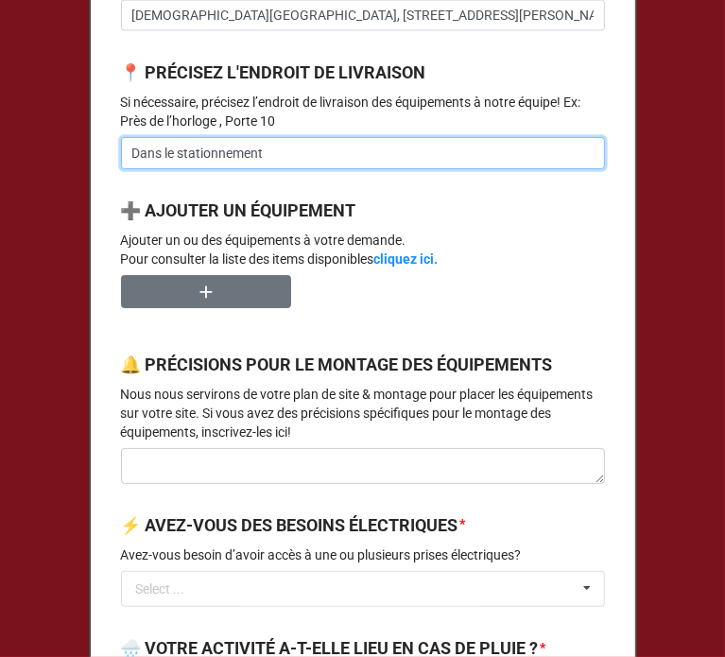
type input "Dans le stationnement"
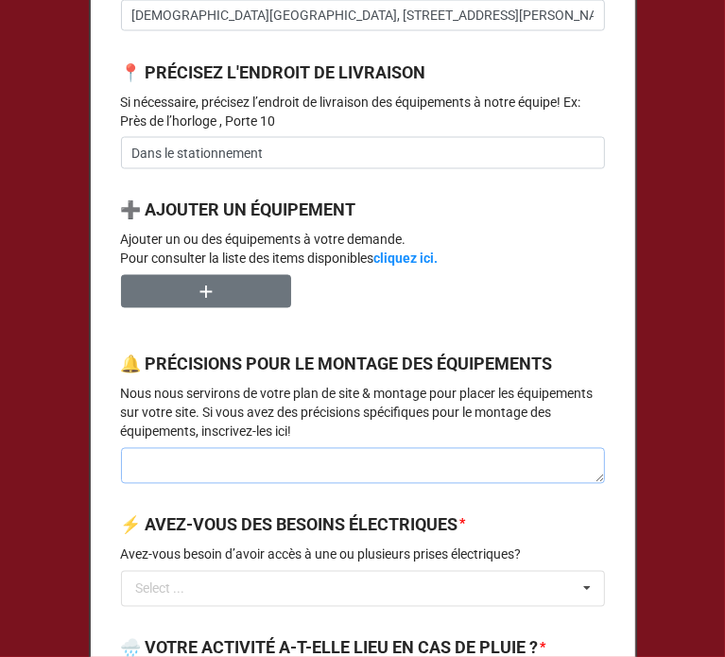
click at [321, 484] on textarea at bounding box center [363, 466] width 484 height 36
paste textarea "Des bénévoles seront sur place normalement à partir de 7h et pourront préciser …"
type textarea "x"
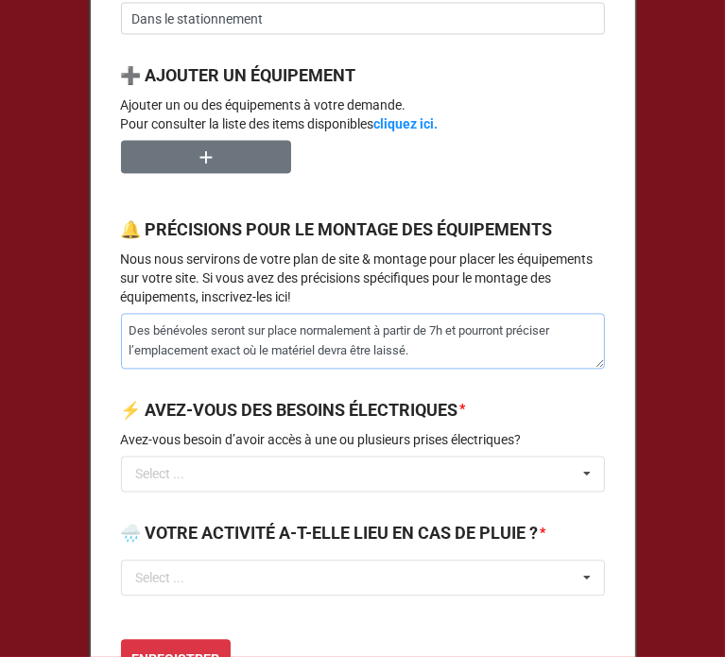
scroll to position [1769, 0]
type textarea "Des bénévoles seront sur place normalement à partir de 7h et pourront préciser …"
click at [321, 491] on input "text" at bounding box center [364, 474] width 482 height 34
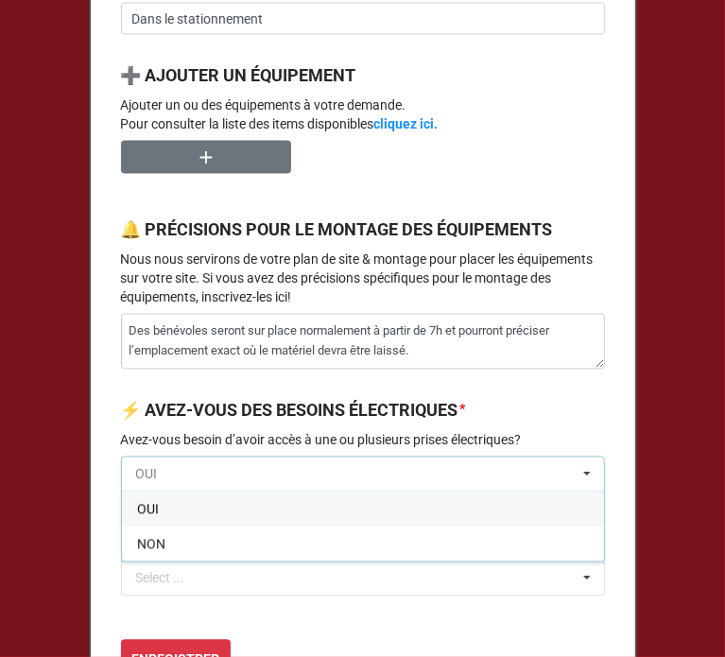
click at [321, 491] on input "text" at bounding box center [364, 474] width 482 height 34
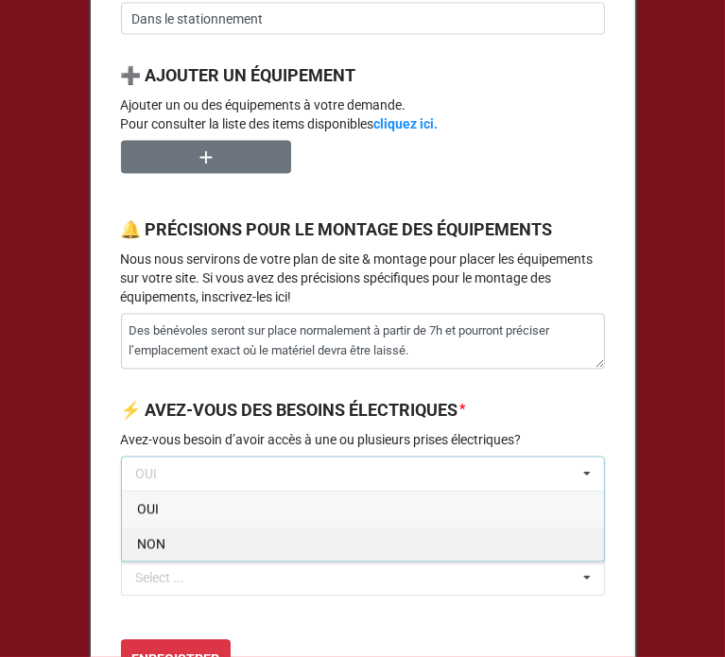
click at [181, 561] on div "NON" at bounding box center [363, 543] width 482 height 35
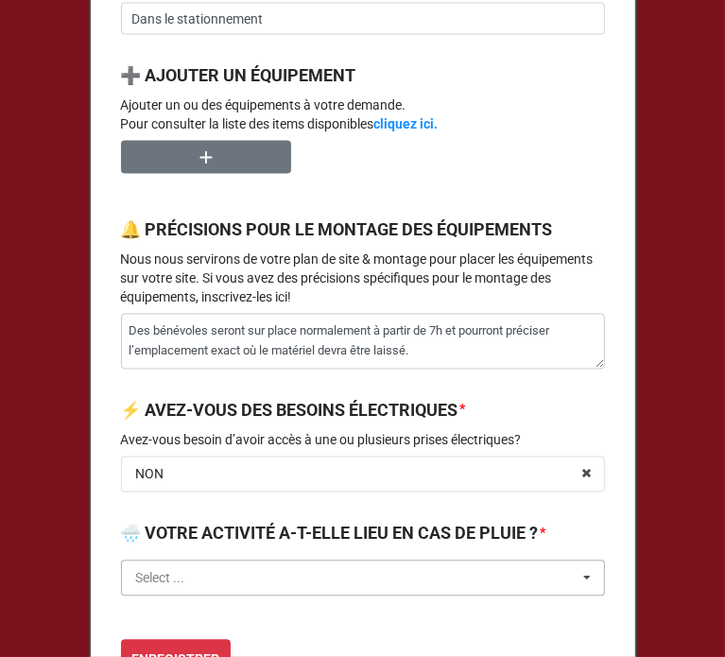
click at [166, 595] on input "text" at bounding box center [364, 578] width 482 height 34
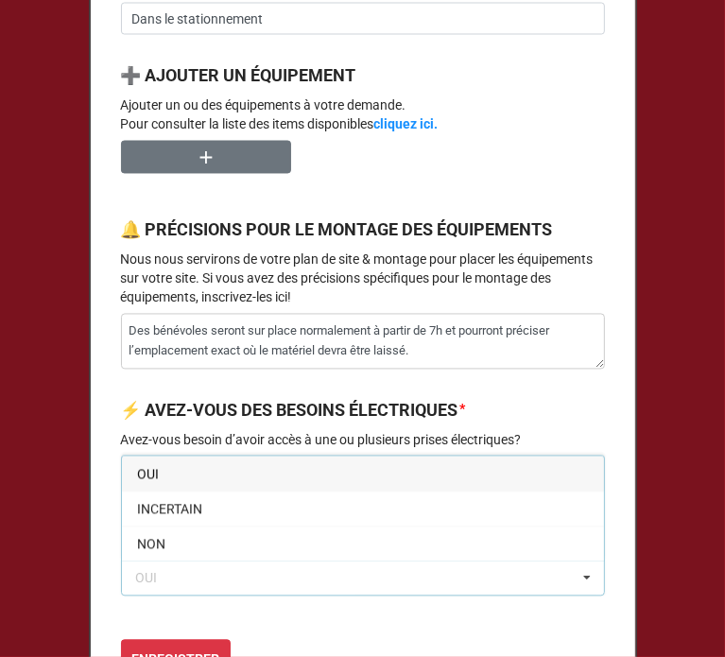
click at [167, 491] on div "OUI" at bounding box center [363, 473] width 482 height 35
type textarea "x"
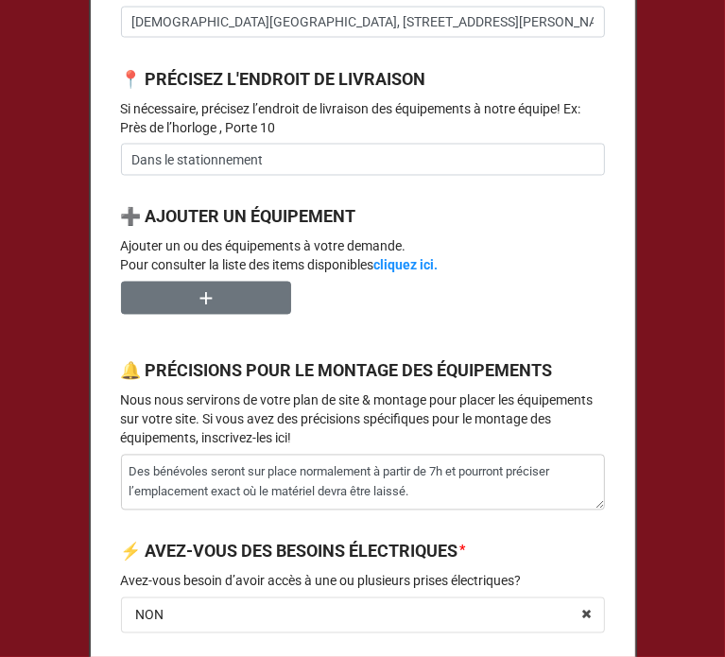
scroll to position [1620, 0]
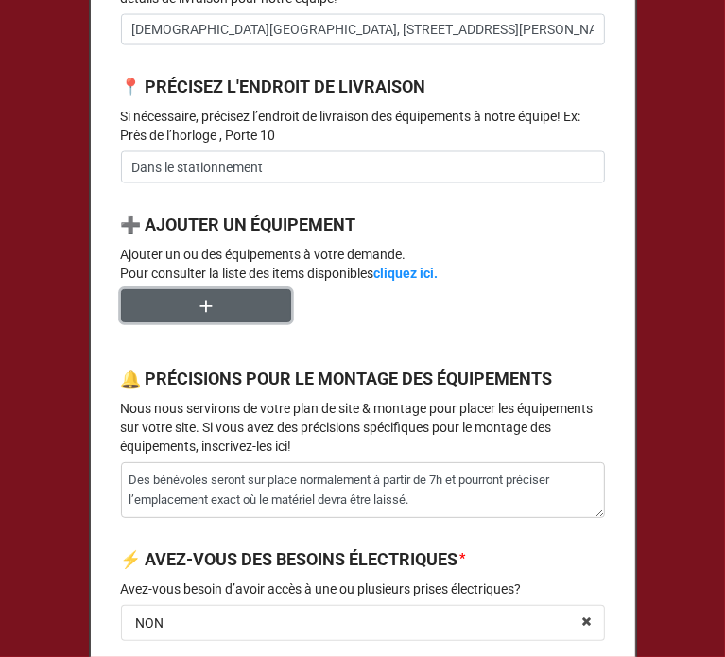
click at [217, 318] on button "button" at bounding box center [206, 305] width 170 height 33
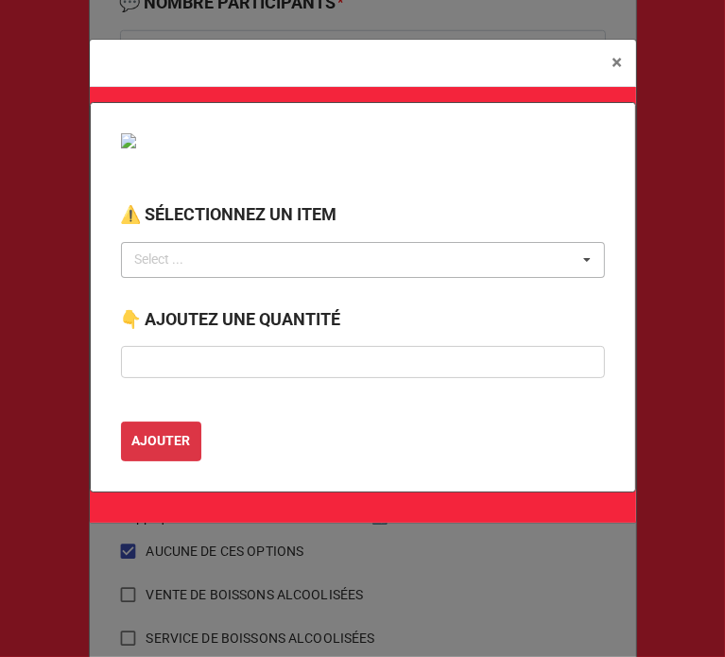
click at [215, 248] on div "Select ... No results found." at bounding box center [363, 260] width 484 height 36
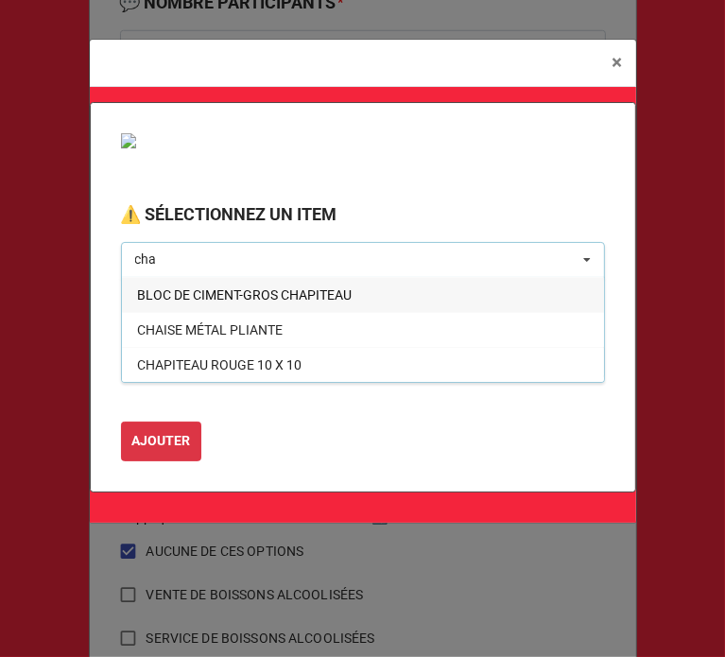
type input "cha"
click at [283, 394] on span "CHAPITEAU ROUGE 20 X 10" at bounding box center [219, 399] width 164 height 15
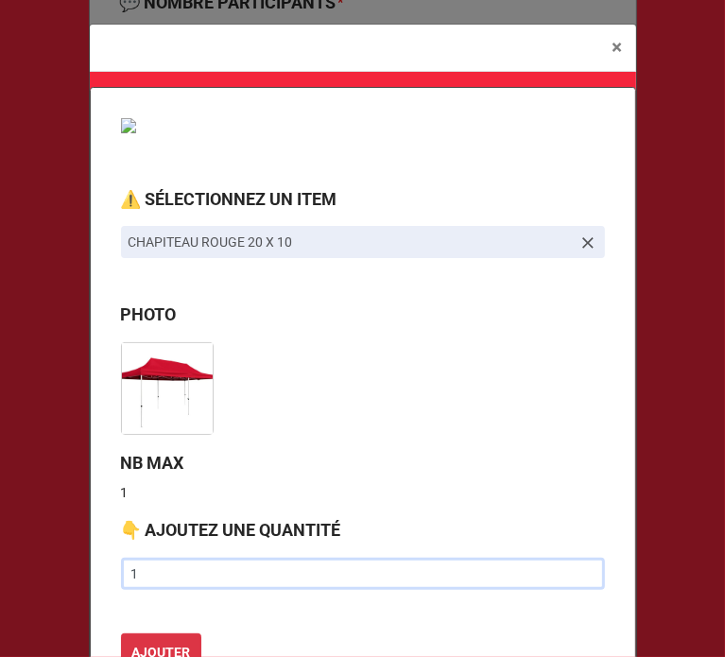
type input "1"
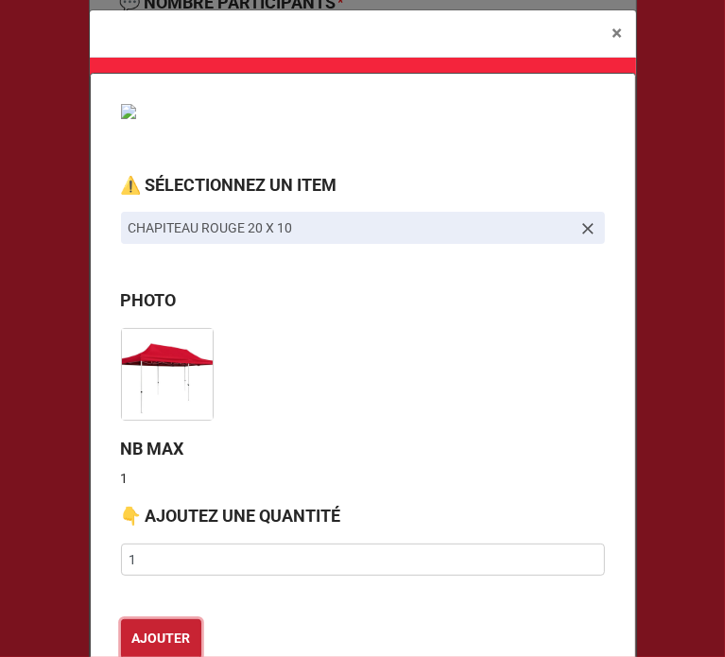
click at [121, 619] on button "AJOUTER" at bounding box center [161, 639] width 80 height 40
type textarea "x"
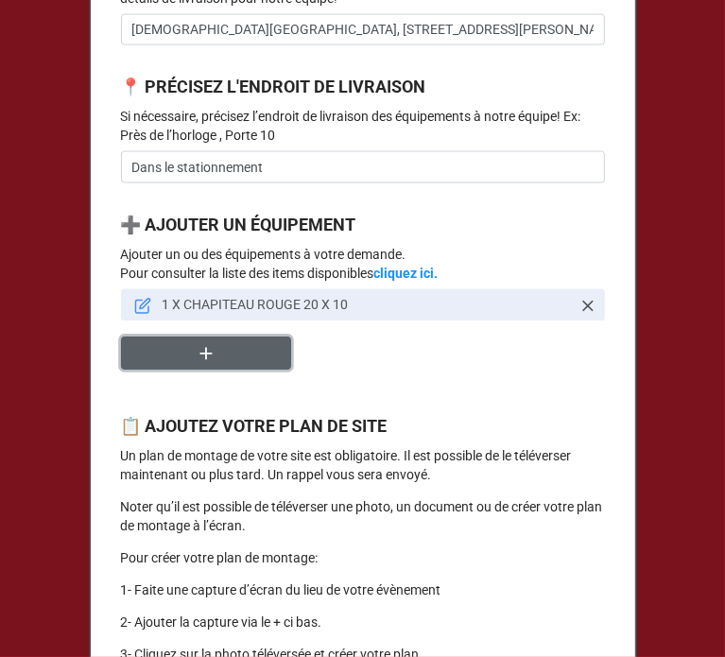
click at [244, 369] on button "button" at bounding box center [206, 352] width 170 height 33
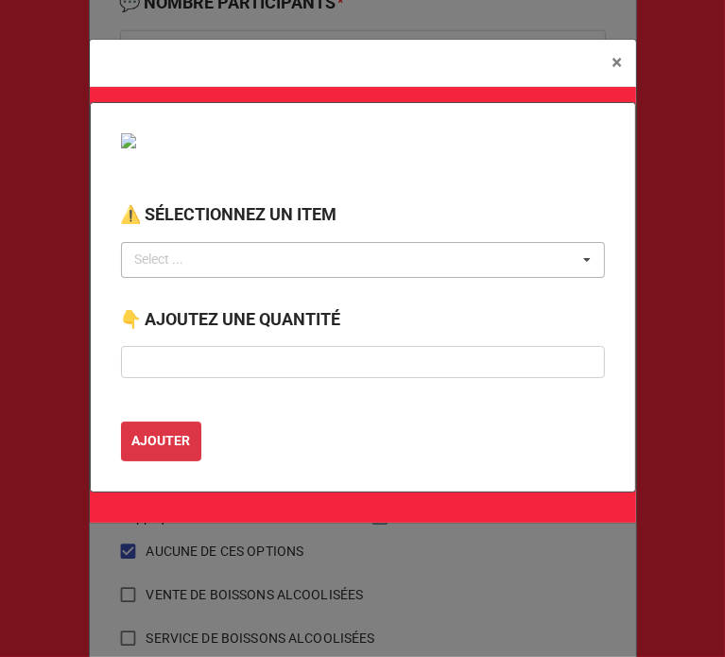
click at [212, 254] on div "Select ... No results found." at bounding box center [363, 260] width 484 height 36
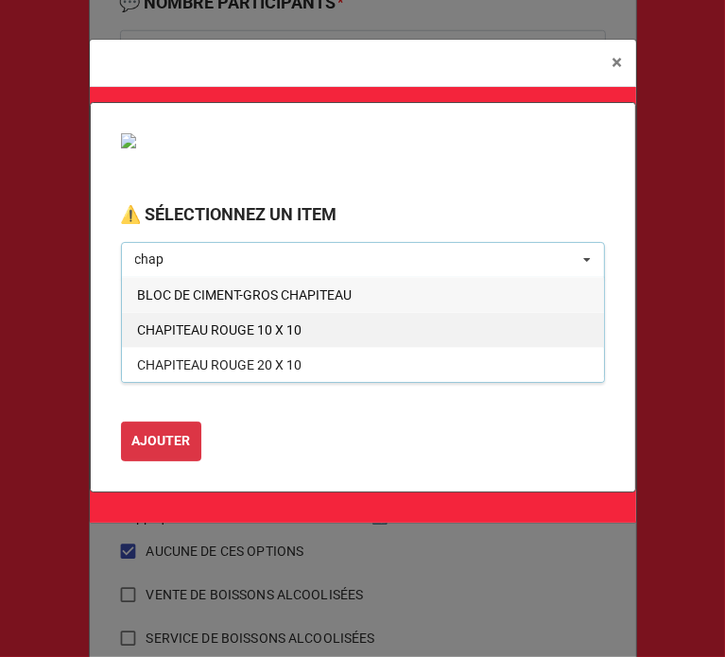
type input "chap"
click at [282, 333] on span "CHAPITEAU ROUGE 10 X 10" at bounding box center [219, 329] width 164 height 15
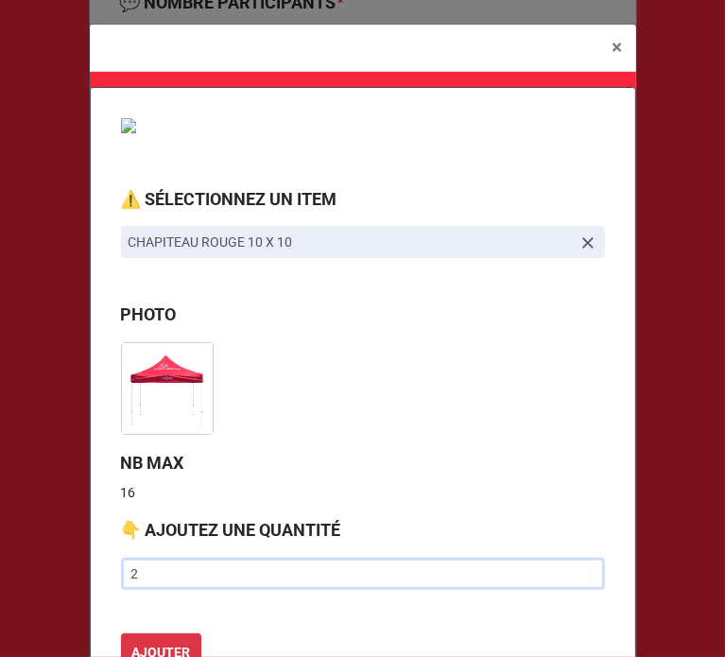
type input "2"
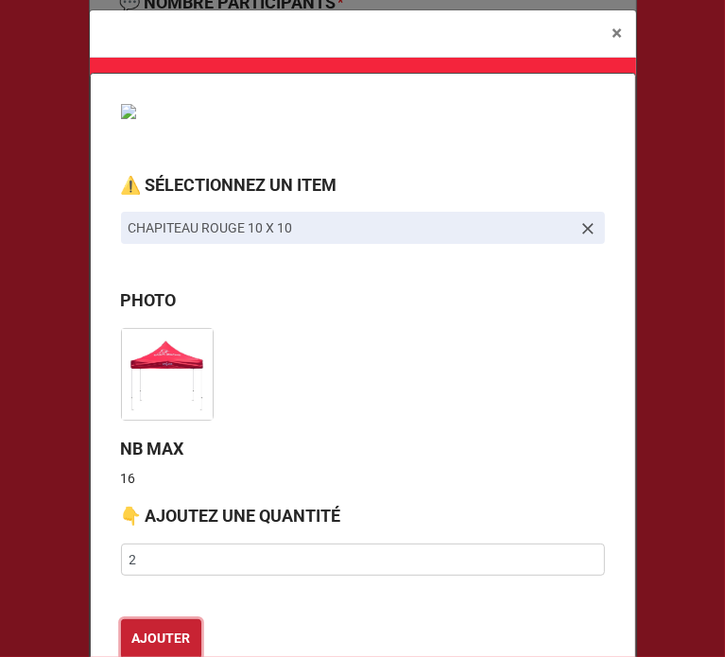
click at [121, 619] on button "AJOUTER" at bounding box center [161, 639] width 80 height 40
type textarea "x"
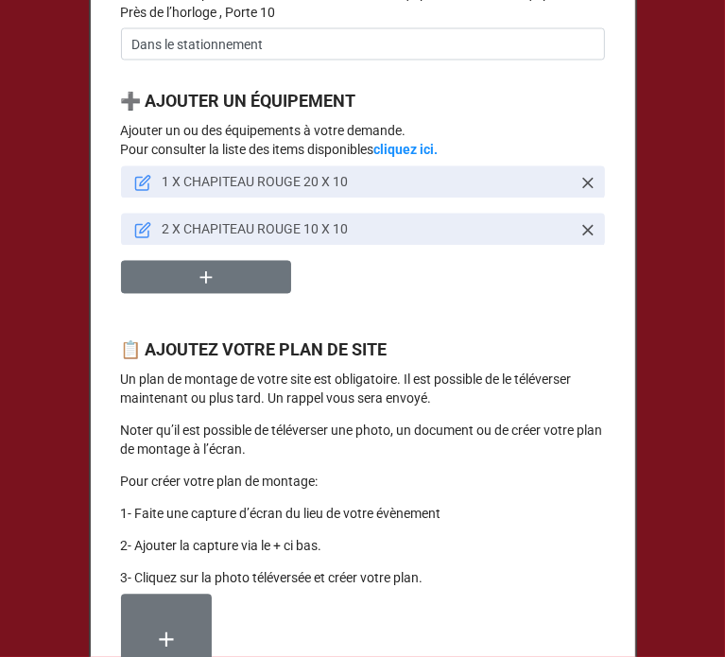
scroll to position [1788, 0]
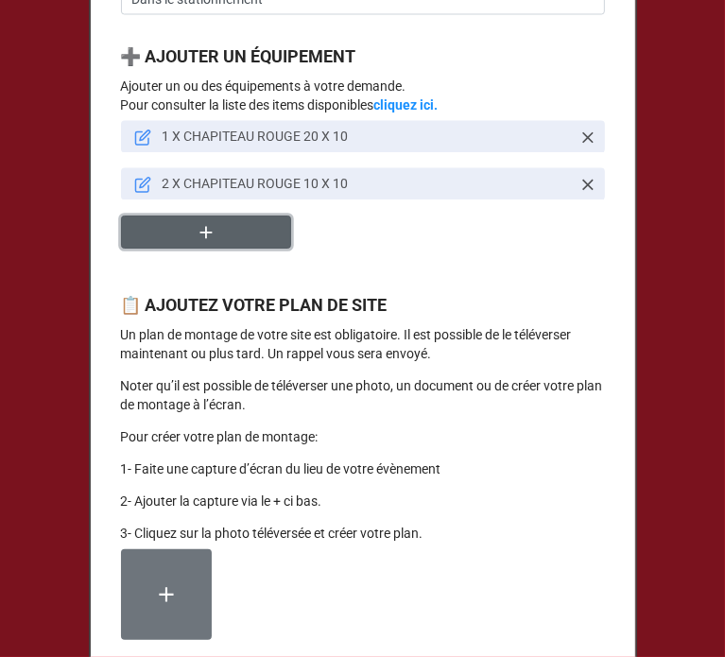
click at [197, 243] on icon "button" at bounding box center [206, 232] width 21 height 21
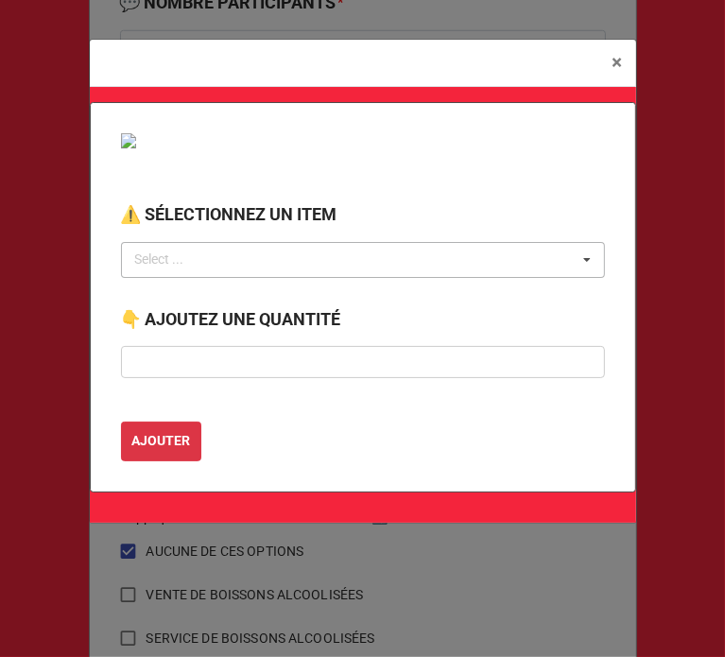
click at [211, 254] on div "Select ... No results found." at bounding box center [363, 260] width 484 height 36
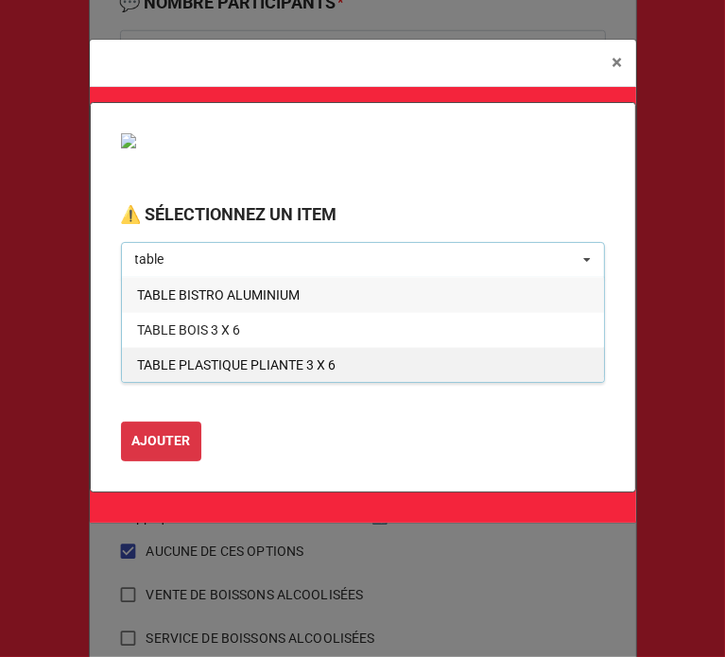
type input "table"
click at [248, 372] on div "TABLE PLASTIQUE PLIANTE 3 X 6" at bounding box center [363, 364] width 482 height 35
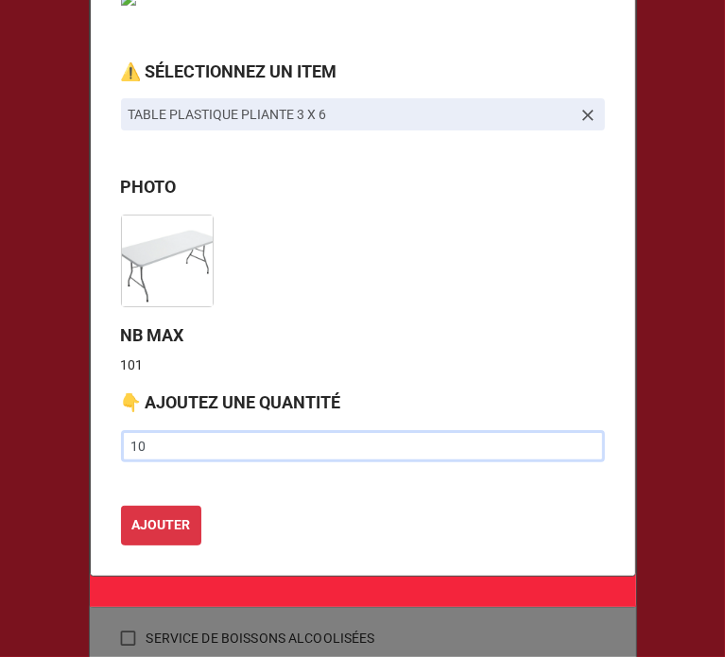
scroll to position [128, 0]
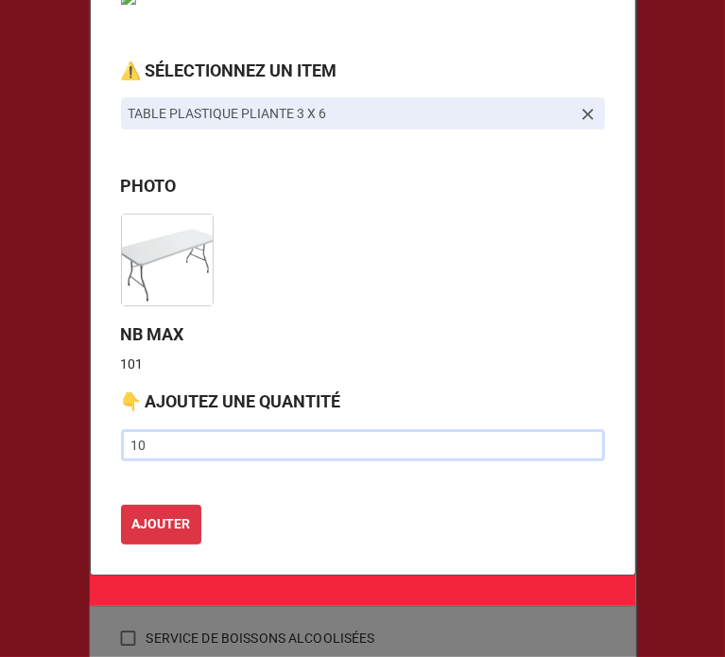
type input "10"
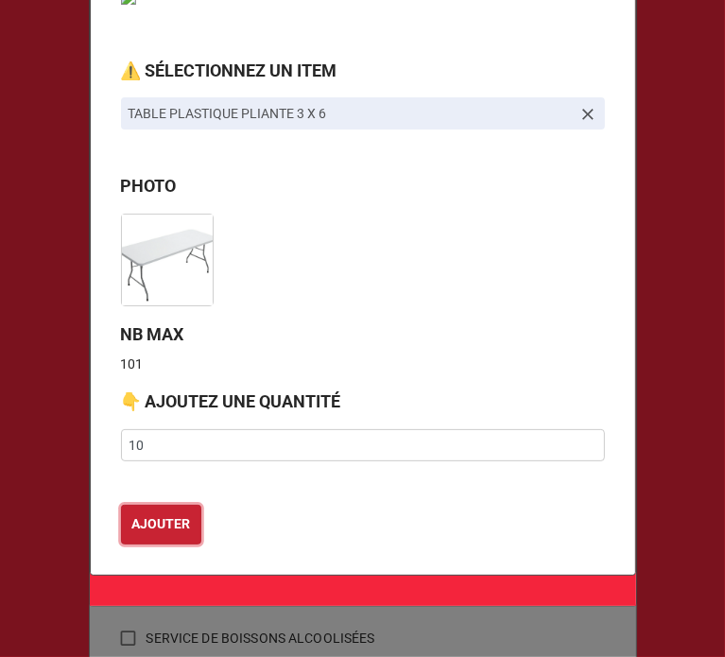
click at [121, 504] on button "AJOUTER" at bounding box center [161, 524] width 80 height 40
type textarea "x"
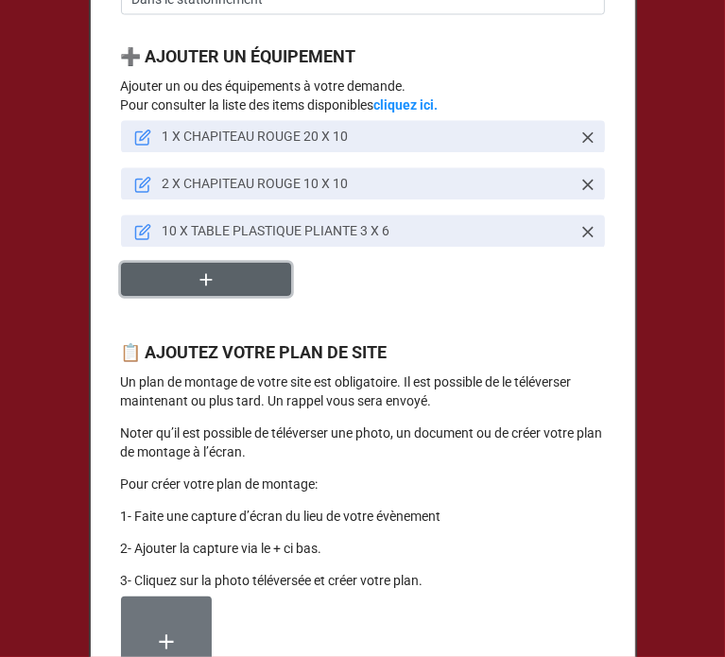
click at [186, 296] on button "button" at bounding box center [206, 279] width 170 height 33
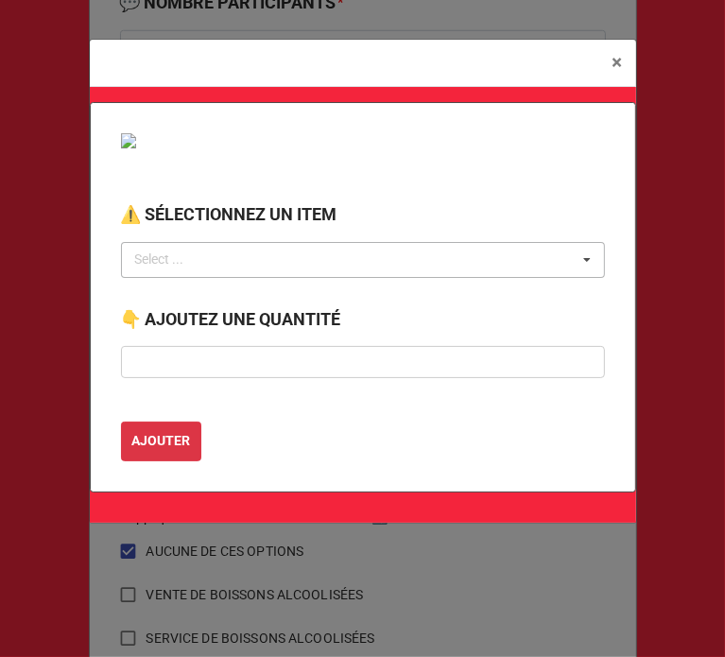
click at [178, 267] on div "Select ..." at bounding box center [170, 259] width 81 height 22
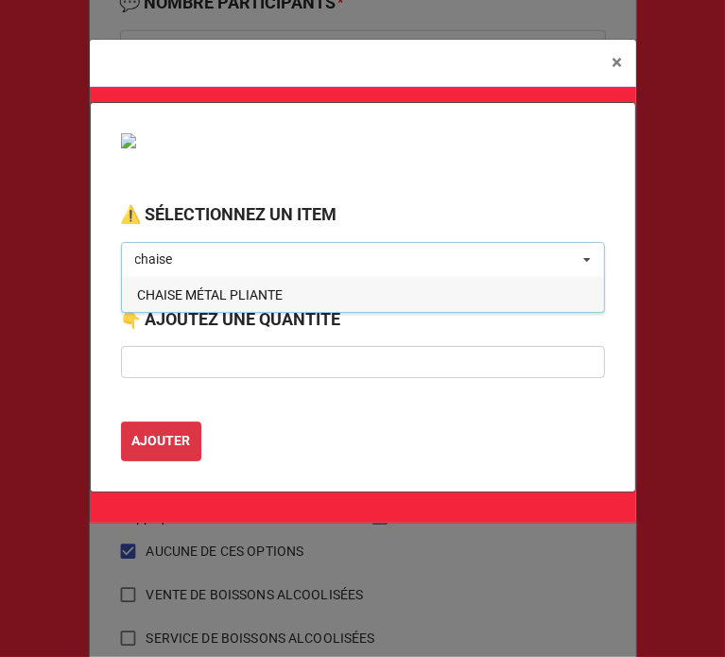
type input "chaise"
click at [180, 296] on span "CHAISE MÉTAL PLIANTE" at bounding box center [209, 294] width 145 height 15
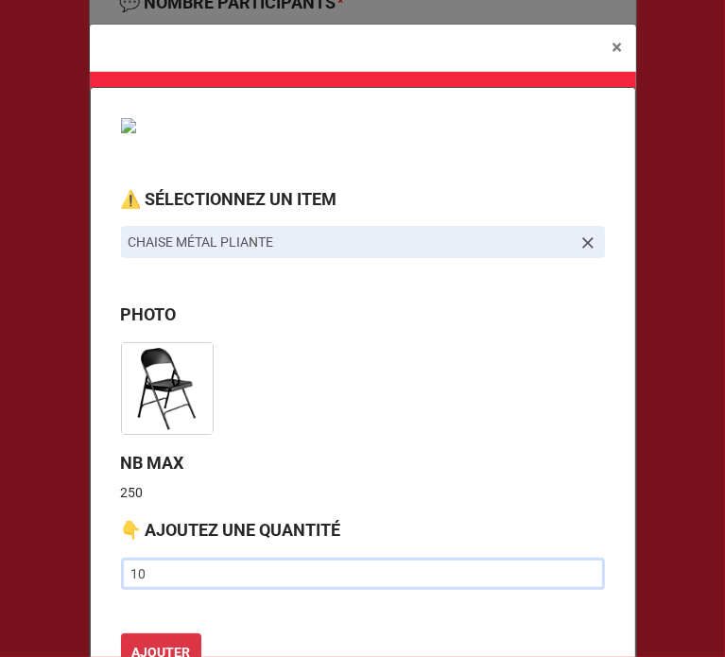
type input "10"
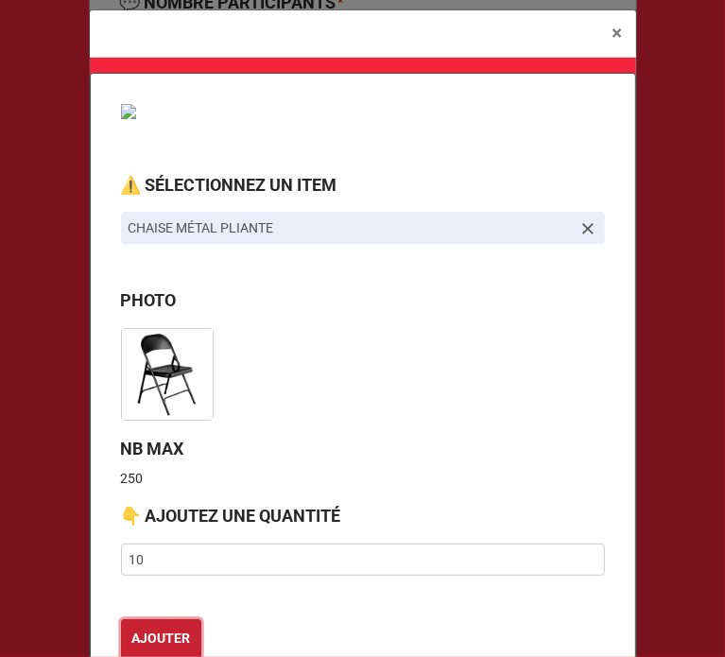
click at [121, 619] on button "AJOUTER" at bounding box center [161, 639] width 80 height 40
type textarea "x"
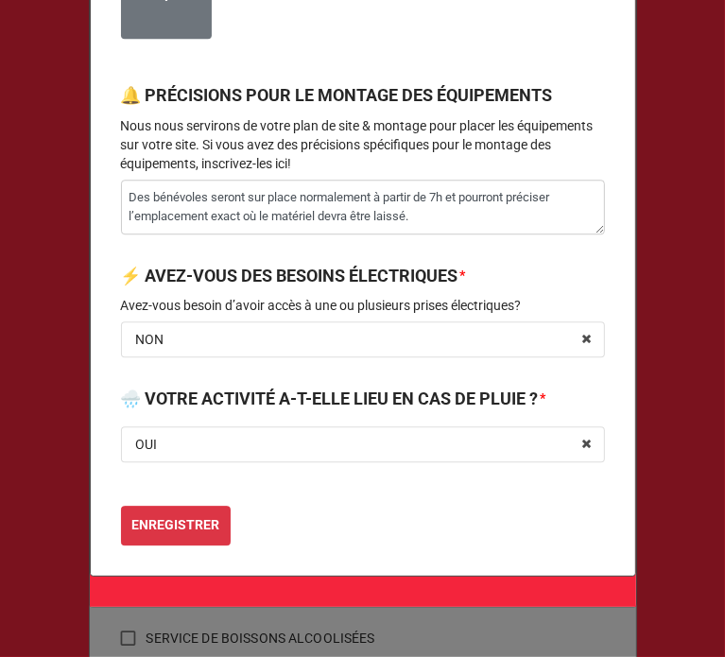
scroll to position [2577, 0]
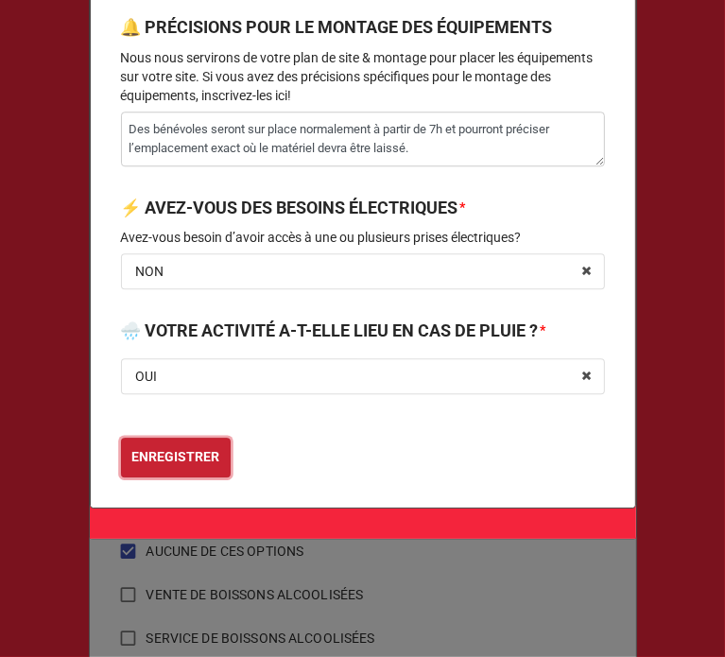
click at [179, 452] on b "ENREGISTRER" at bounding box center [175, 457] width 88 height 20
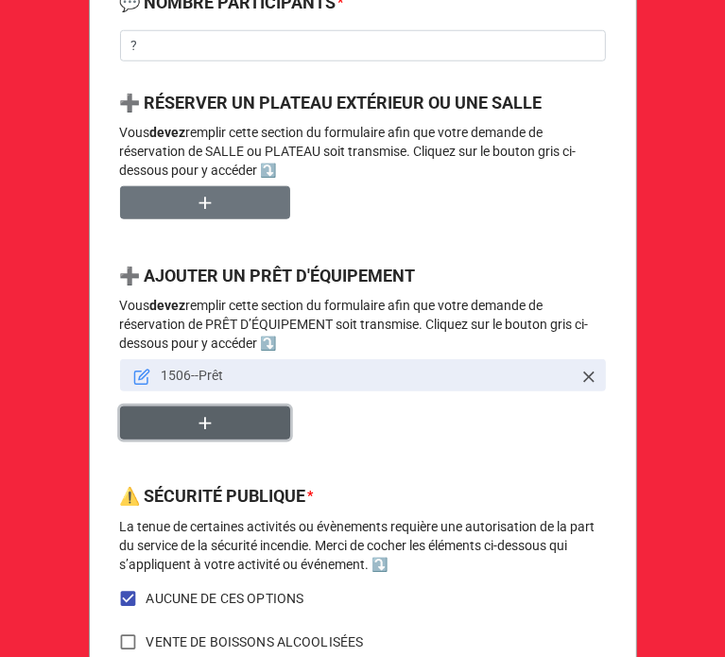
scroll to position [1463, 0]
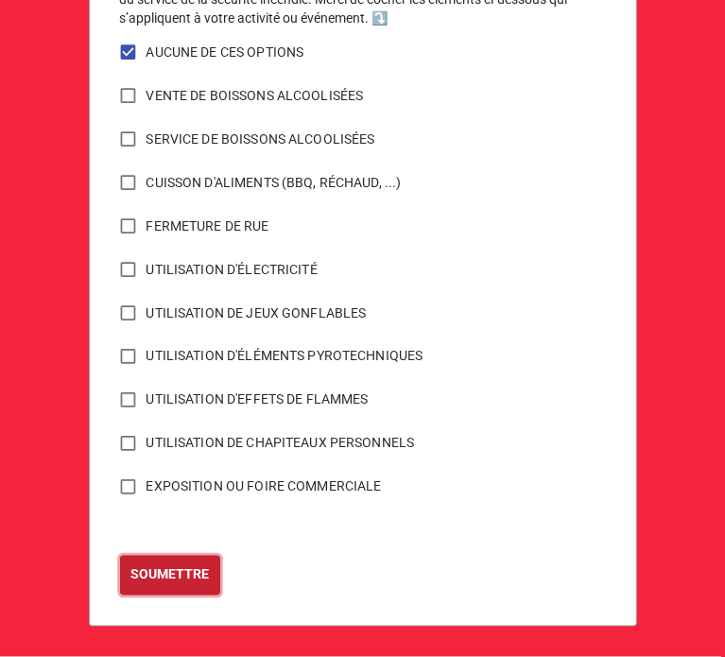
click at [174, 575] on b "SOUMETTRE" at bounding box center [169, 575] width 78 height 20
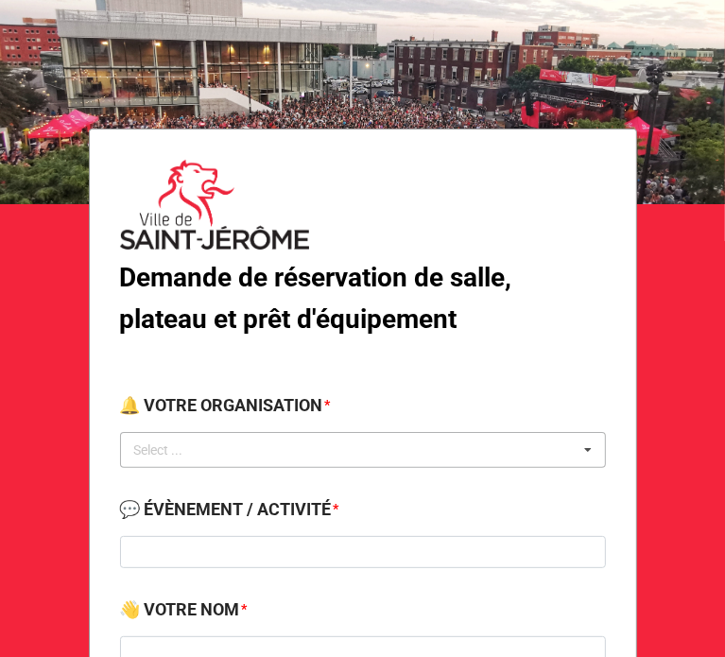
click at [336, 453] on div "Select ... No results found." at bounding box center [363, 450] width 486 height 36
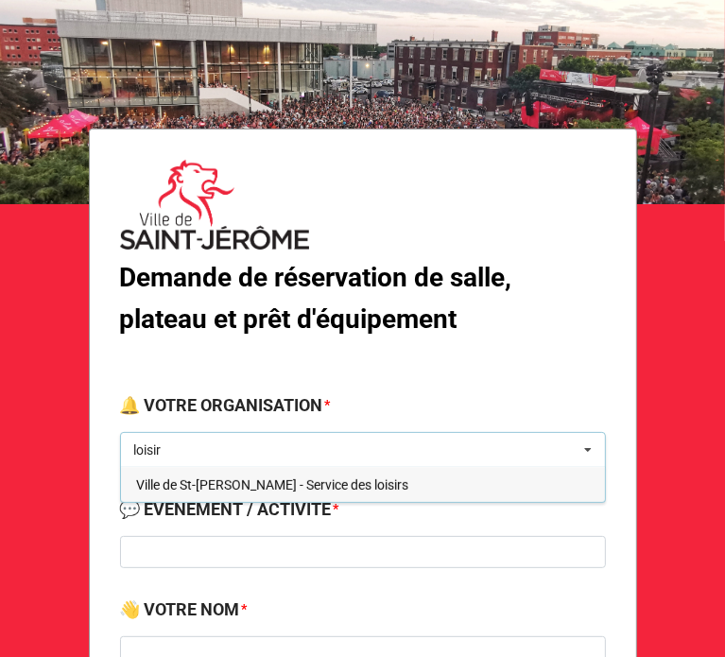
type input "loisir"
click at [302, 479] on span "Ville de St-[PERSON_NAME] - Service des loisirs" at bounding box center [272, 484] width 272 height 15
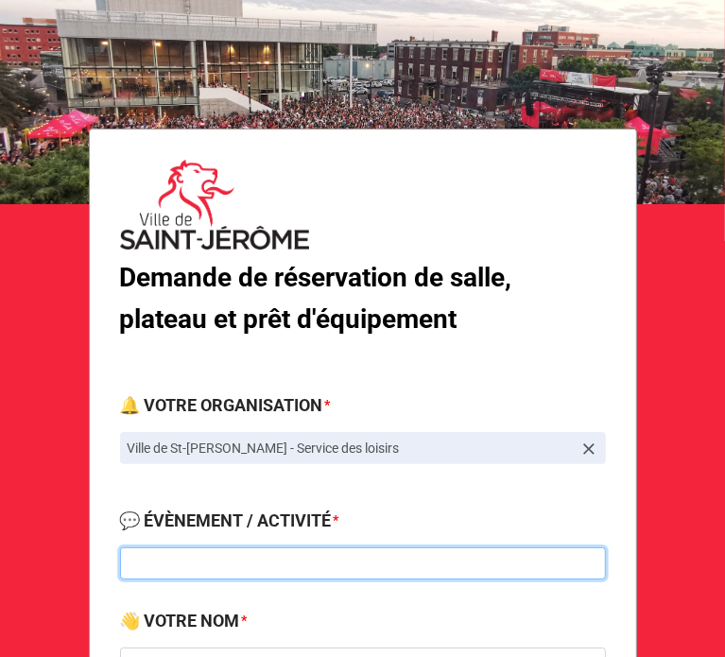
click at [265, 555] on input at bounding box center [363, 563] width 486 height 32
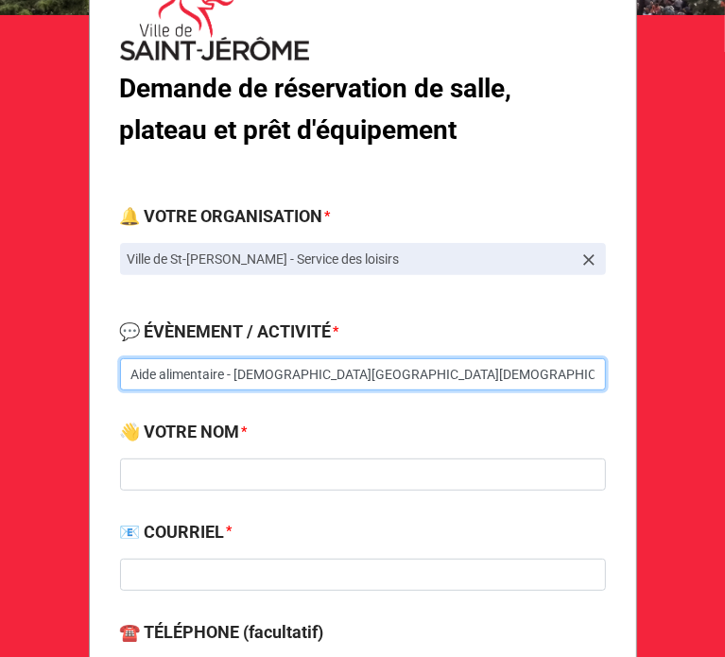
scroll to position [227, 0]
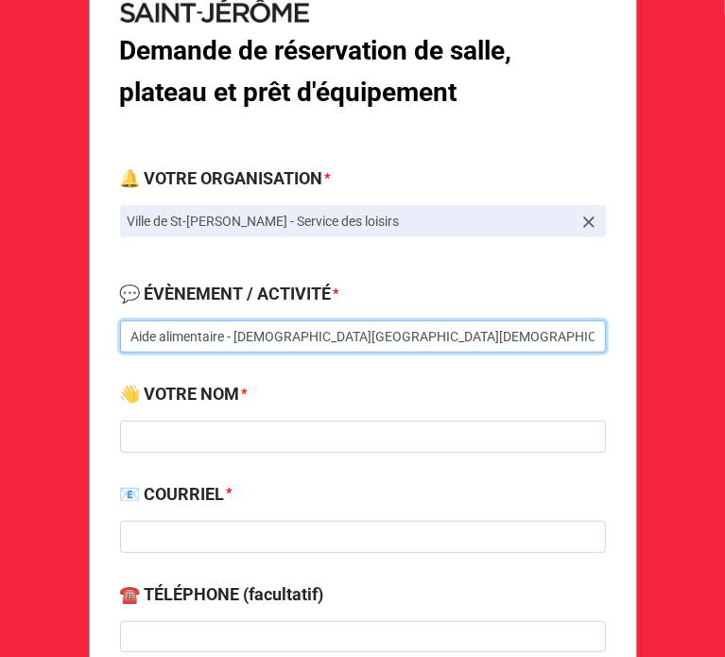
type input "Aide alimentaire - Église Ste-Paule (à confirmer)"
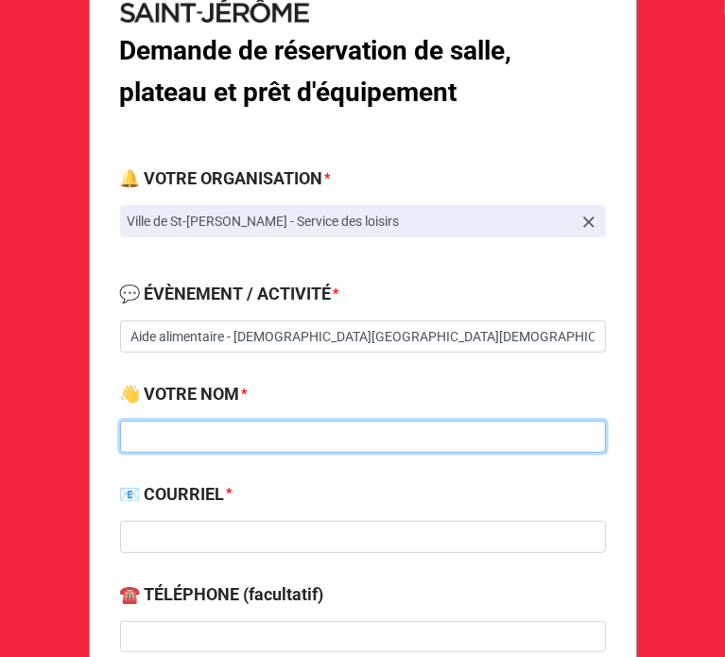
click at [184, 443] on input at bounding box center [363, 436] width 486 height 32
type input "[PERSON_NAME]"
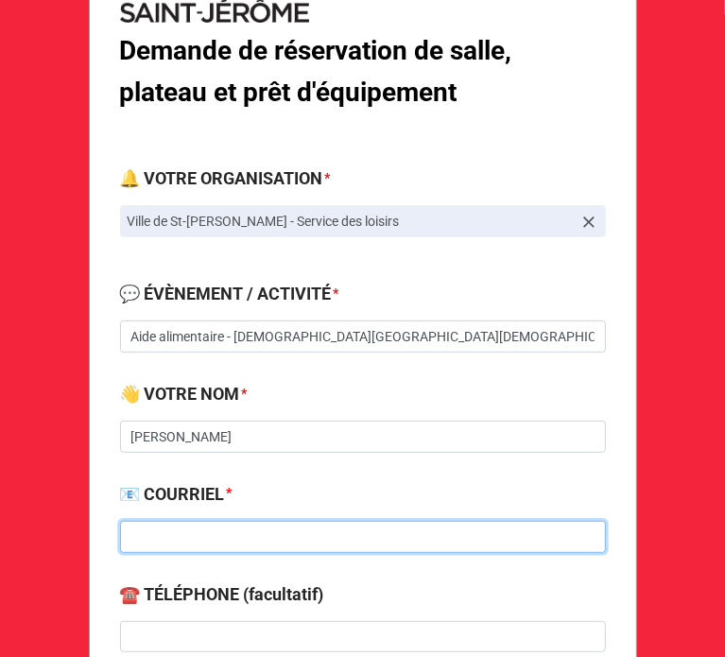
click at [171, 537] on input at bounding box center [363, 537] width 486 height 32
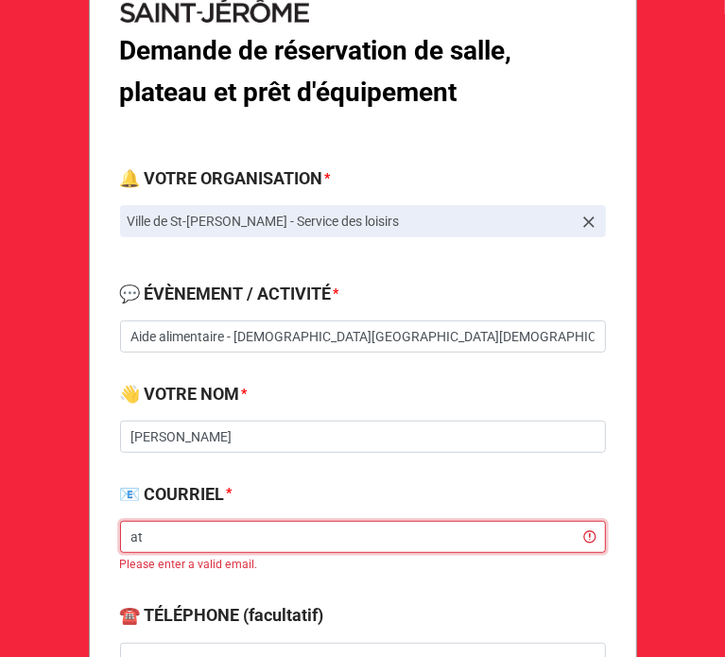
type input "a"
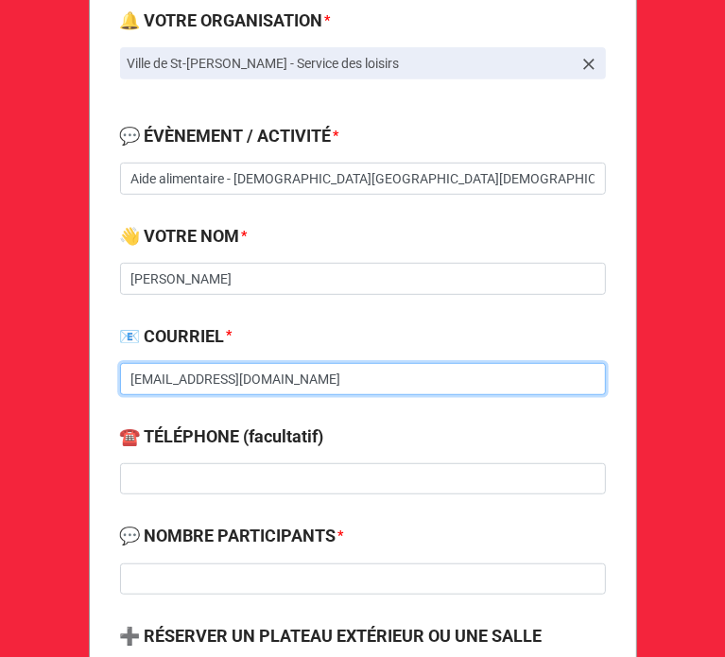
scroll to position [399, 0]
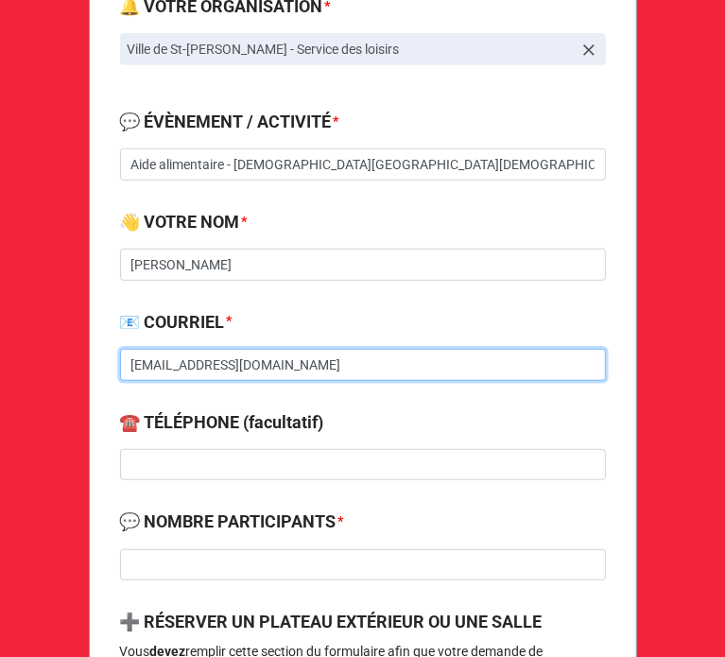
type input "[EMAIL_ADDRESS][DOMAIN_NAME]"
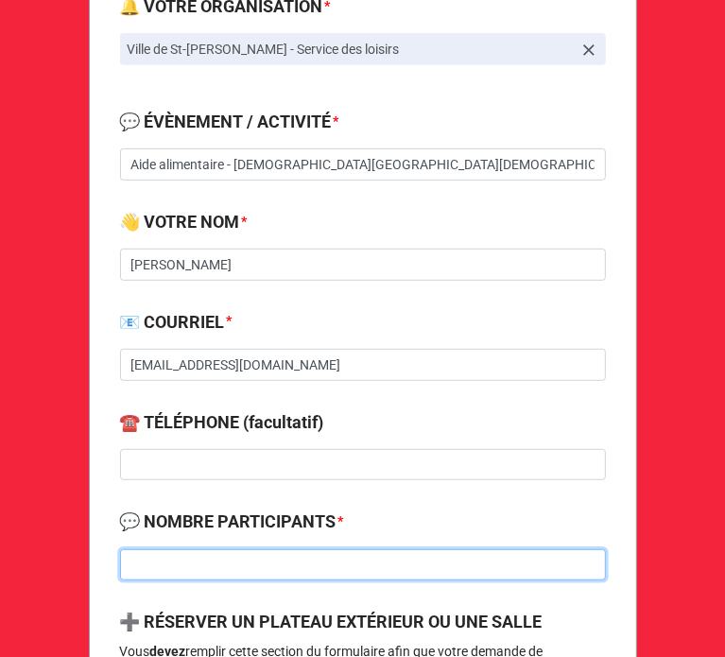
click at [200, 555] on input at bounding box center [363, 565] width 486 height 32
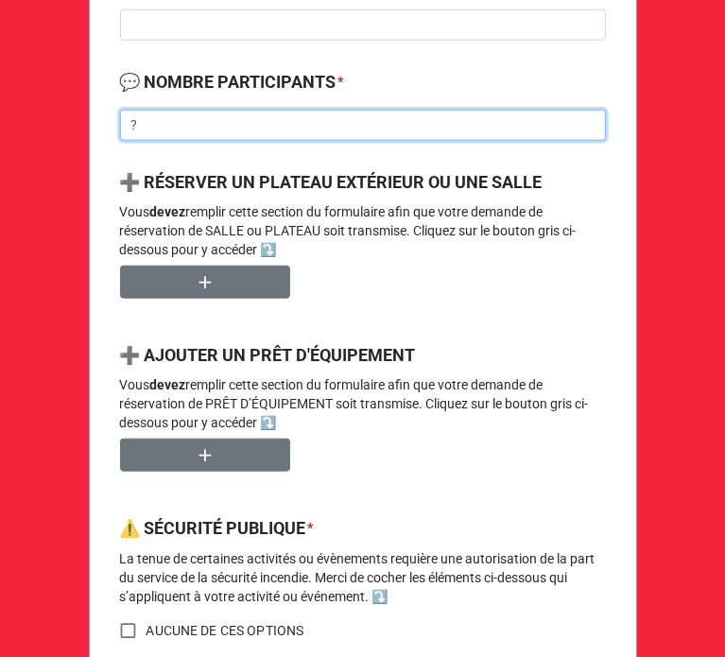
scroll to position [839, 0]
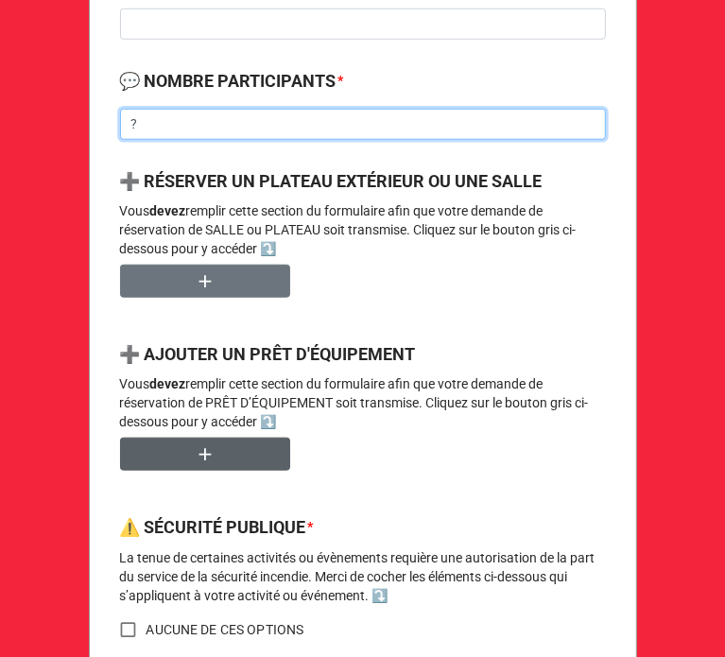
type input "?"
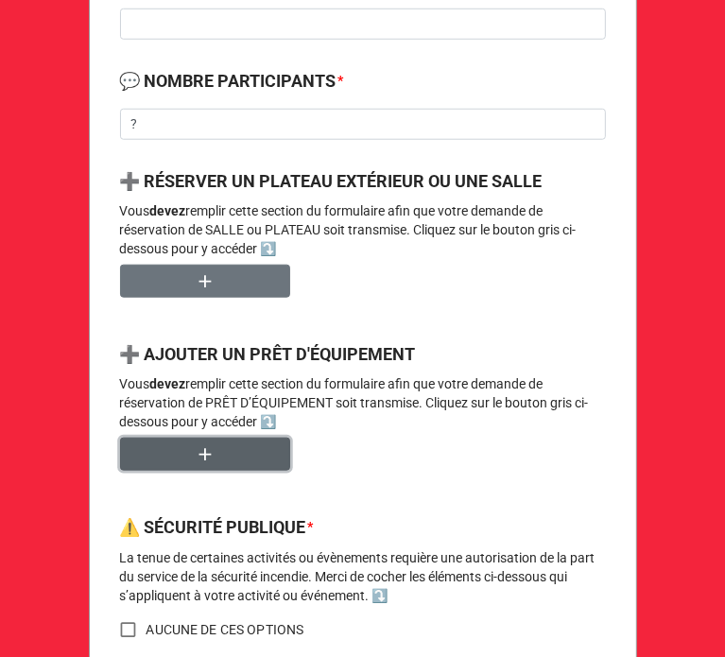
click at [195, 453] on icon "button" at bounding box center [205, 454] width 21 height 21
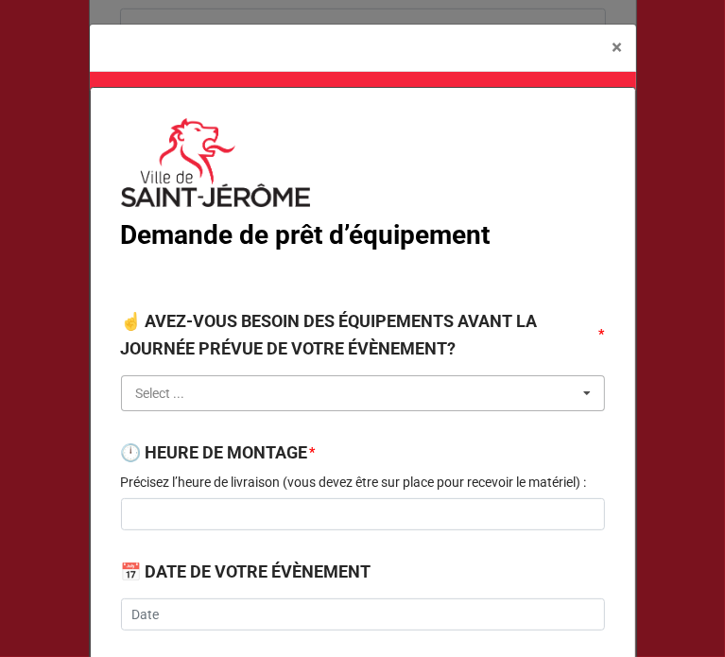
click at [239, 393] on input "text" at bounding box center [364, 393] width 482 height 34
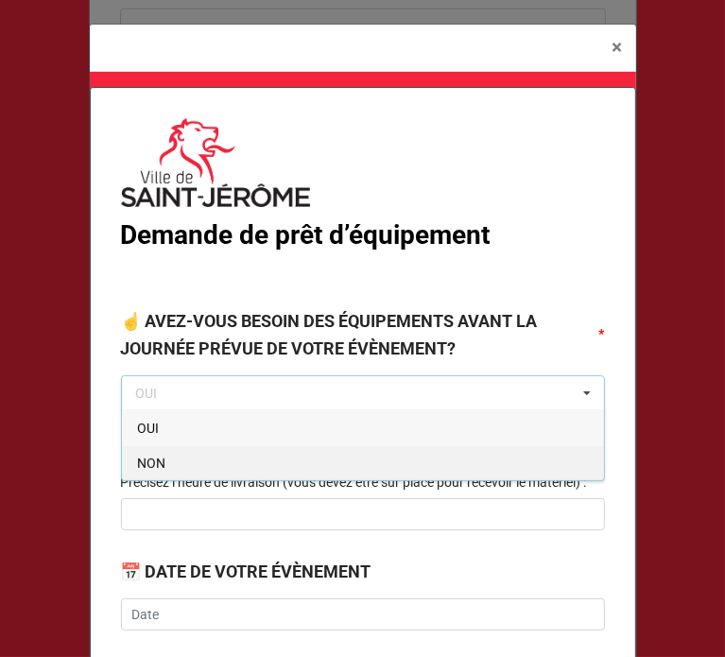
click at [184, 453] on div "NON" at bounding box center [363, 462] width 482 height 35
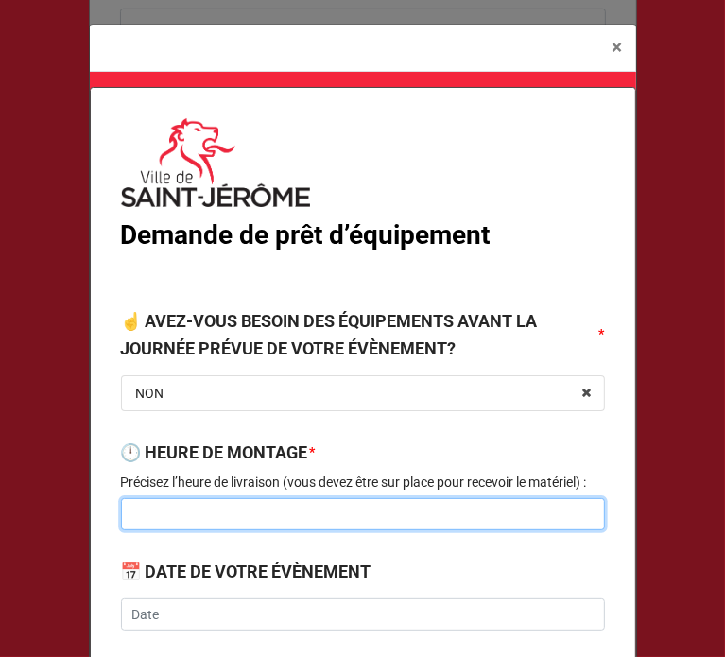
click at [178, 523] on input at bounding box center [363, 514] width 484 height 32
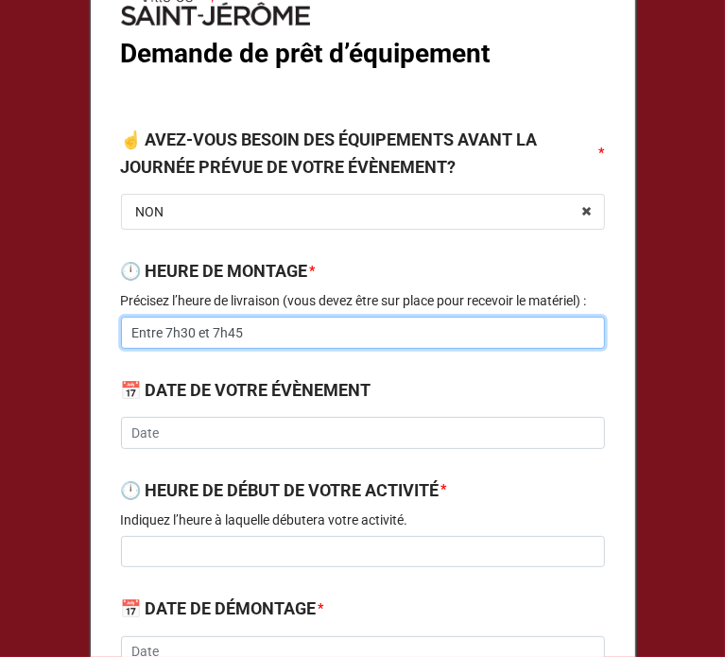
type input "Entre 7h30 et 7h45"
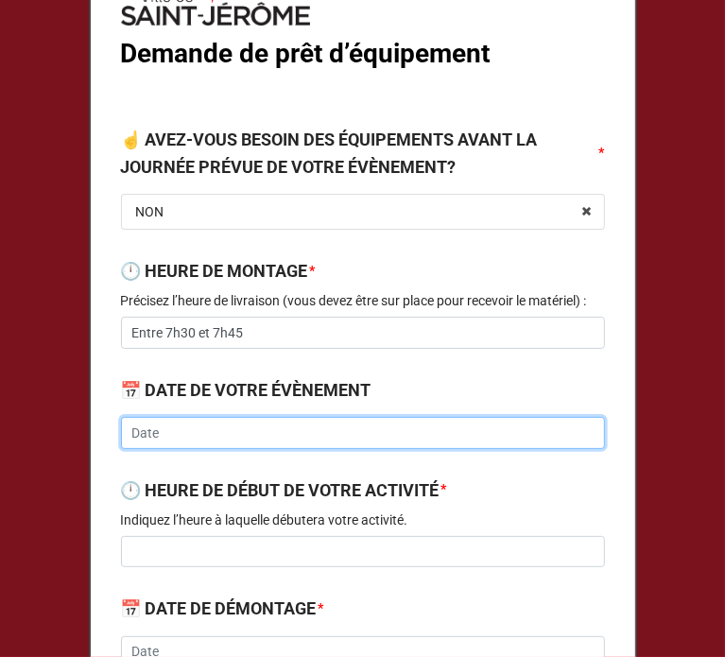
click at [151, 440] on input "text" at bounding box center [363, 433] width 484 height 32
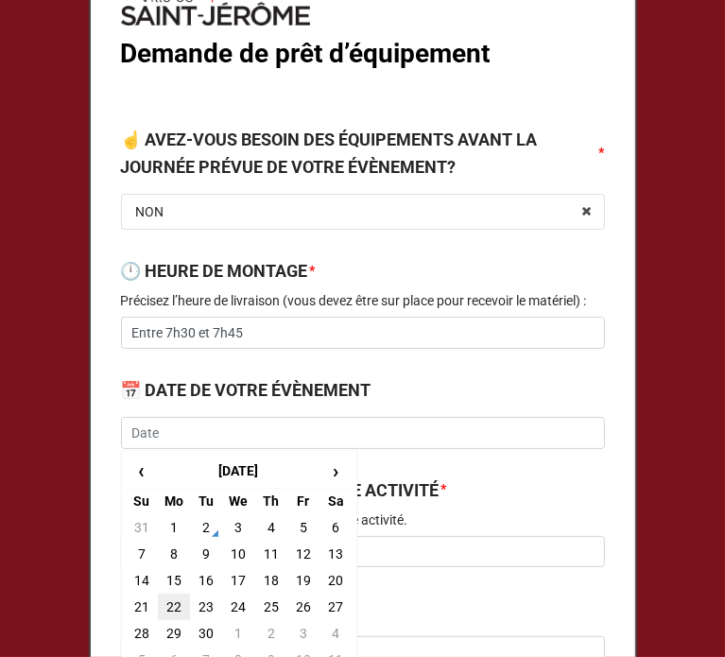
click at [161, 609] on td "22" at bounding box center [174, 606] width 32 height 26
type input "2025-09-22"
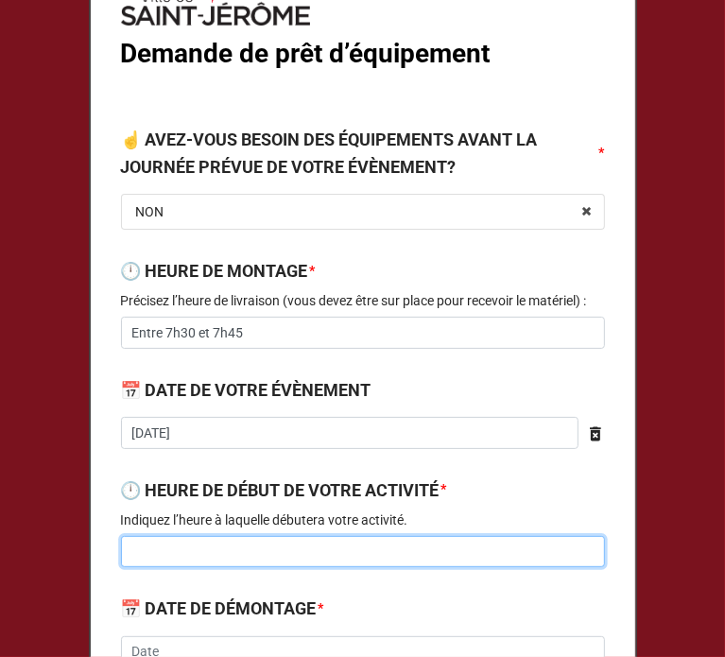
click at [223, 556] on input at bounding box center [363, 552] width 484 height 32
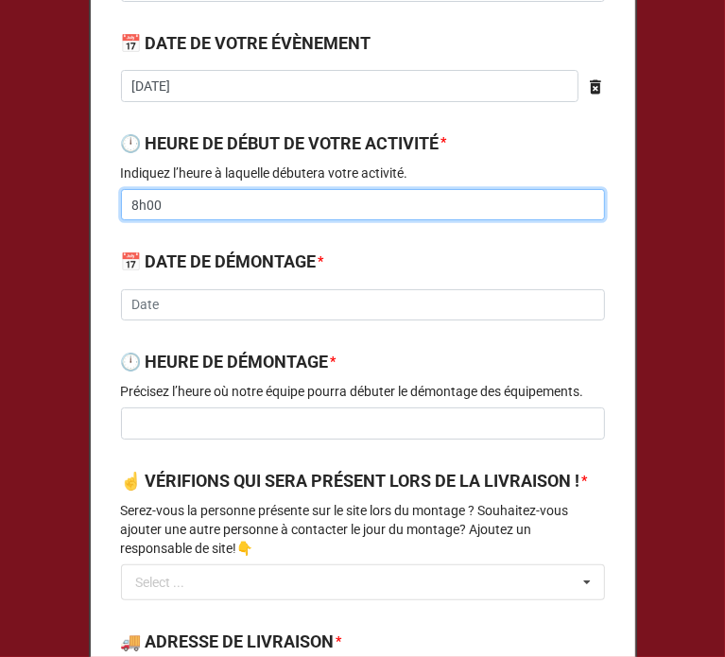
scroll to position [533, 0]
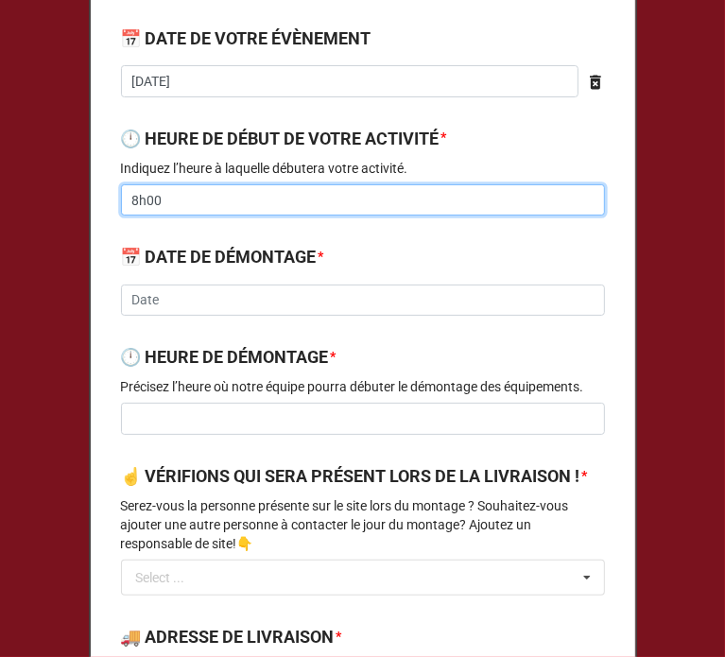
type input "8h00"
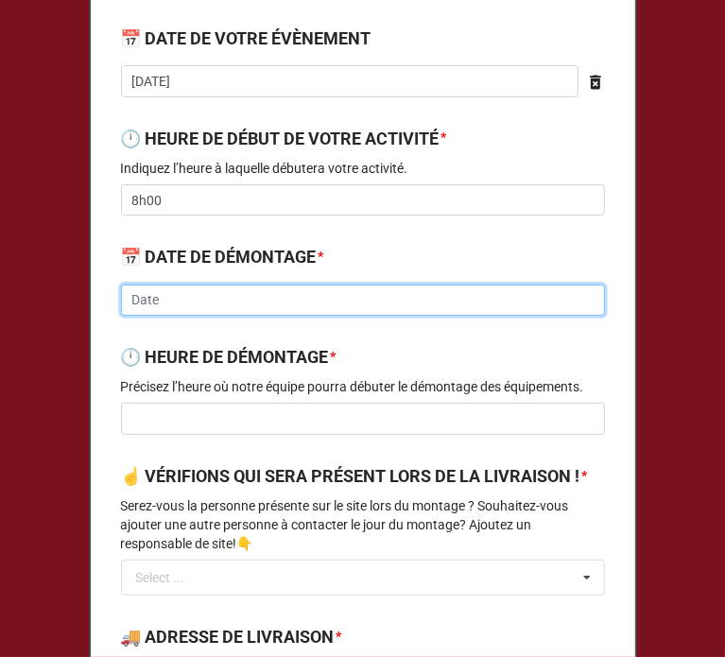
click at [208, 298] on input "text" at bounding box center [363, 300] width 484 height 32
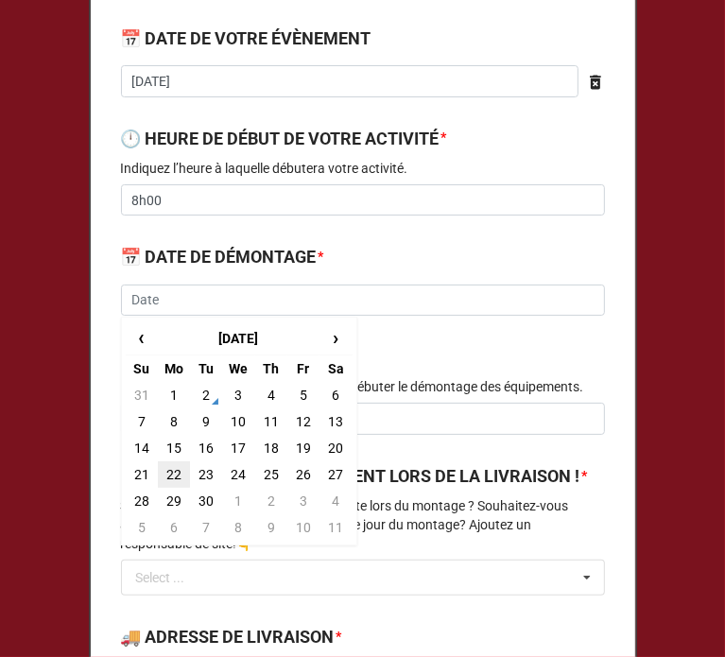
click at [174, 474] on td "22" at bounding box center [174, 474] width 32 height 26
type input "2025-09-22"
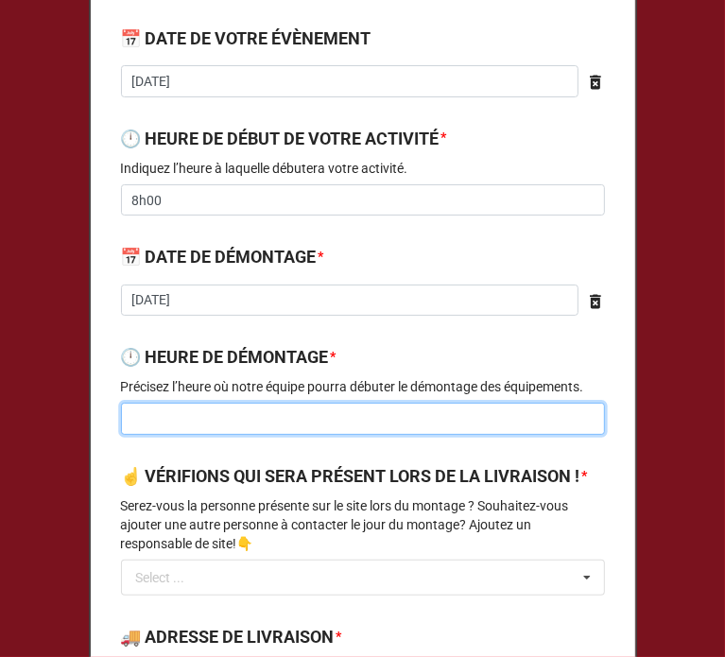
click at [234, 408] on input at bounding box center [363, 418] width 484 height 32
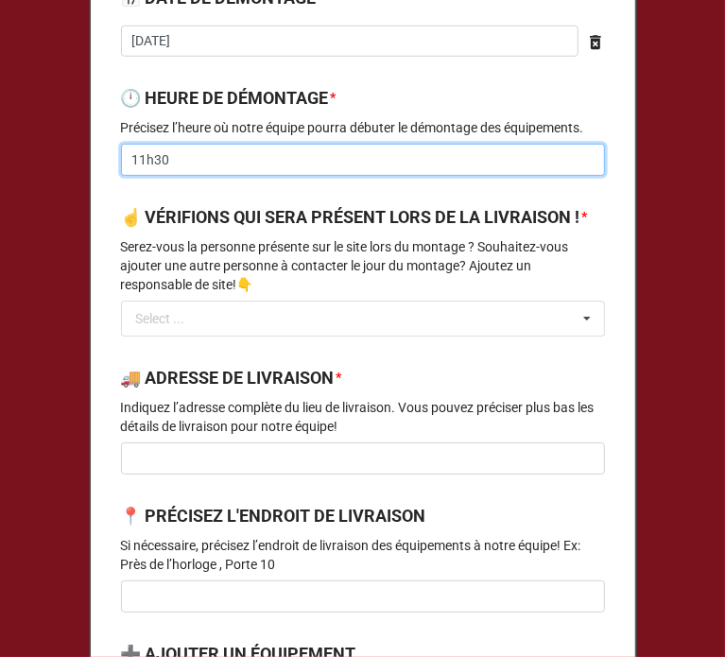
scroll to position [794, 0]
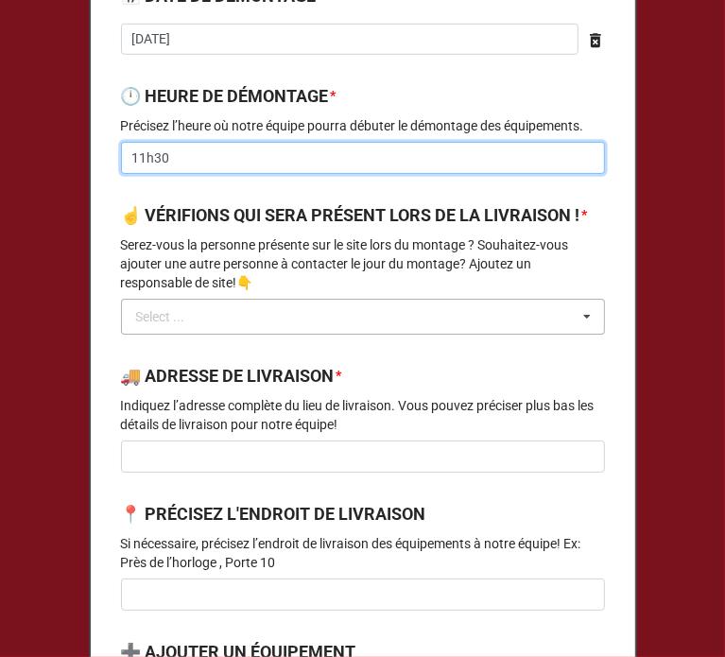
type input "11h30"
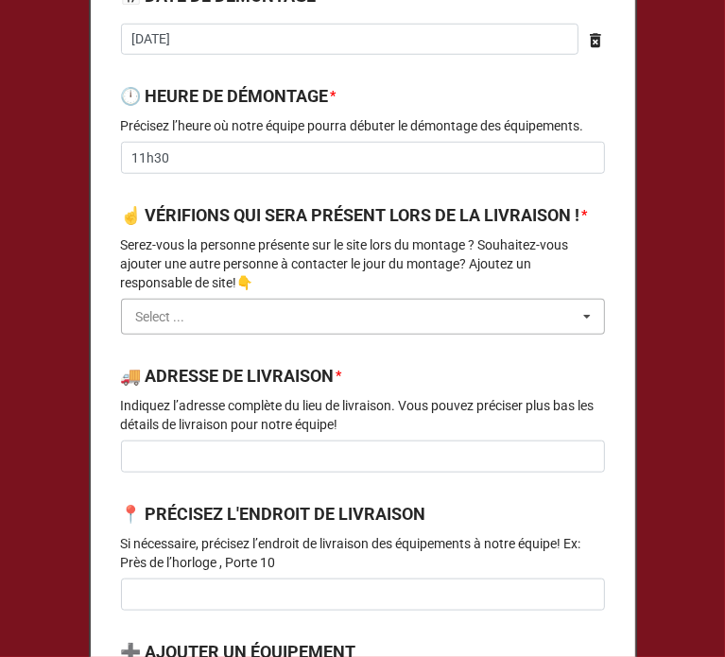
click at [189, 333] on input "text" at bounding box center [364, 316] width 482 height 34
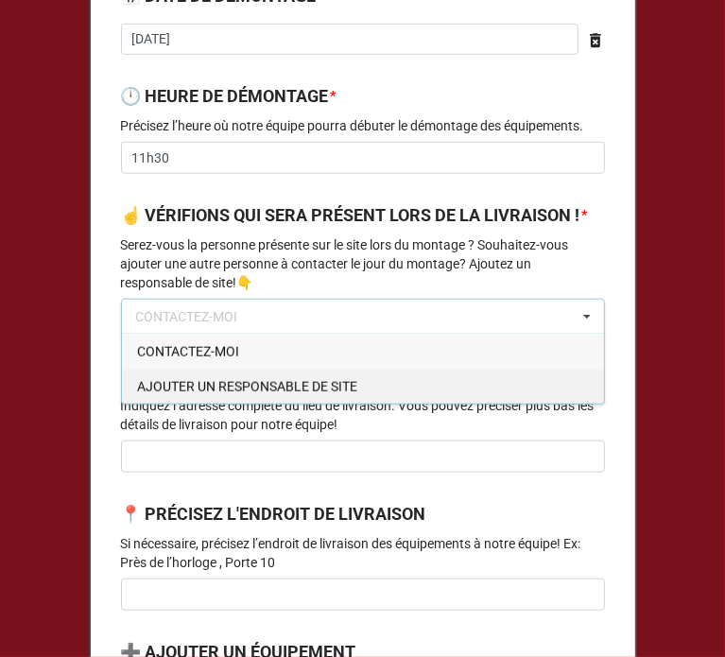
click at [189, 394] on span "AJOUTER UN RESPONSABLE DE SITE" at bounding box center [247, 386] width 220 height 15
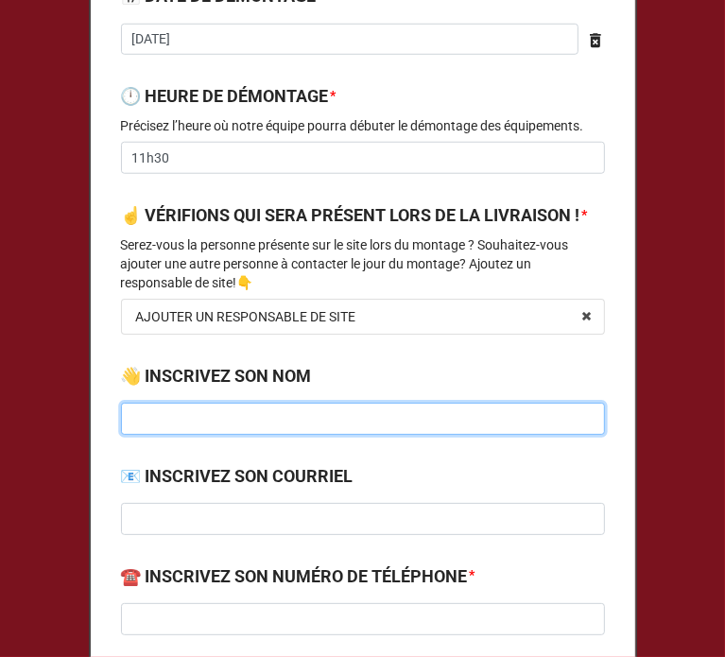
click at [176, 434] on input at bounding box center [363, 418] width 484 height 32
type input "D"
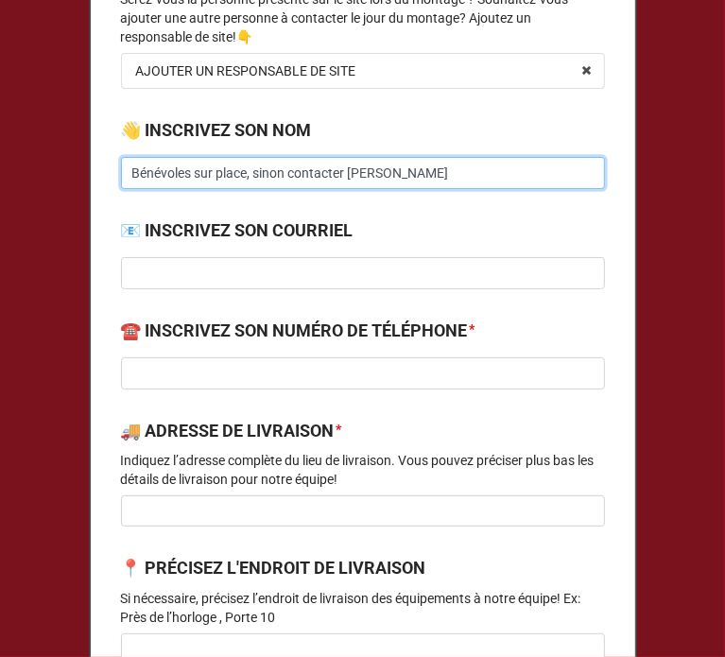
scroll to position [1043, 0]
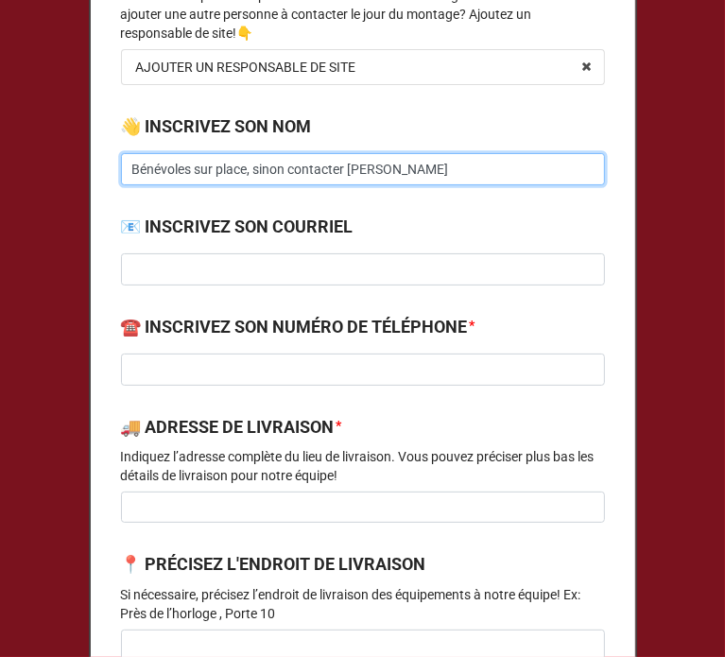
type input "Bénévoles sur place, sinon contacter Alain Trepanier"
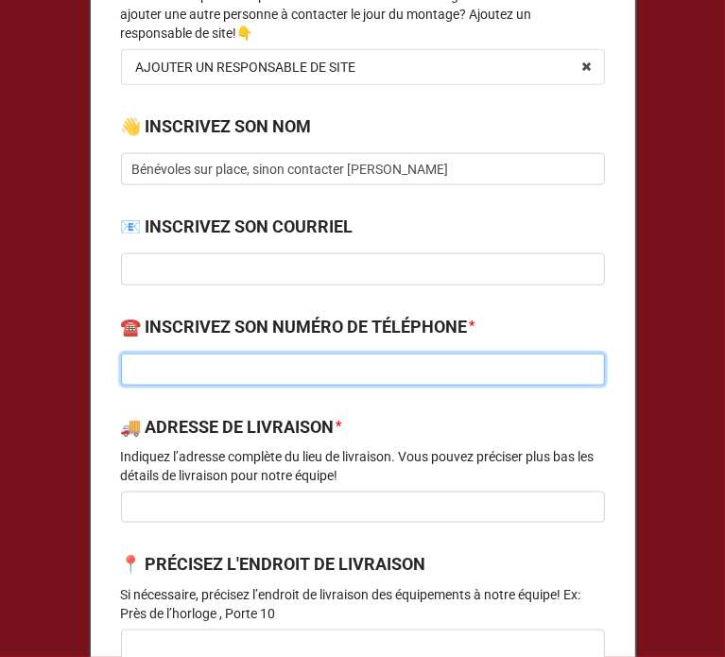
click at [170, 385] on input at bounding box center [363, 369] width 484 height 32
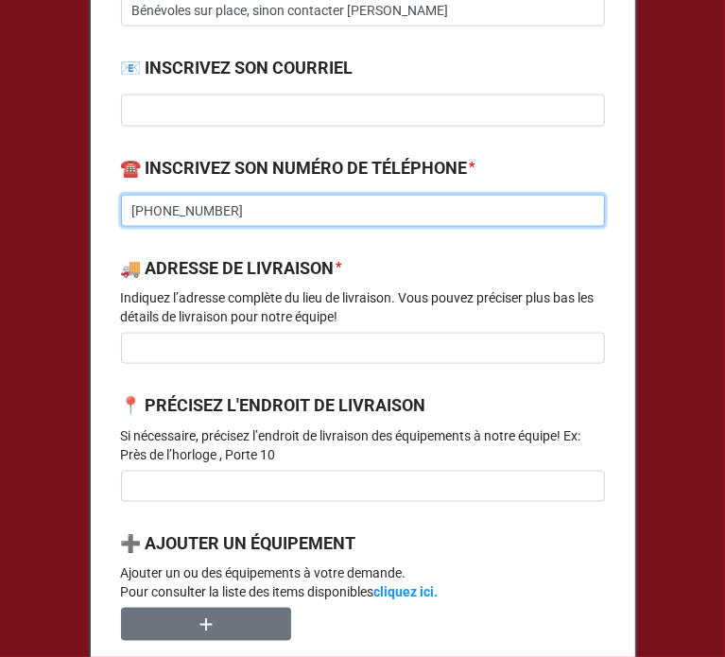
scroll to position [1243, 0]
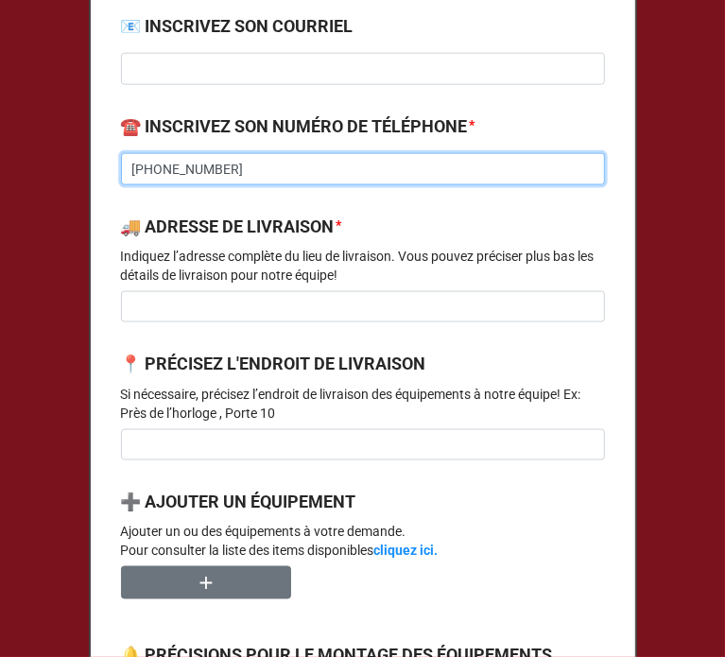
type input "[PHONE_NUMBER]"
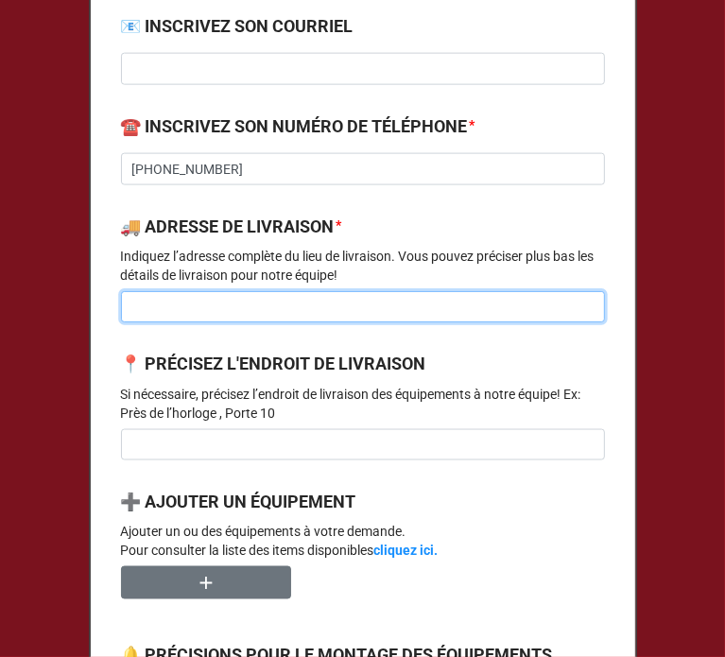
click at [148, 320] on input at bounding box center [363, 307] width 484 height 32
paste input "[STREET_ADDRESS][PERSON_NAME]"
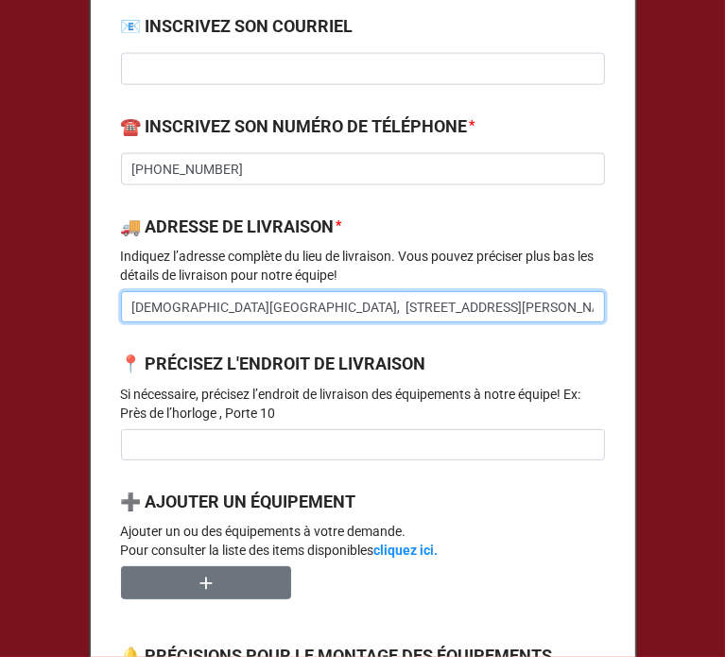
click at [227, 323] on input "Église Ste-Paule, 920 Rue Labelle, Saint-Jérôme" at bounding box center [363, 307] width 484 height 32
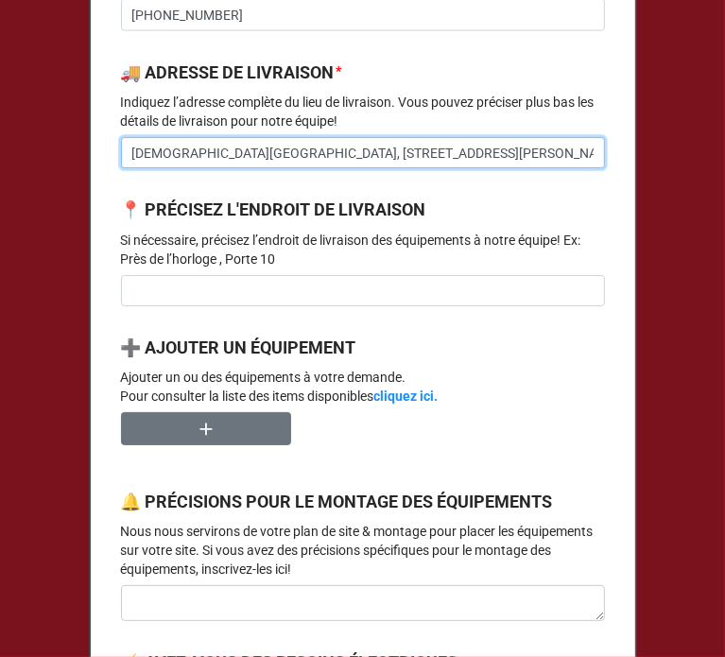
scroll to position [1398, 0]
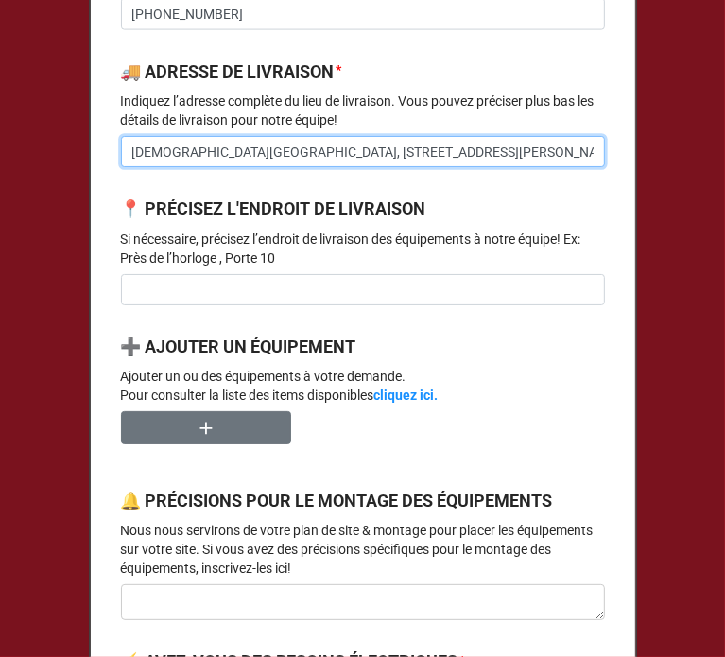
type input "[DEMOGRAPHIC_DATA][GEOGRAPHIC_DATA], [STREET_ADDRESS][PERSON_NAME]"
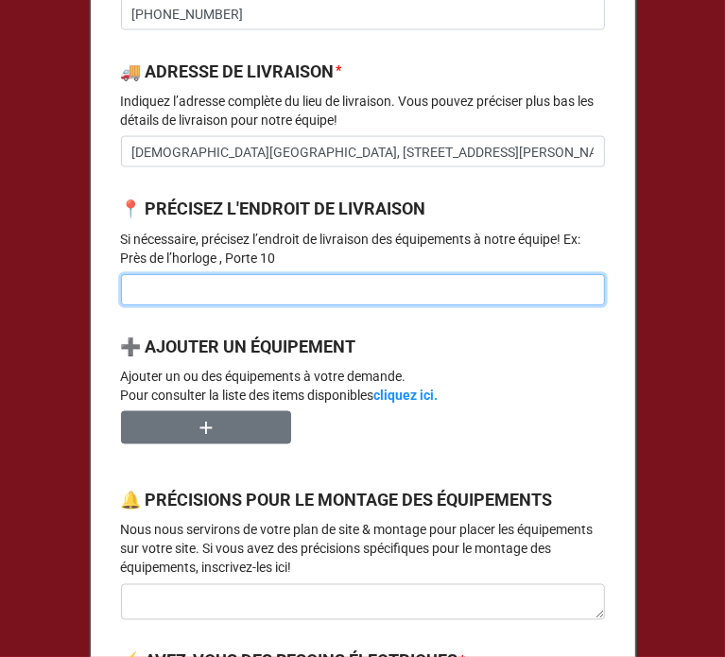
click at [202, 306] on input at bounding box center [363, 290] width 484 height 32
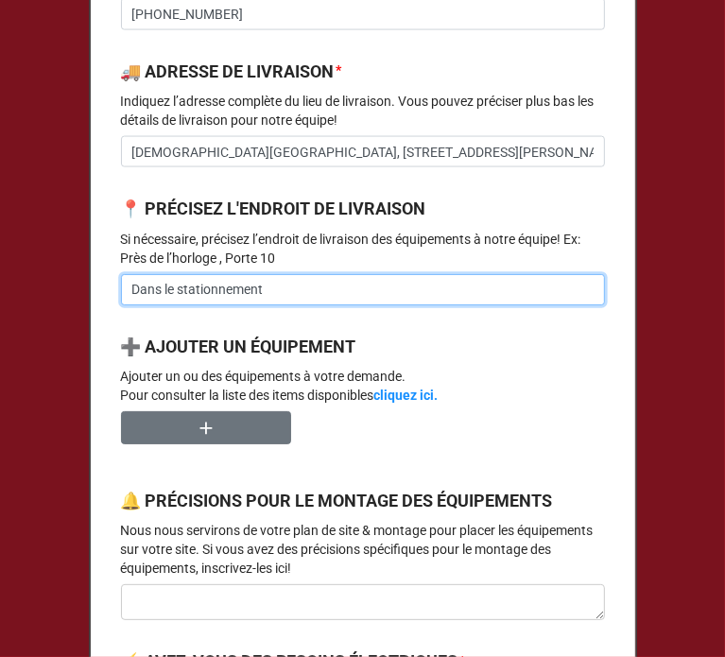
scroll to position [1519, 0]
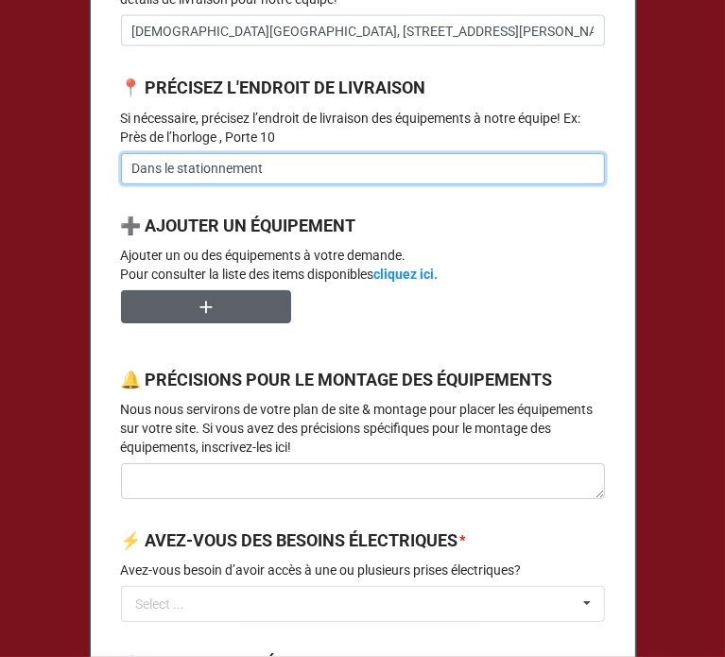
type input "Dans le stationnement"
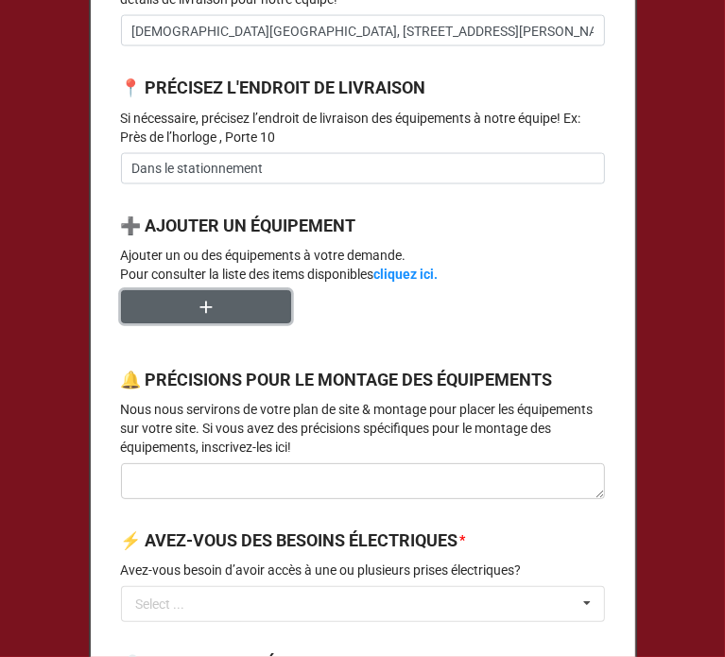
click at [196, 317] on icon "button" at bounding box center [206, 307] width 21 height 21
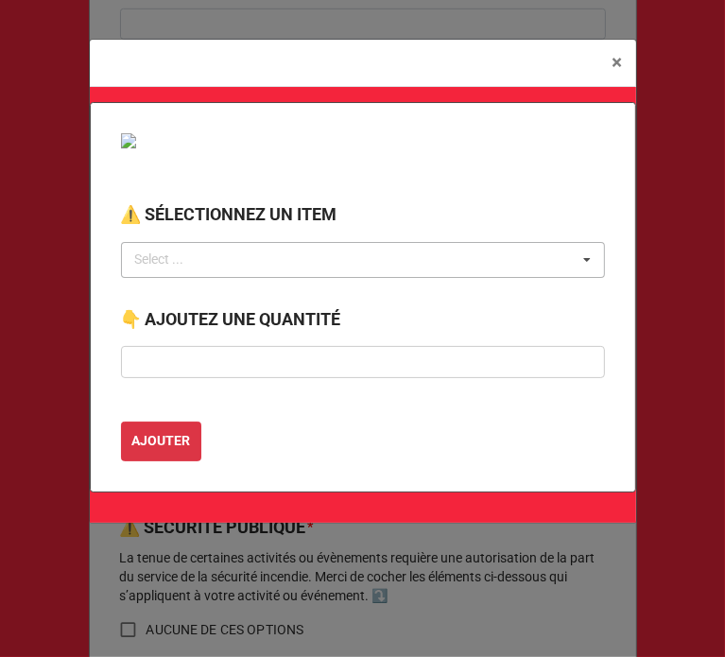
click at [189, 270] on div "Select ... No results found." at bounding box center [363, 260] width 484 height 36
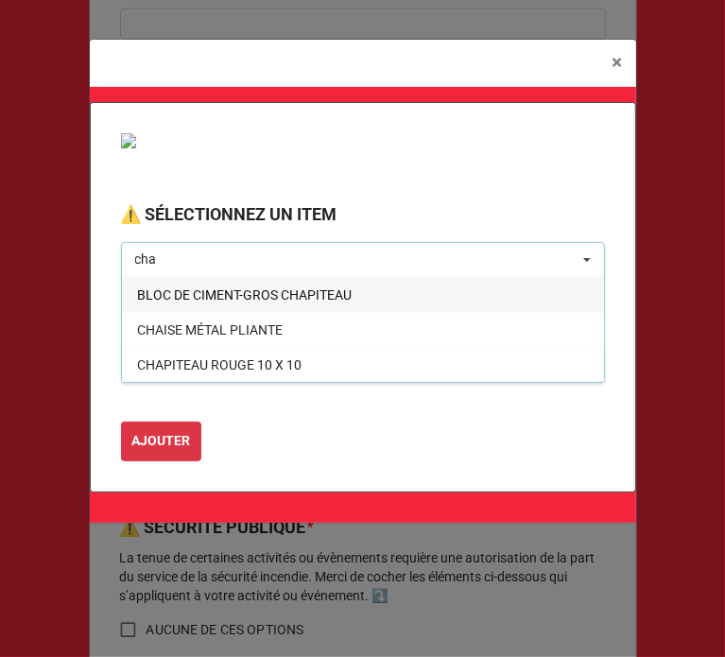
type input "cha"
click at [239, 394] on span "CHAPITEAU ROUGE 20 X 10" at bounding box center [219, 399] width 164 height 15
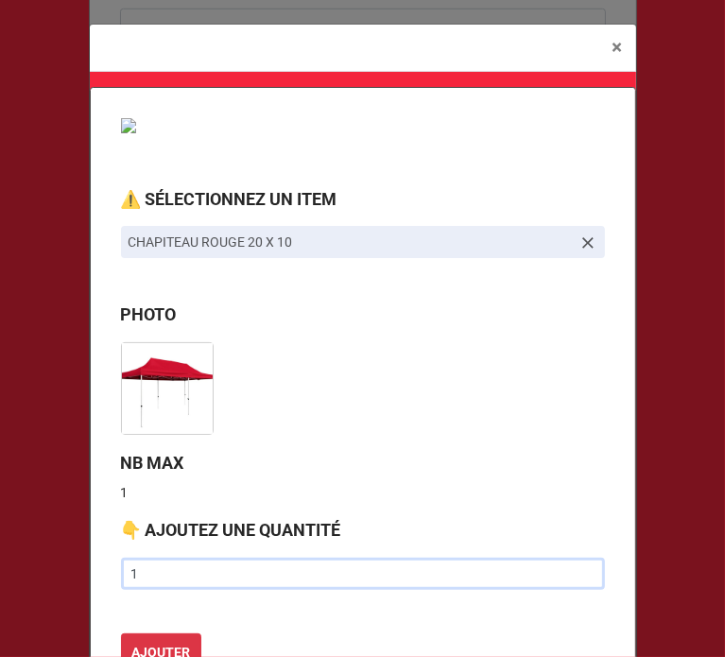
type input "1"
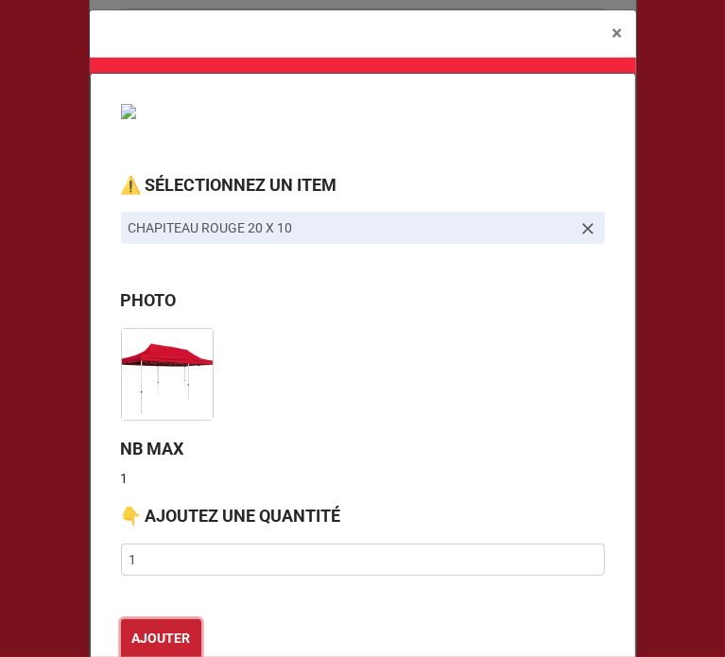
click at [121, 619] on button "AJOUTER" at bounding box center [161, 639] width 80 height 40
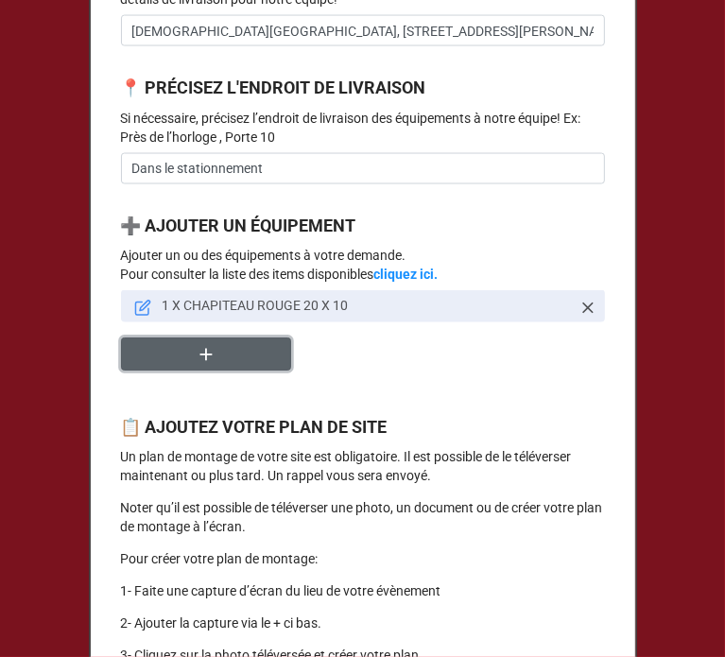
click at [207, 365] on icon "button" at bounding box center [206, 354] width 21 height 21
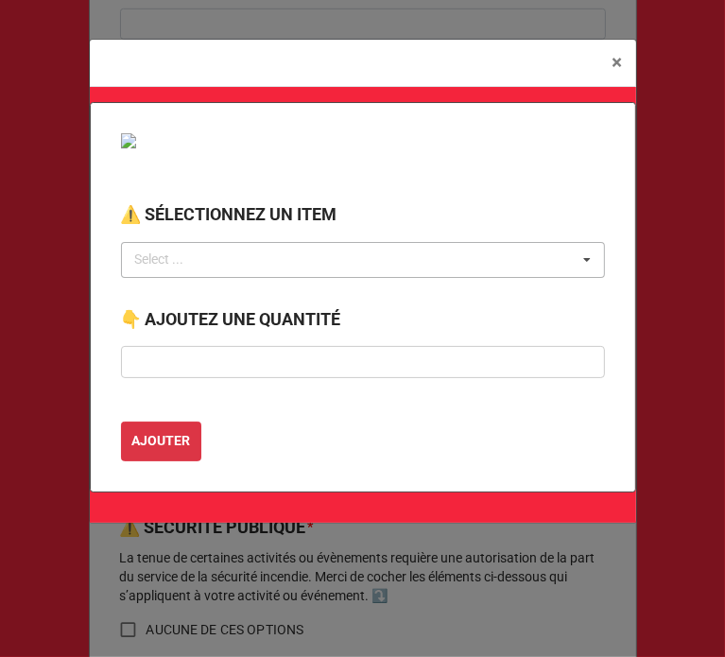
click at [198, 273] on div "Select ... No results found." at bounding box center [363, 260] width 484 height 36
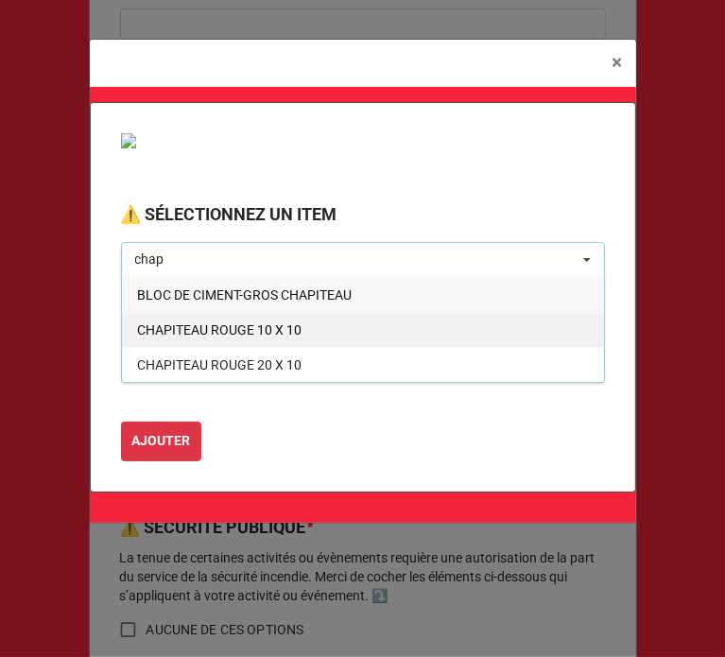
type input "chap"
click at [243, 333] on span "CHAPITEAU ROUGE 10 X 10" at bounding box center [219, 329] width 164 height 15
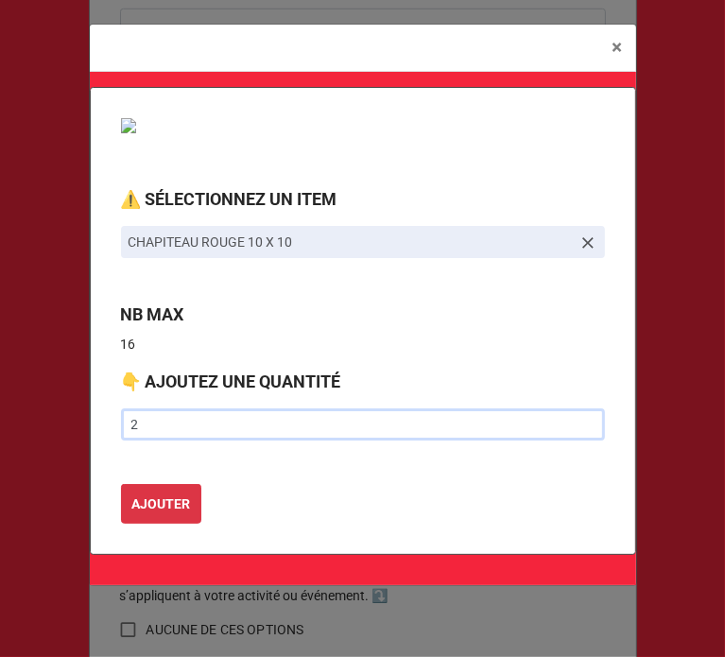
type input "2"
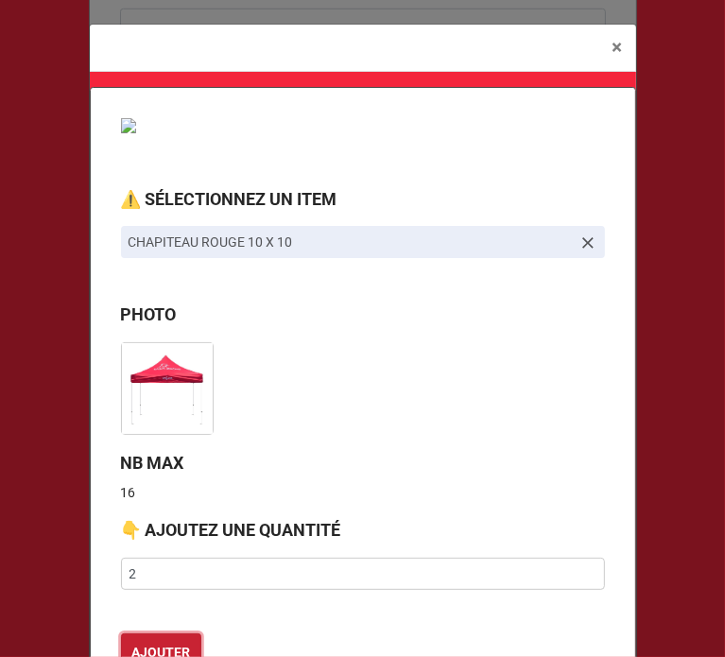
click at [121, 633] on button "AJOUTER" at bounding box center [161, 653] width 80 height 40
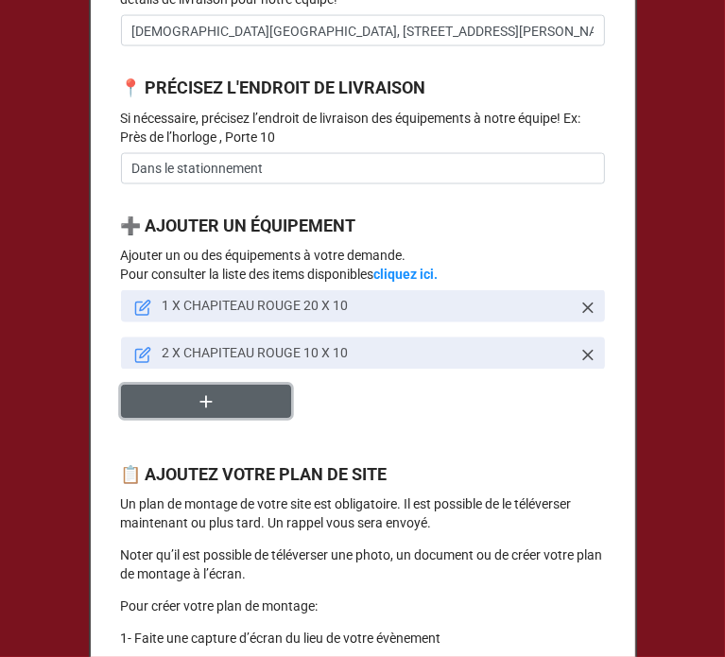
click at [181, 418] on button "button" at bounding box center [206, 401] width 170 height 33
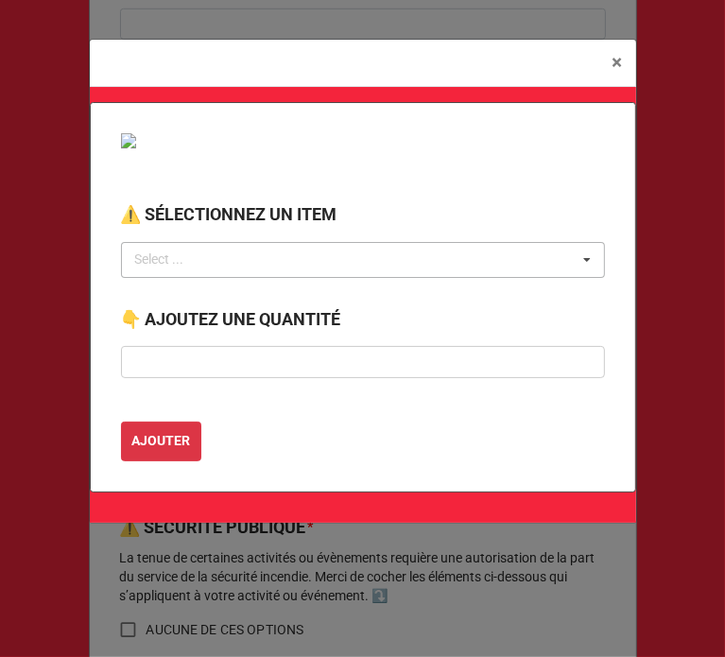
click at [209, 258] on div "Select ... No results found." at bounding box center [363, 260] width 484 height 36
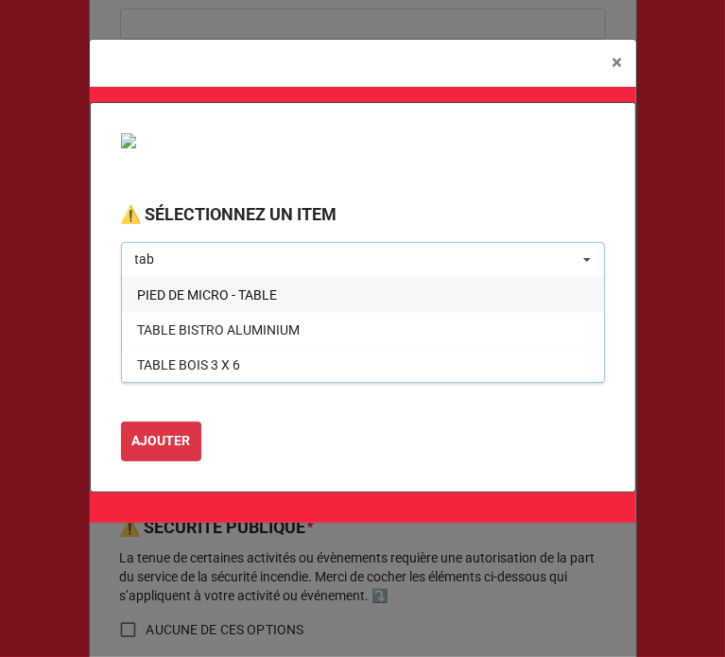
type input "tab"
click at [245, 405] on span "TABLE PLASTIQUE PLIANTE 3 X 6" at bounding box center [236, 399] width 198 height 15
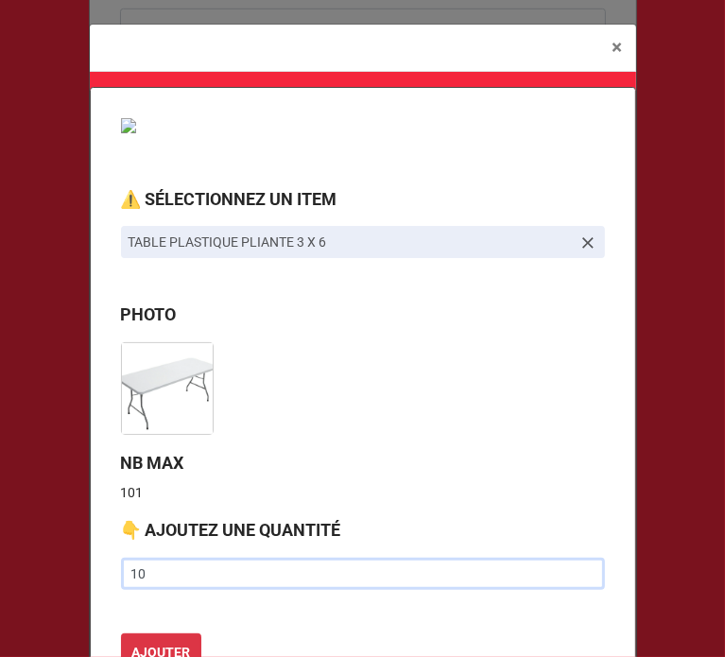
type input "10"
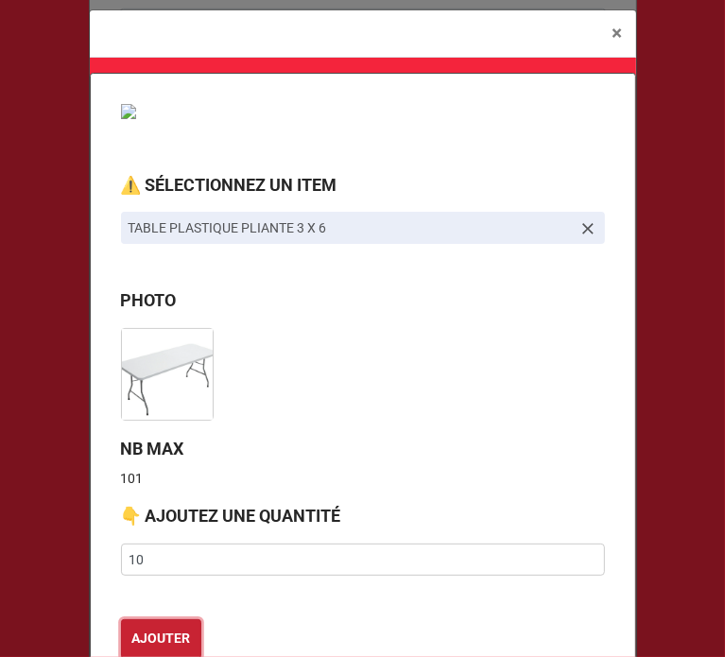
click at [121, 619] on button "AJOUTER" at bounding box center [161, 639] width 80 height 40
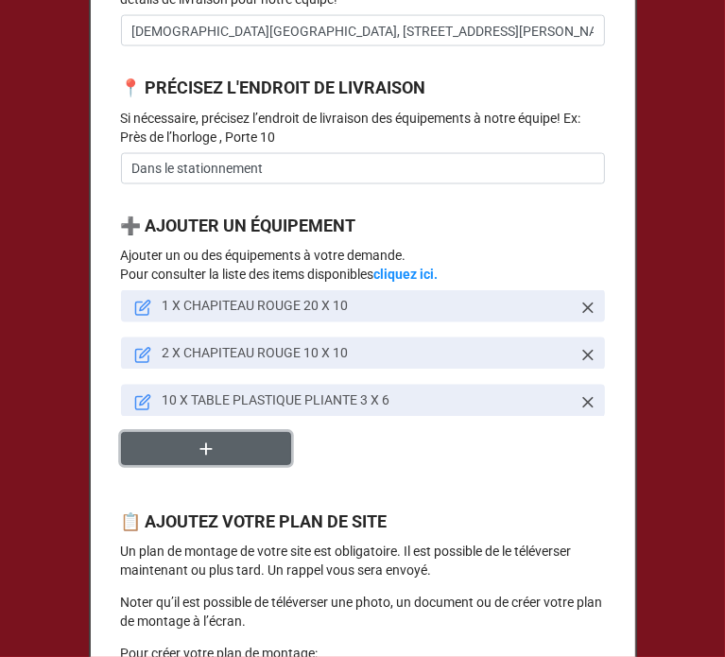
click at [208, 459] on icon "button" at bounding box center [206, 448] width 21 height 21
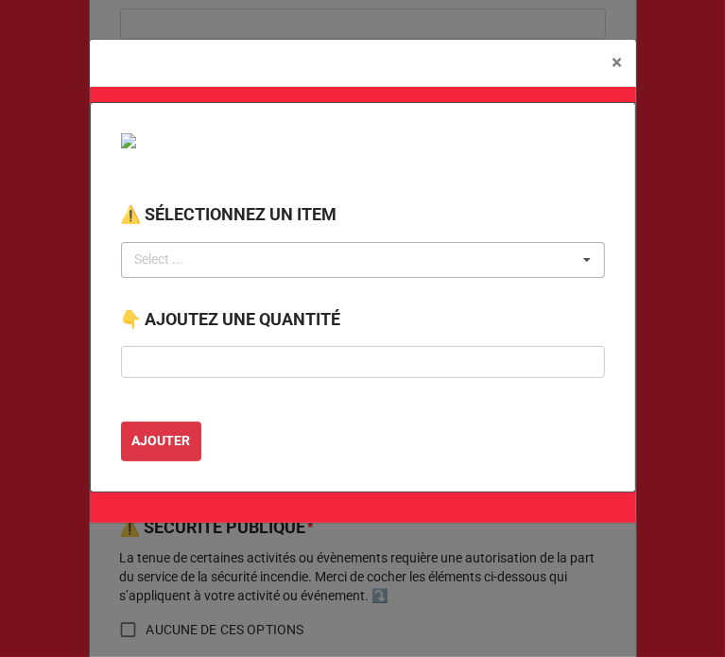
click at [223, 261] on div "Select ... No results found." at bounding box center [363, 260] width 484 height 36
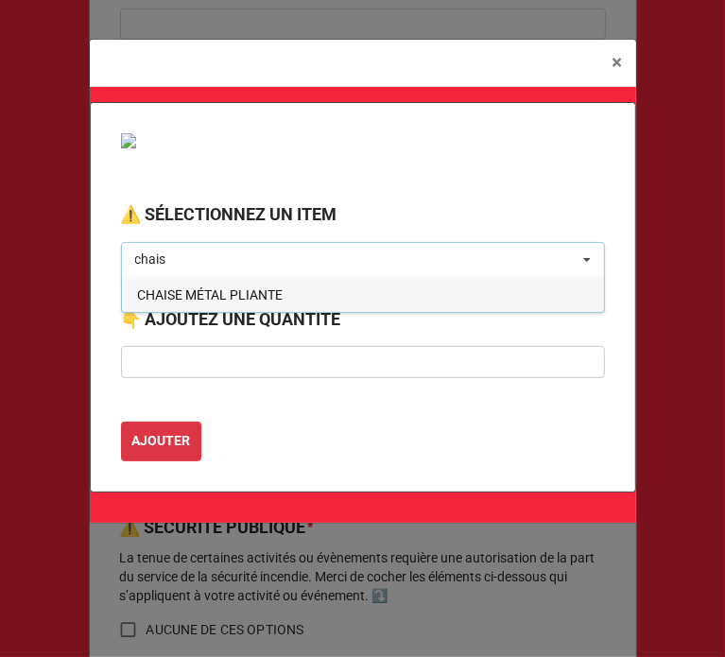
type input "chais"
click at [224, 296] on span "CHAISE MÉTAL PLIANTE" at bounding box center [209, 294] width 145 height 15
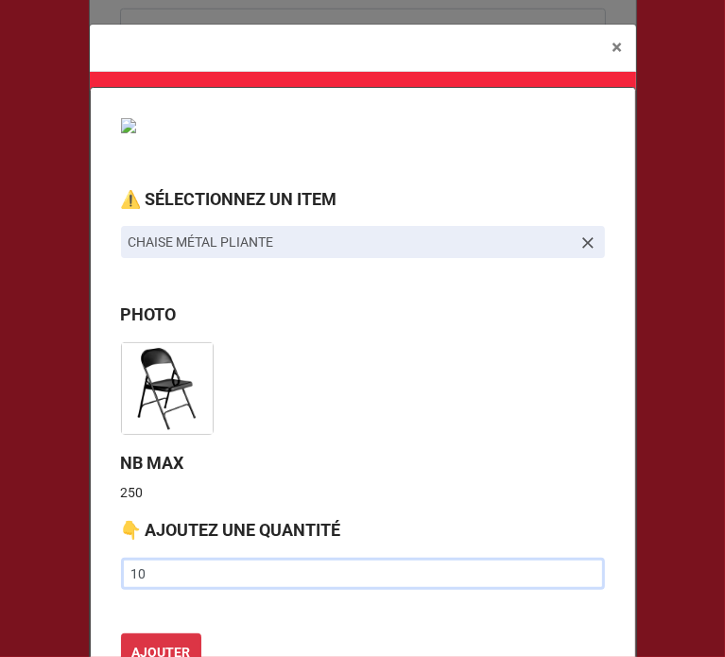
type input "10"
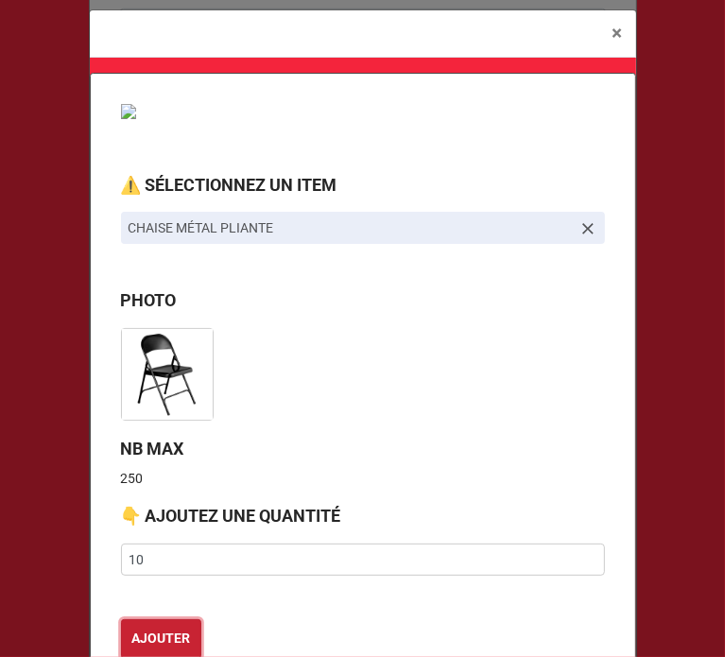
click at [121, 619] on button "AJOUTER" at bounding box center [161, 639] width 80 height 40
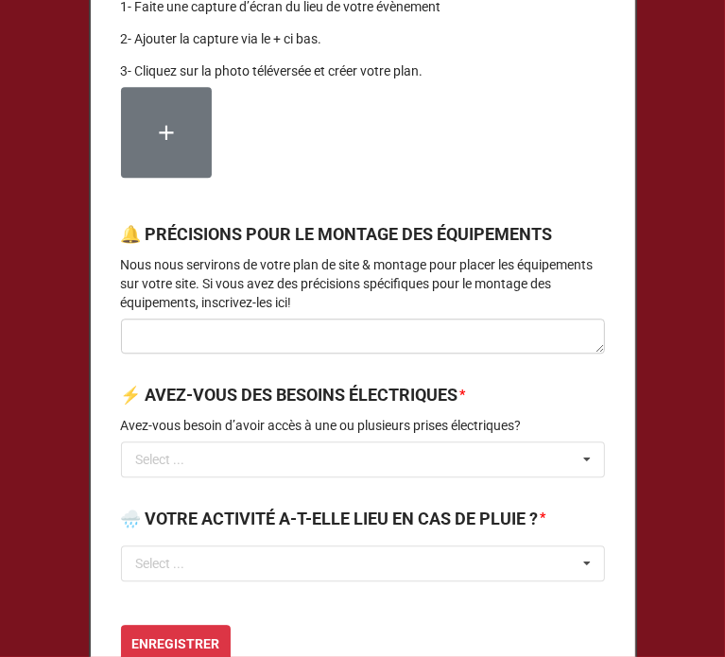
scroll to position [2296, 0]
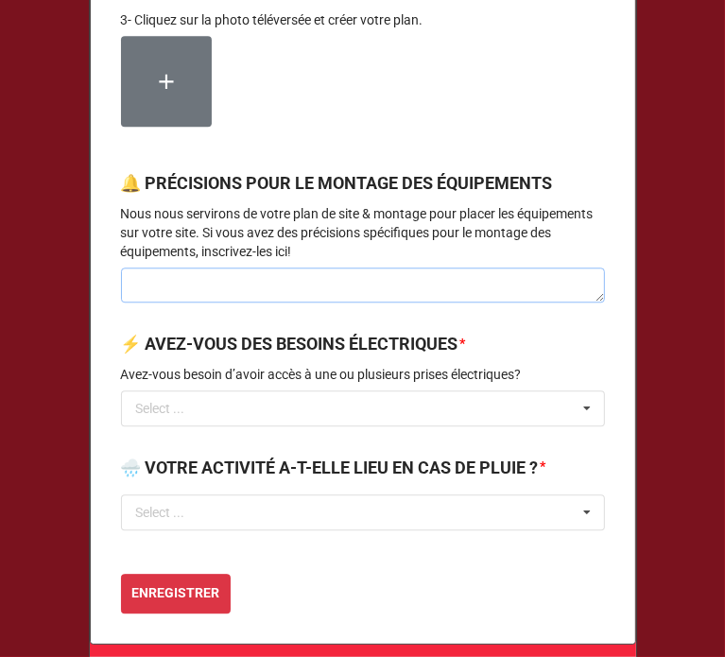
click at [213, 303] on textarea at bounding box center [363, 285] width 484 height 36
click at [329, 303] on textarea at bounding box center [363, 285] width 484 height 36
paste textarea "Des bénévoles seront sur place normalement à partir de 7h et pourront préciser …"
type textarea "x"
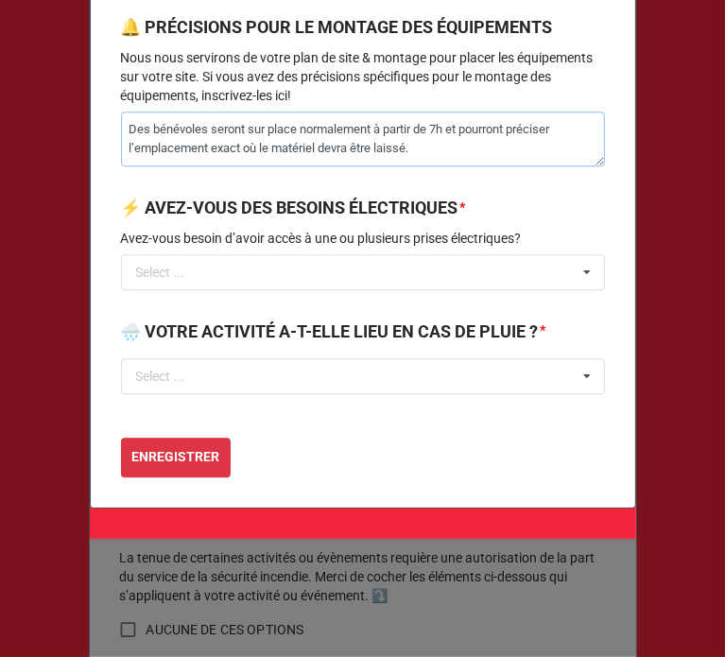
scroll to position [2473, 0]
type textarea "Des bénévoles seront sur place normalement à partir de 7h et pourront préciser …"
click at [294, 271] on input "text" at bounding box center [364, 272] width 482 height 34
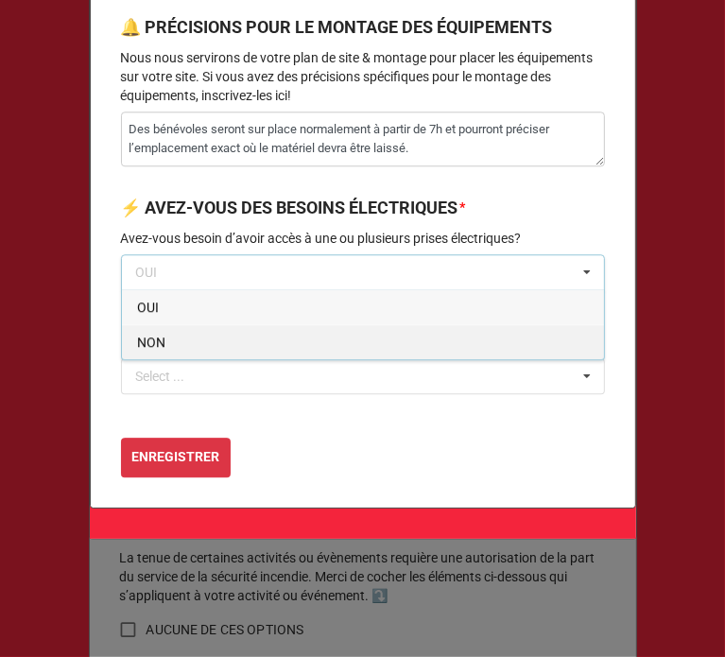
click at [193, 347] on div "NON" at bounding box center [363, 341] width 482 height 35
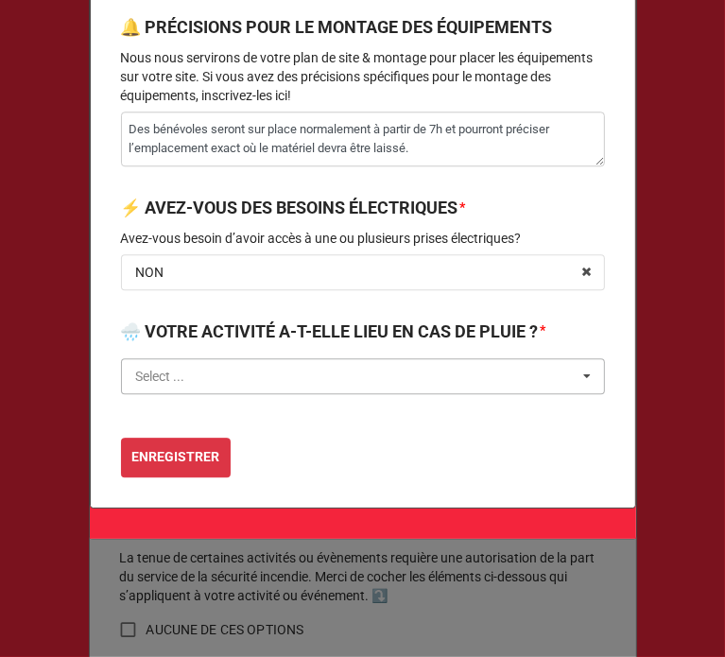
click at [193, 376] on input "text" at bounding box center [364, 376] width 482 height 34
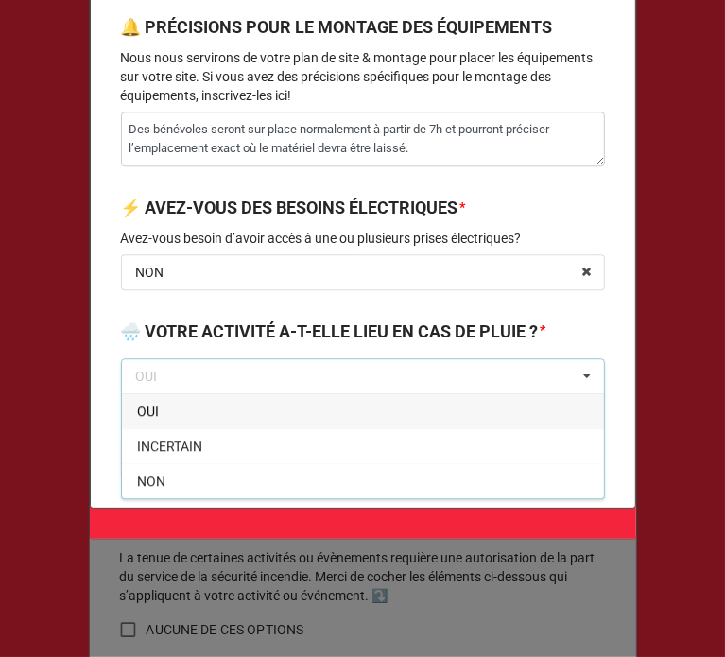
click at [145, 418] on span "OUI" at bounding box center [148, 410] width 22 height 15
type textarea "x"
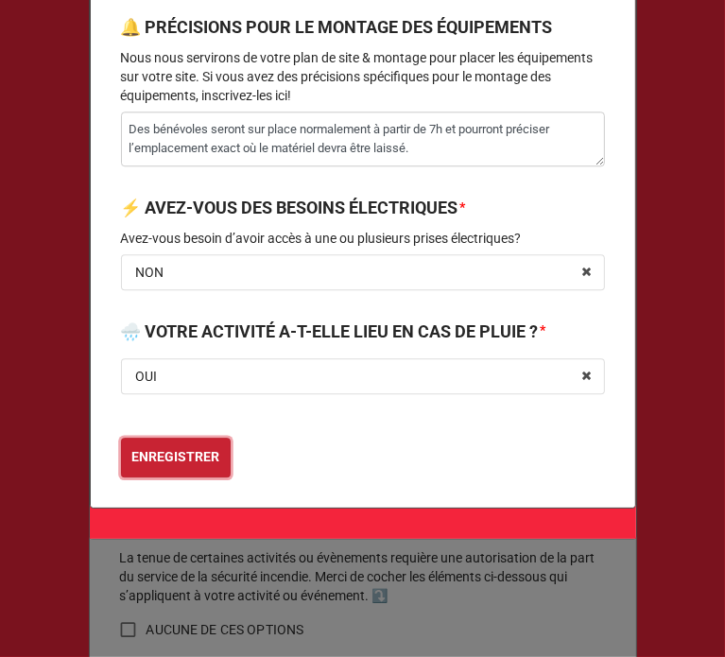
click at [169, 454] on b "ENREGISTRER" at bounding box center [175, 457] width 88 height 20
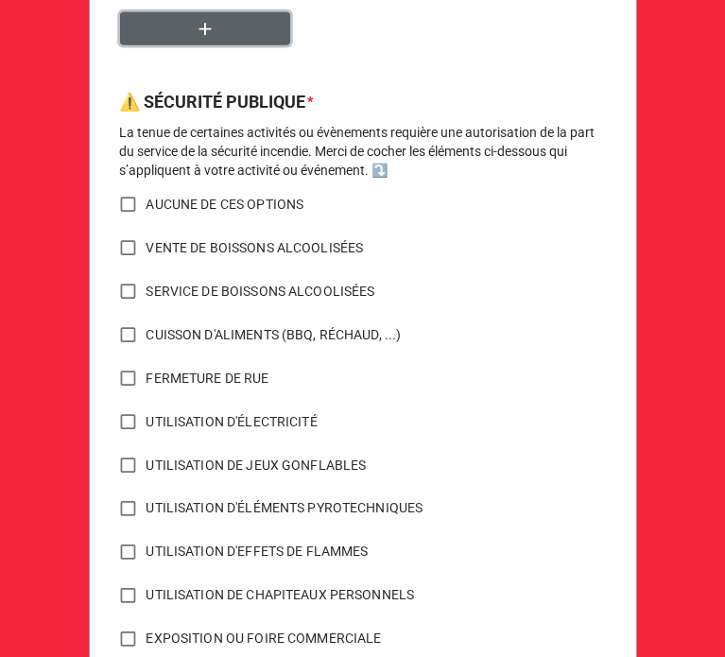
scroll to position [1313, 0]
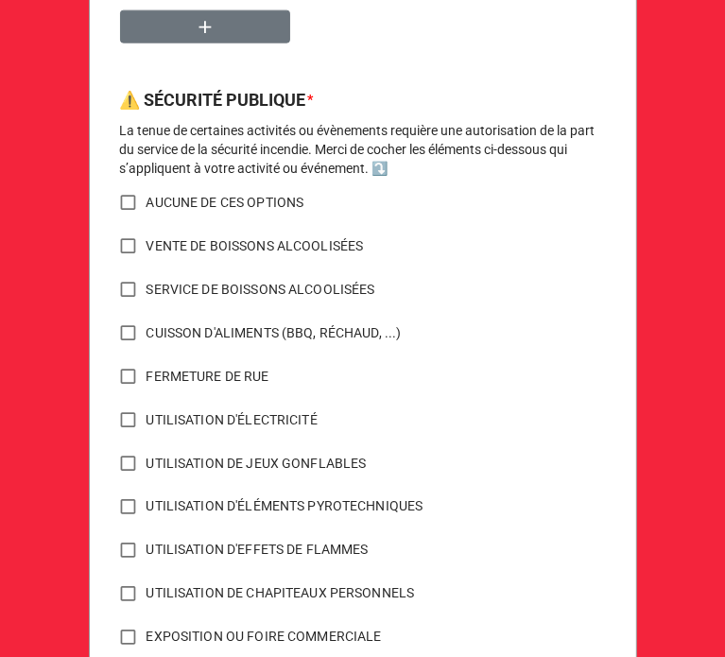
click at [121, 196] on input "AUCUNE DE CES OPTIONS" at bounding box center [128, 202] width 37 height 37
checkbox input "true"
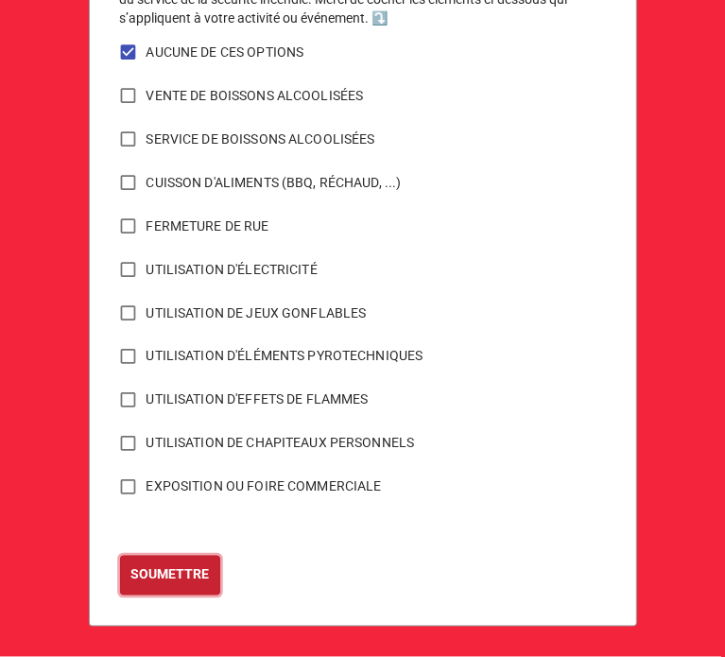
click at [164, 590] on button "SOUMETTRE" at bounding box center [170, 576] width 100 height 40
